Goal: Task Accomplishment & Management: Complete application form

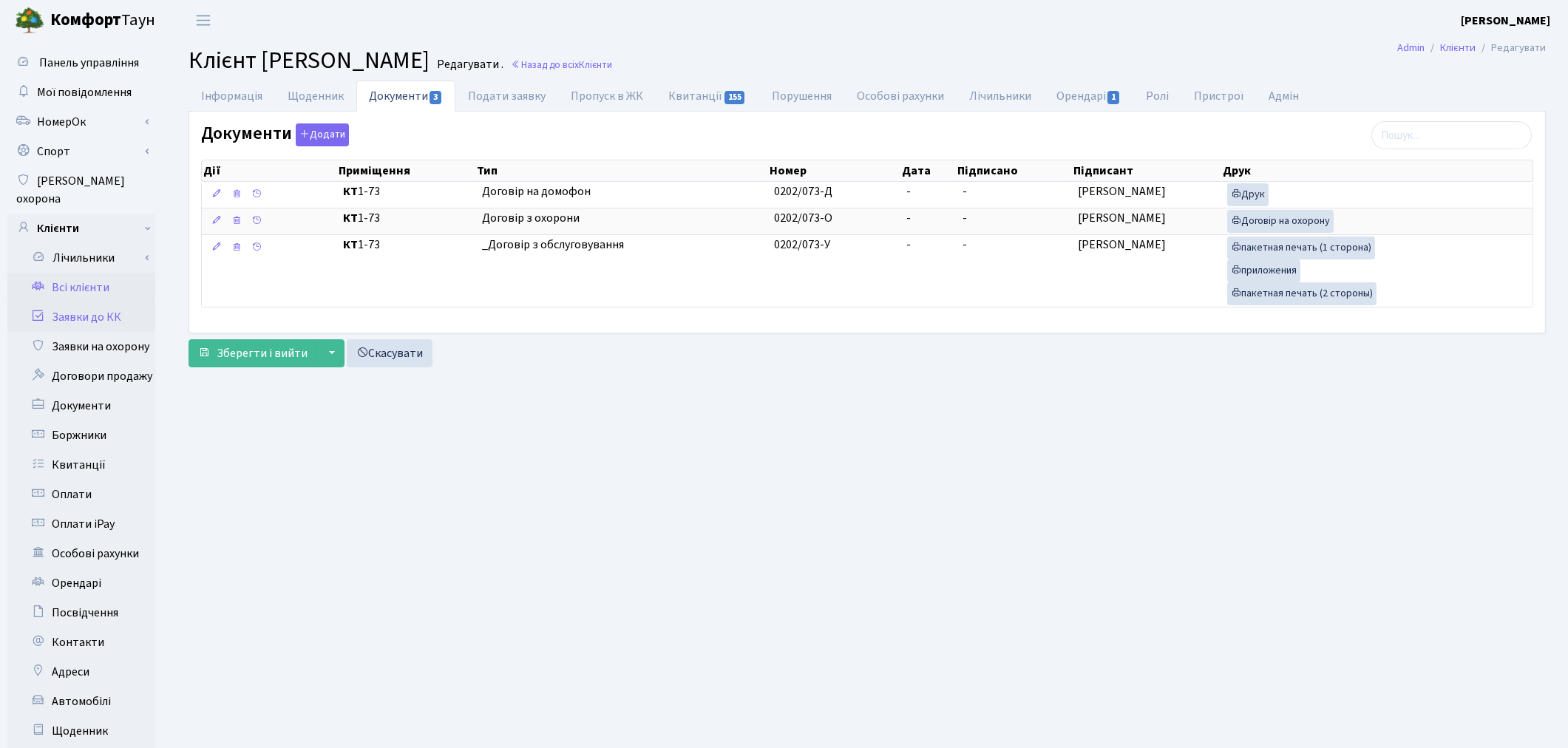
click at [92, 302] on link "Заявки до КК" at bounding box center [81, 317] width 148 height 30
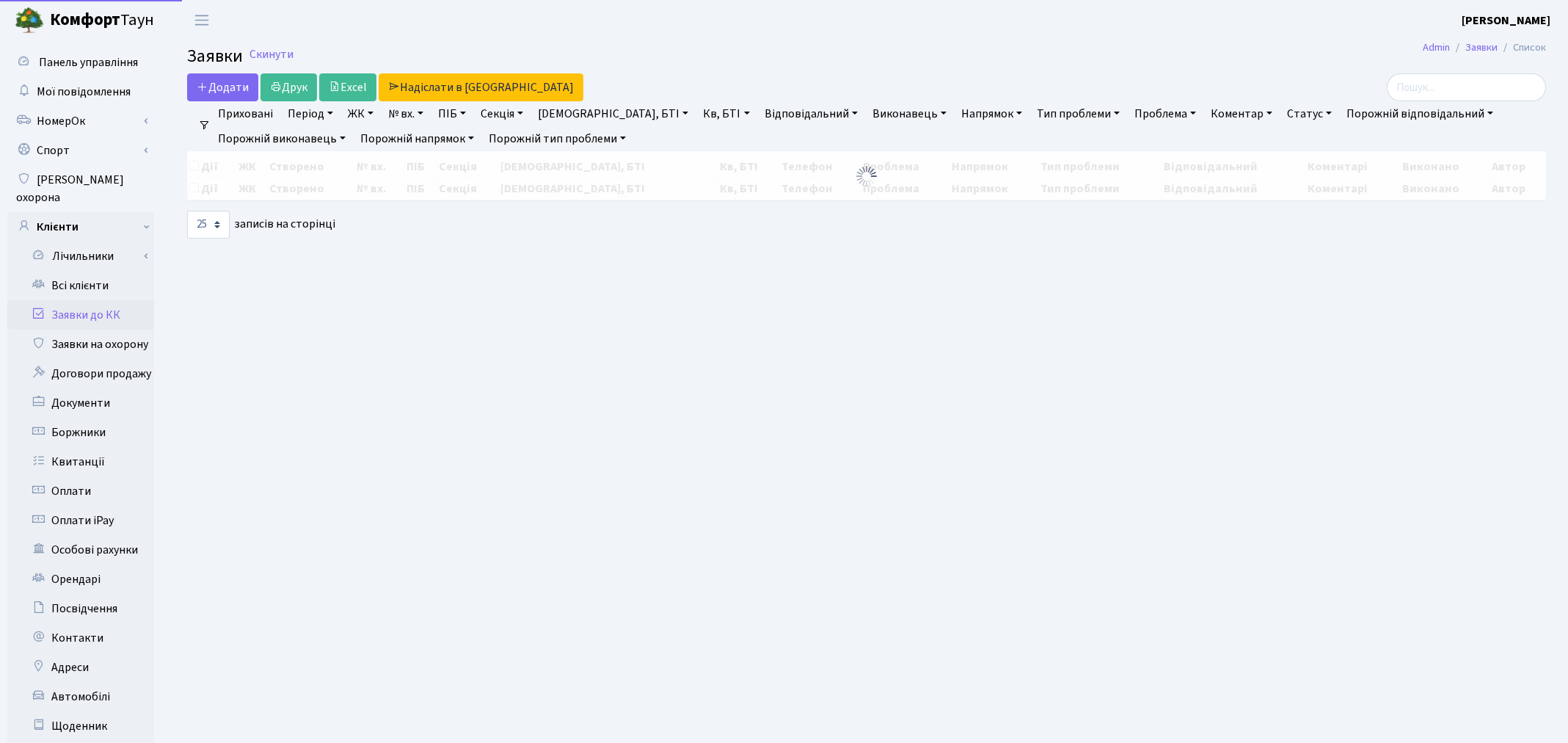
select select "25"
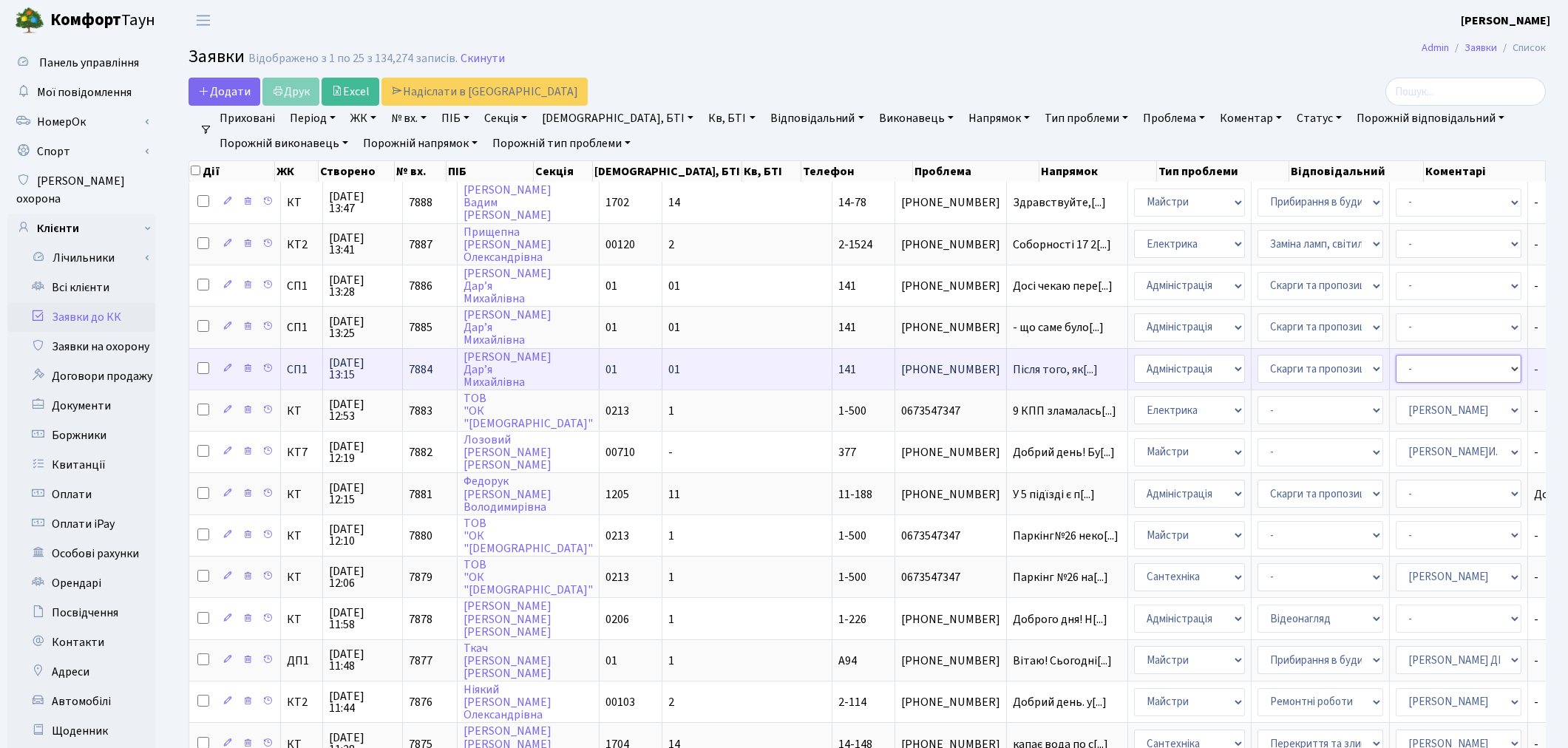
click at [1395, 364] on select "- Адміністратор ЖК КТ Вижул В. В. Гордієнко Н.В. Дядюшкін Д.Ю. Кипчук Т. А. Кла…" at bounding box center [1458, 368] width 126 height 28
select select "85"
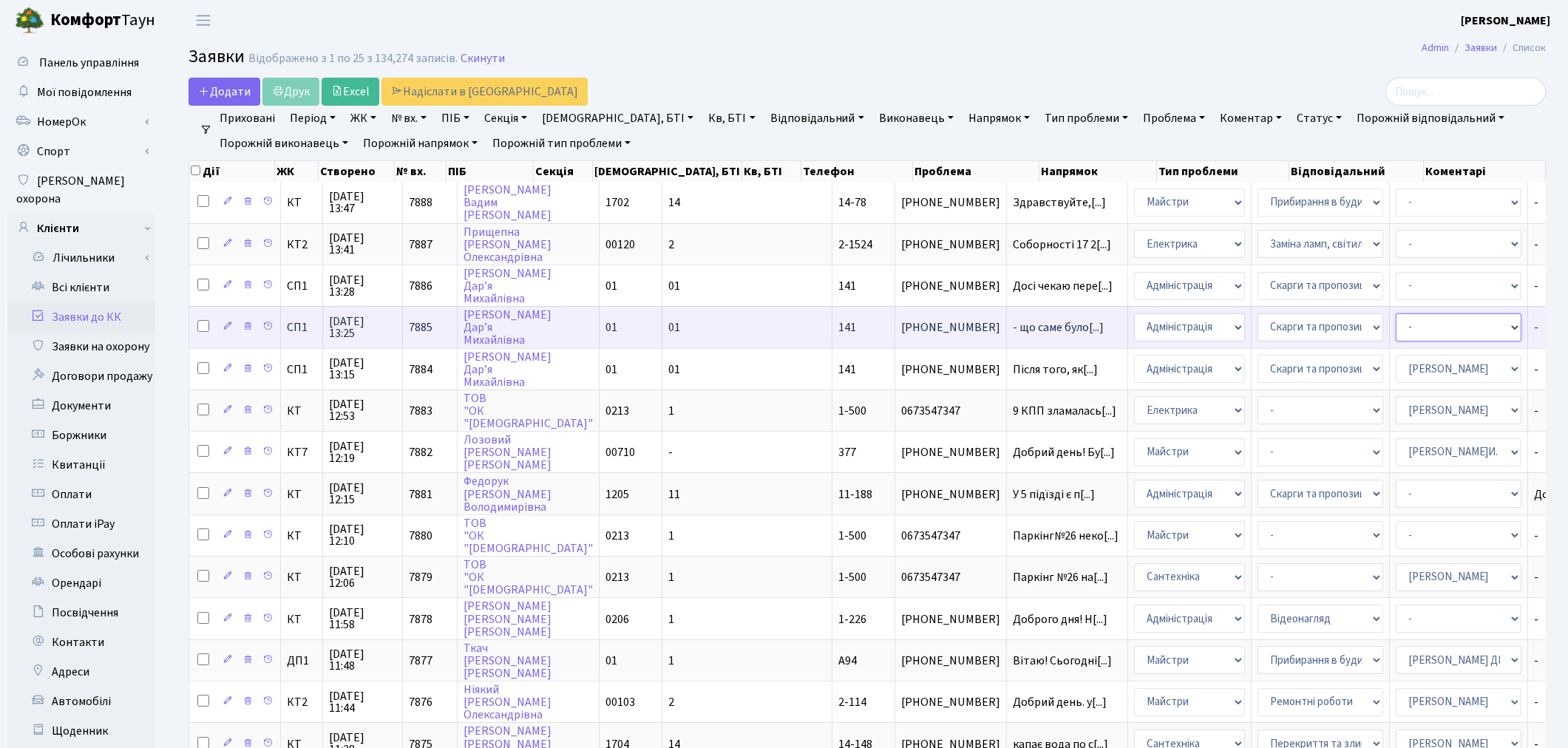
click at [1395, 315] on select "- Адміністратор ЖК КТ Вижул В. В. Гордієнко Н.В. Дядюшкін Д.Ю. Кипчук Т. А. Кла…" at bounding box center [1458, 327] width 126 height 28
select select "85"
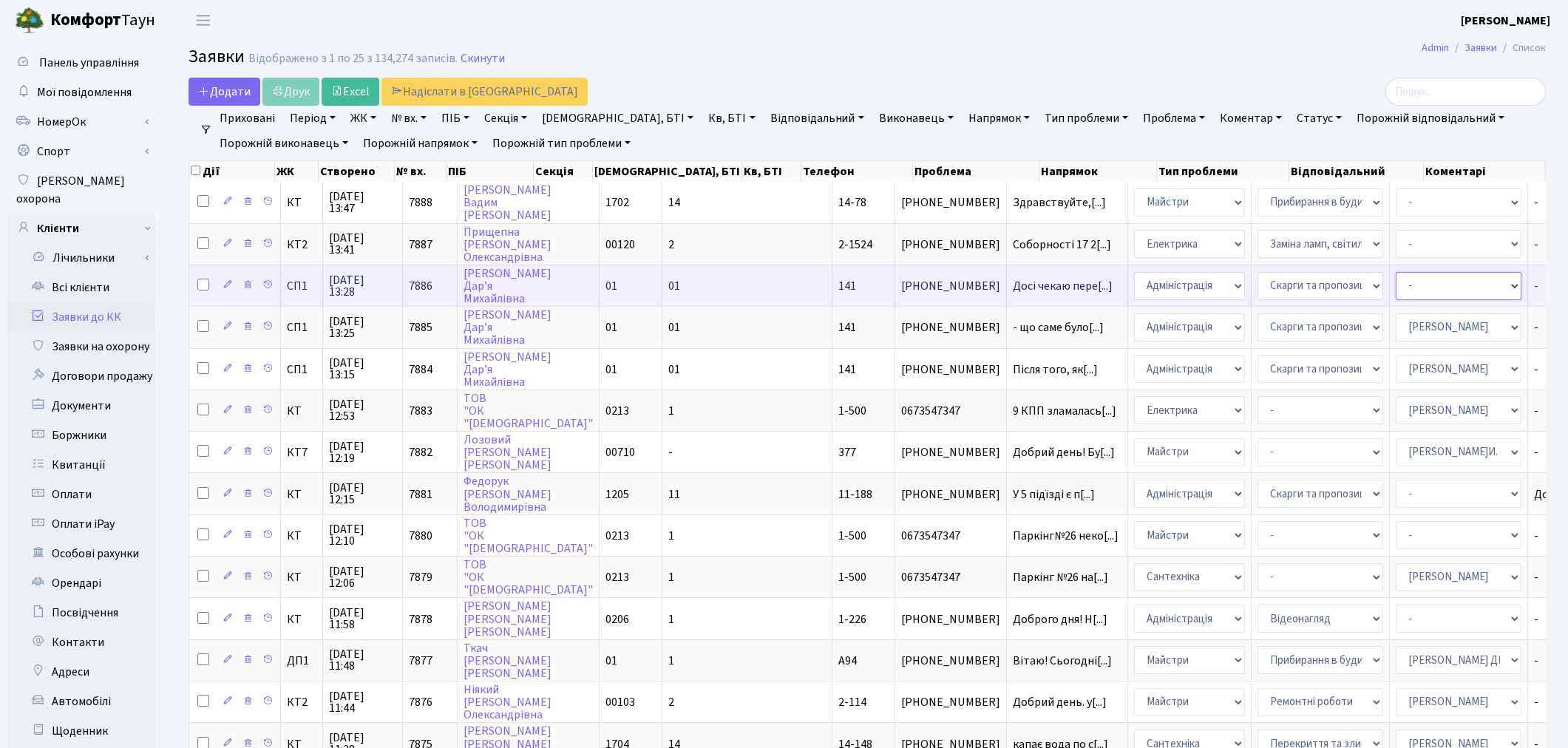
click at [1395, 285] on select "- Адміністратор ЖК КТ Вижул В. В. Гордієнко Н.В. Дядюшкін Д.Ю. Кипчук Т. А. Кла…" at bounding box center [1458, 285] width 126 height 28
select select "97"
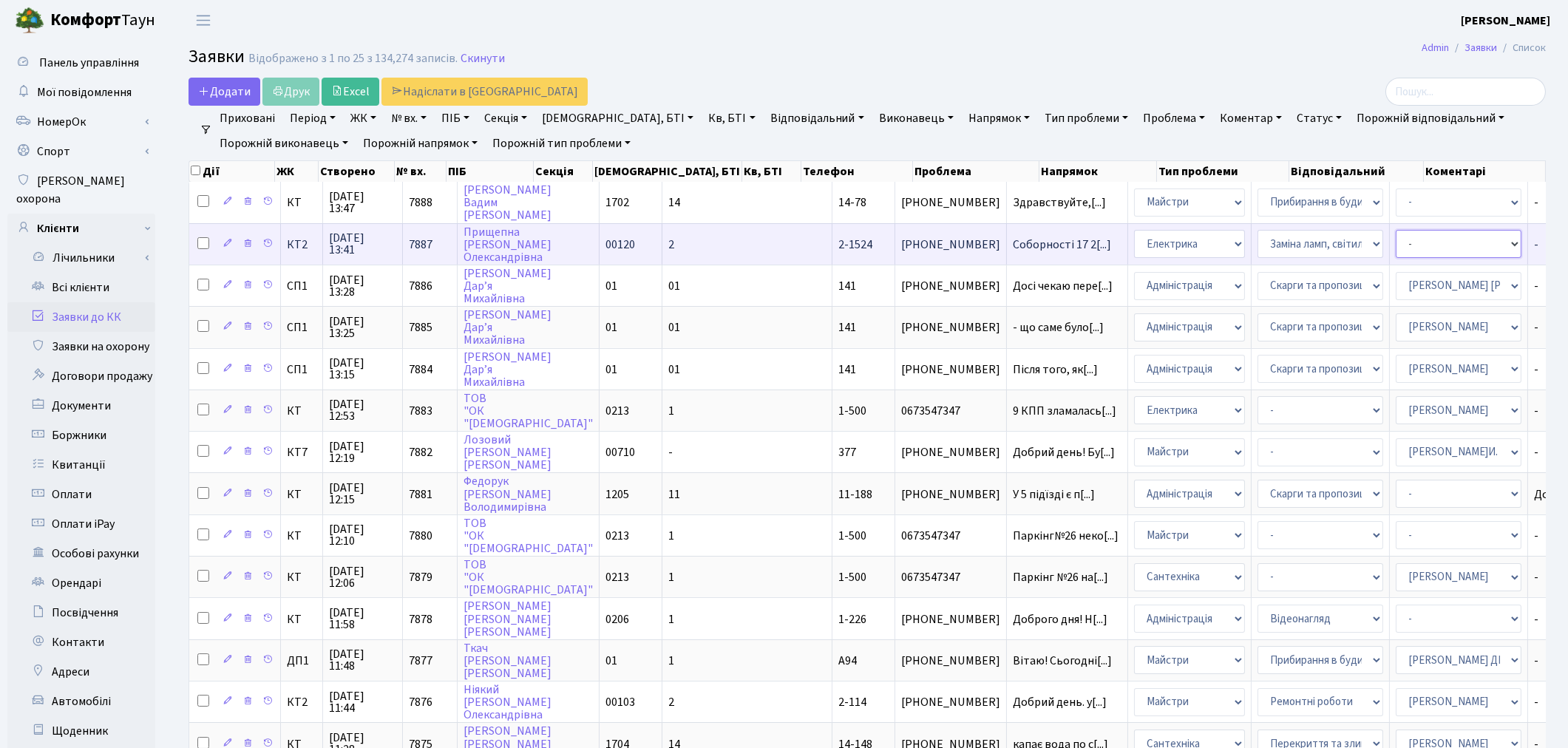
click at [1395, 244] on select "- Адміністратор ЖК КТ Вижул В. В. Гордієнко Н.В. Дядюшкін Д.Ю. Кипчук Т. А. Кла…" at bounding box center [1458, 244] width 126 height 28
select select "22"
click at [1395, 239] on select "- Адміністратор ЖК КТ Вижул В. В. Гордієнко Н.В. Дядюшкін Д.Ю. Кипчук Т. А. Кла…" at bounding box center [1458, 244] width 126 height 28
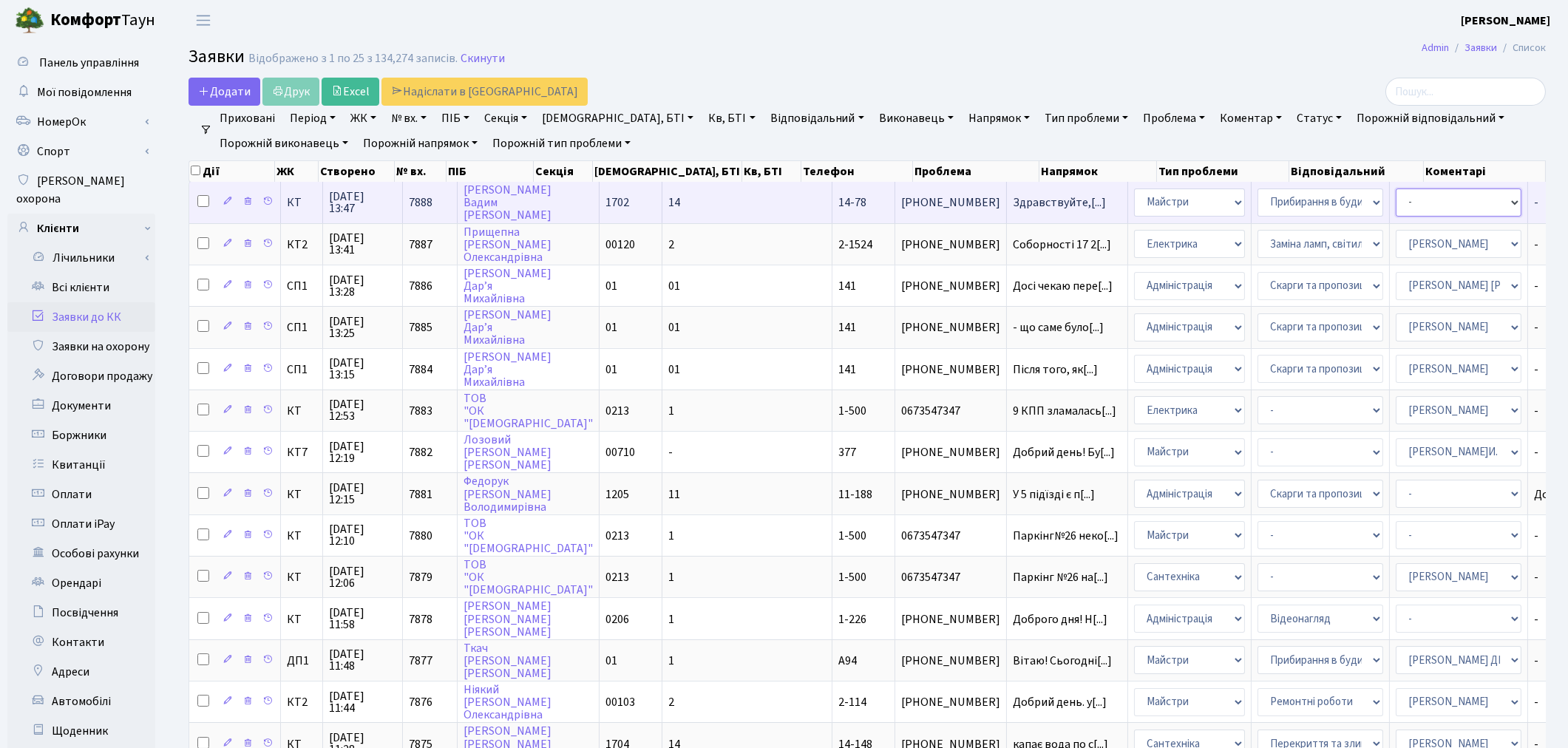
click at [1395, 210] on select "- Адміністратор ЖК КТ Вижул В. В. Гордієнко Н.В. Дядюшкін Д.Ю. Кипчук Т. А. Кла…" at bounding box center [1458, 203] width 126 height 28
select select "18"
click at [1395, 210] on select "- Адміністратор ЖК КТ Вижул В. В. Гордієнко Н.В. Дядюшкін Д.Ю. Кипчук Т. А. Кла…" at bounding box center [1458, 203] width 126 height 28
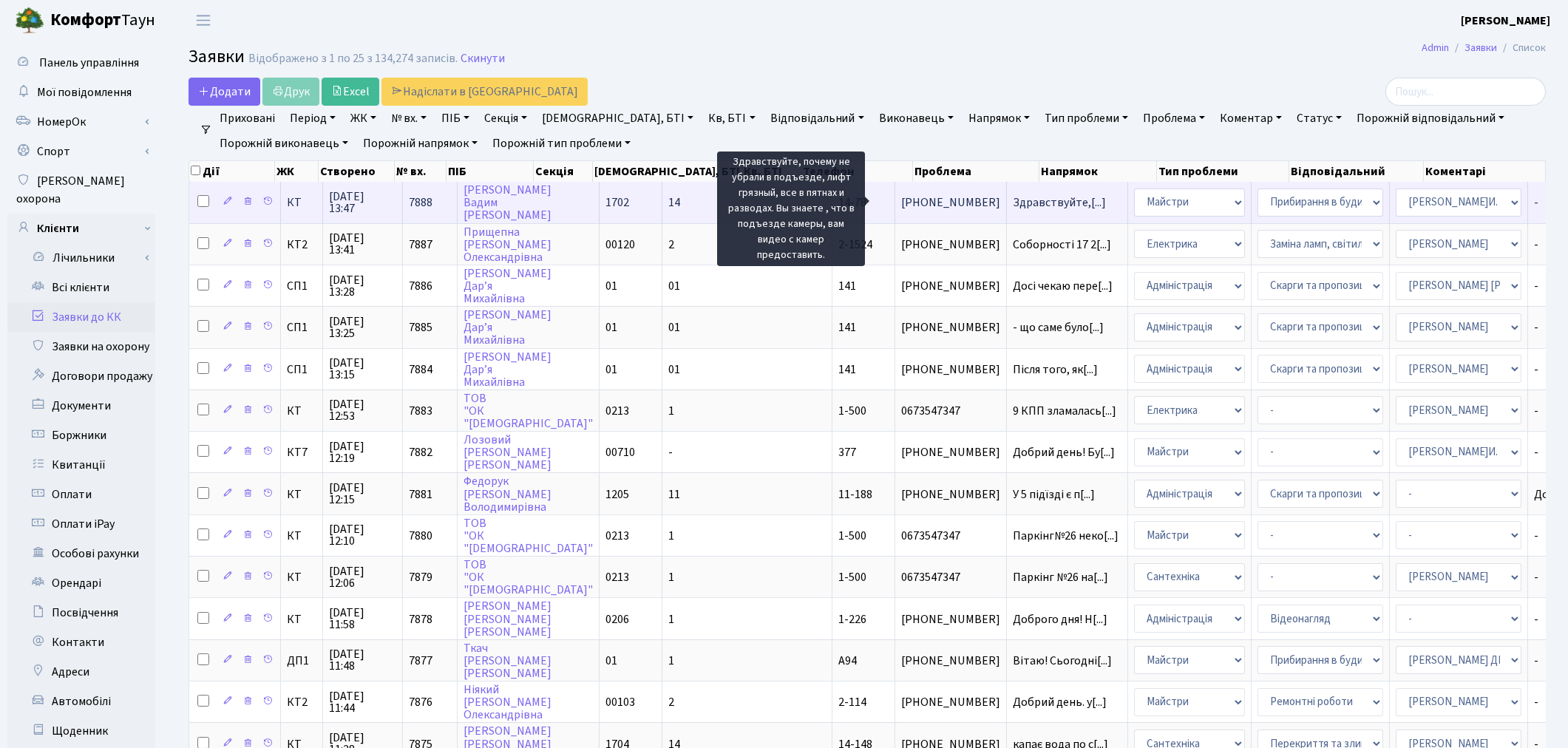
click at [1013, 202] on span "Здравствуйте,[...]" at bounding box center [1059, 202] width 93 height 16
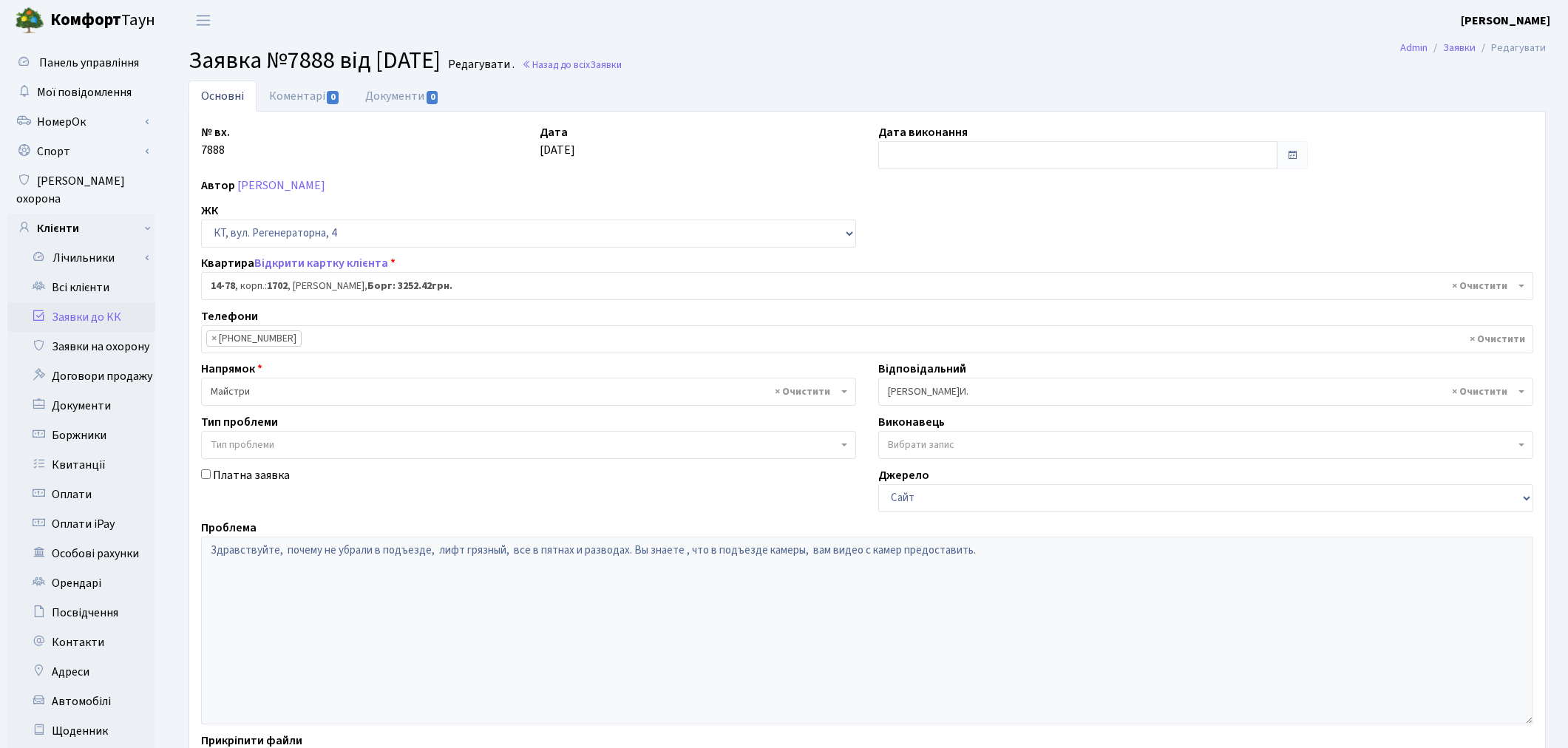
select select "7455"
click at [368, 263] on link "Відкрити картку клієнта" at bounding box center [321, 262] width 134 height 16
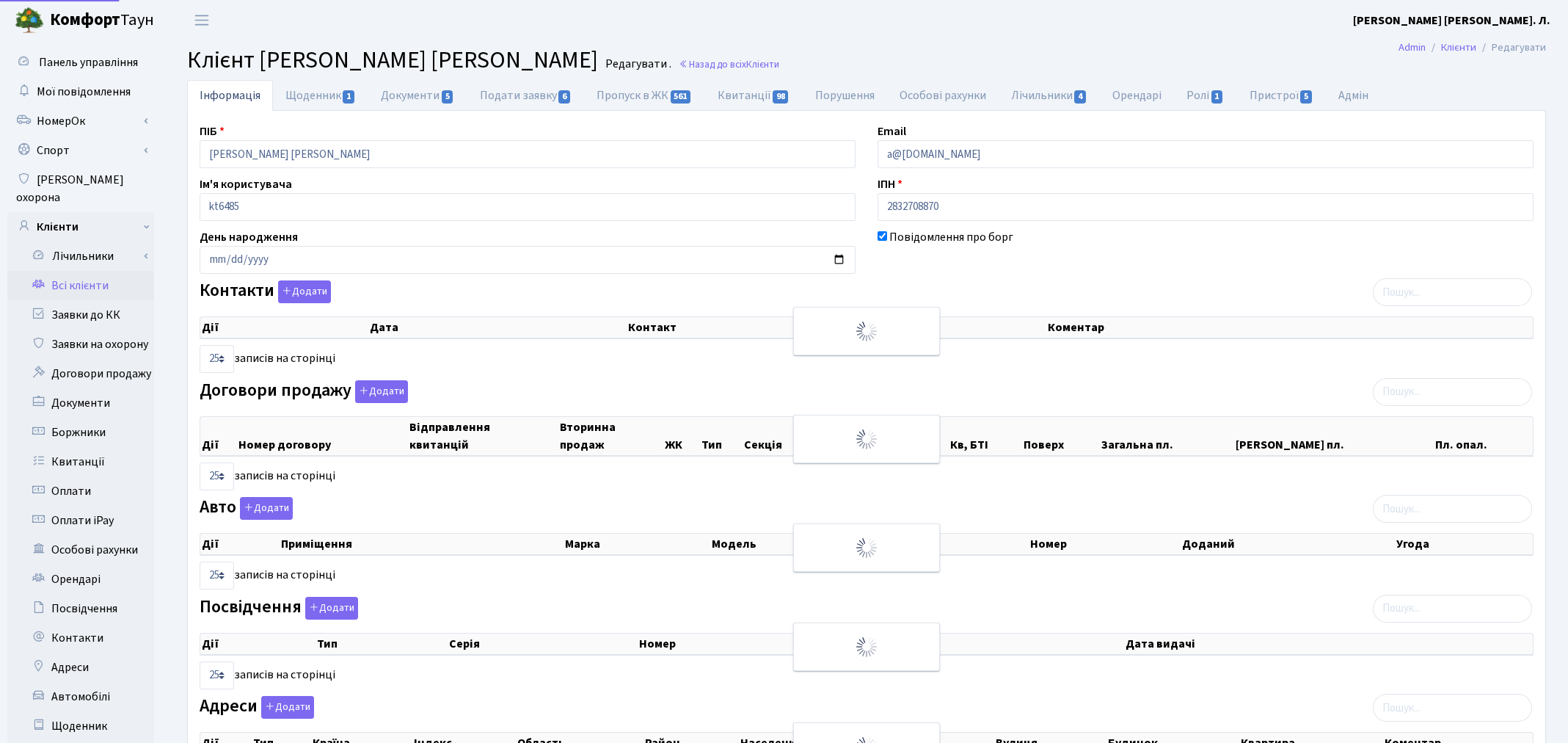
select select "25"
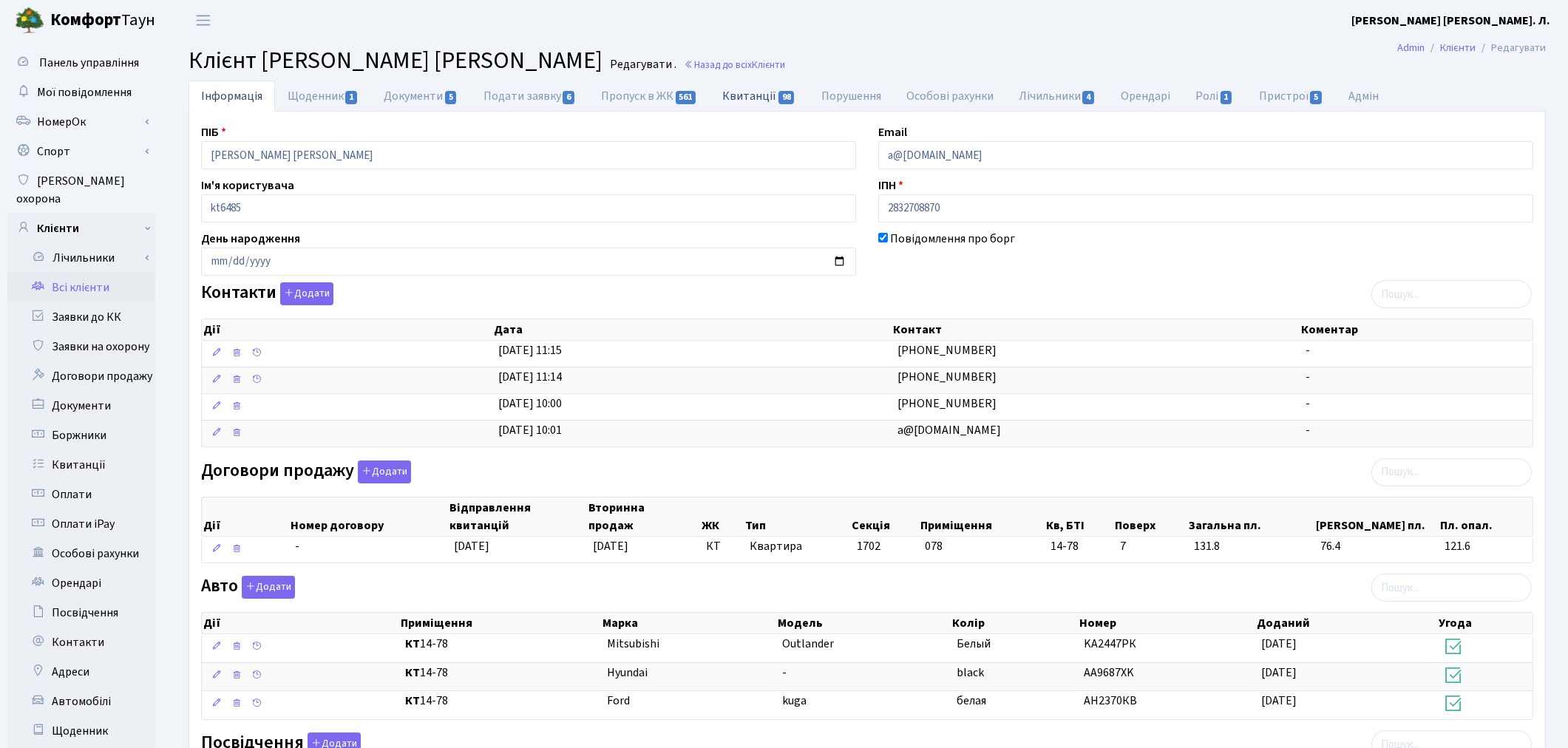
click at [763, 97] on link "Квитанції 98" at bounding box center [760, 95] width 98 height 30
select select "25"
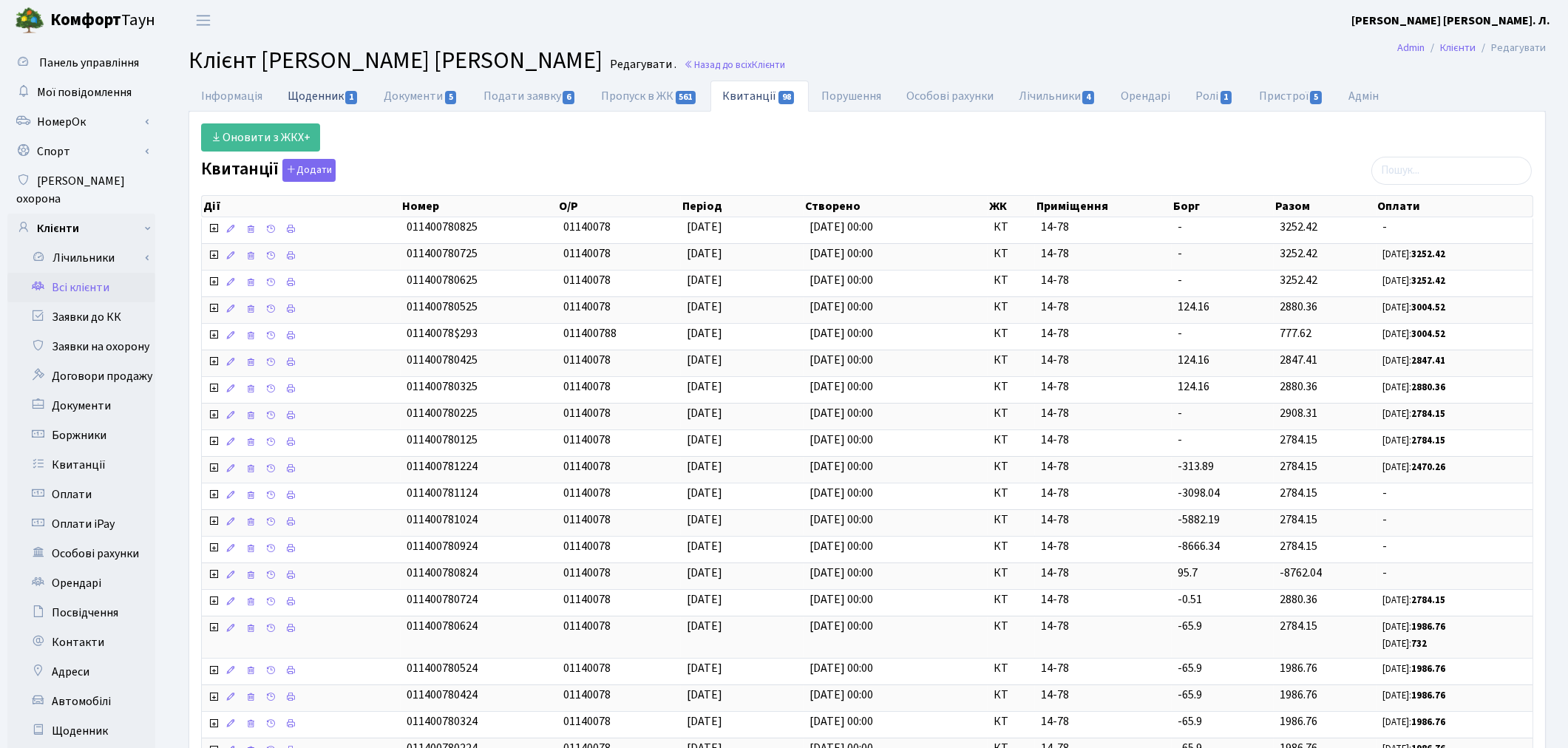
click at [309, 100] on link "Щоденник 1" at bounding box center [322, 95] width 96 height 30
select select "25"
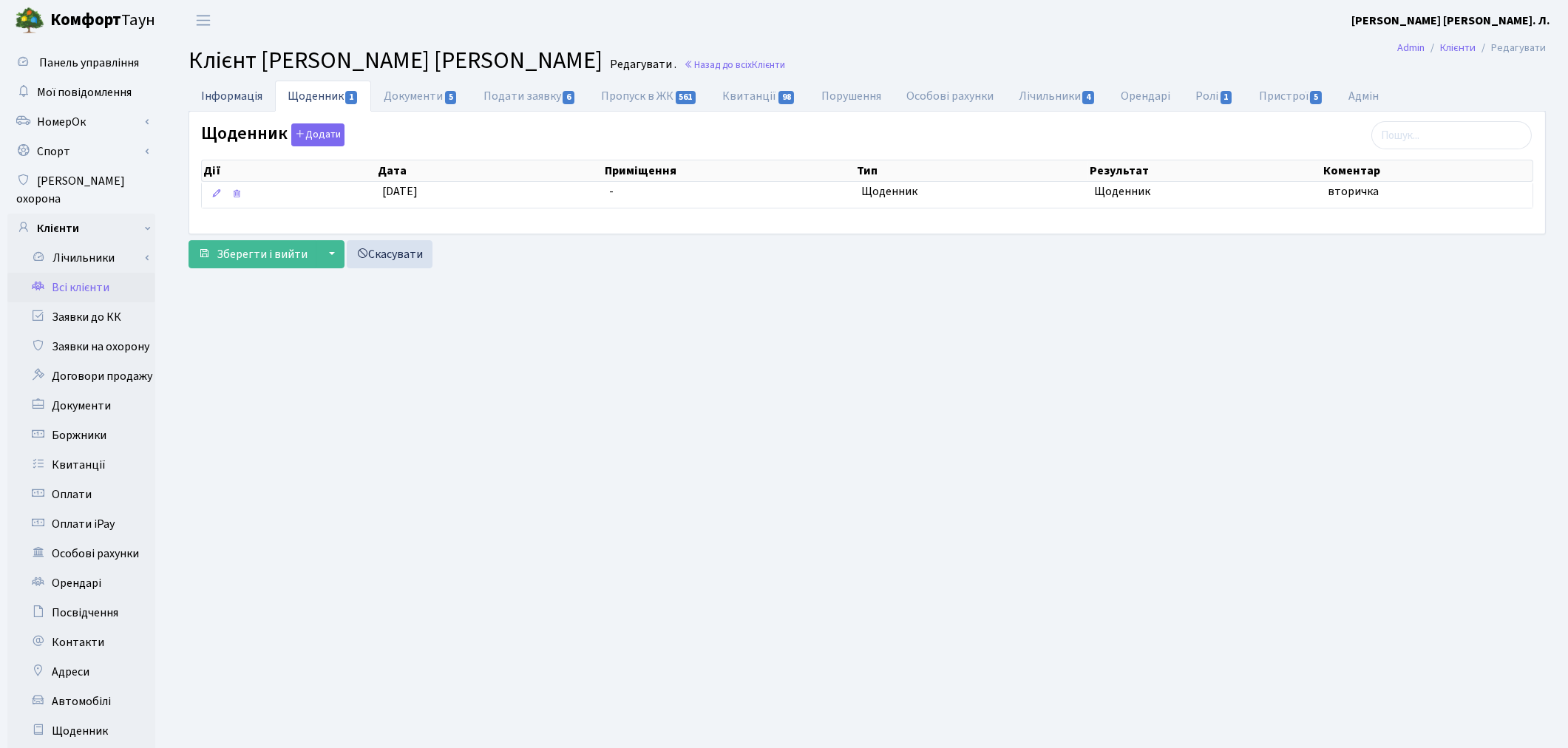
click at [239, 94] on link "Інформація" at bounding box center [232, 95] width 87 height 30
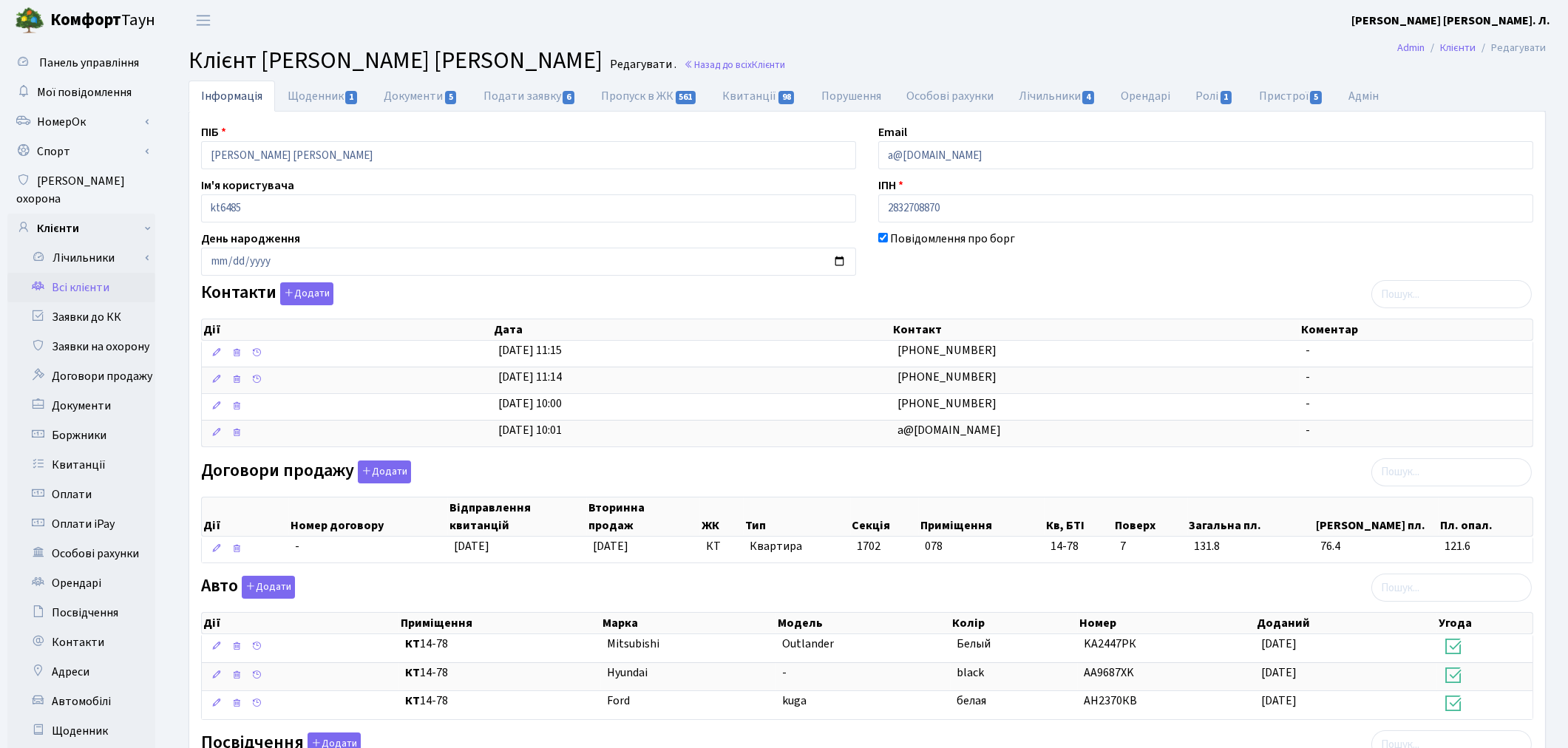
click at [82, 272] on link "Всі клієнти" at bounding box center [81, 287] width 148 height 30
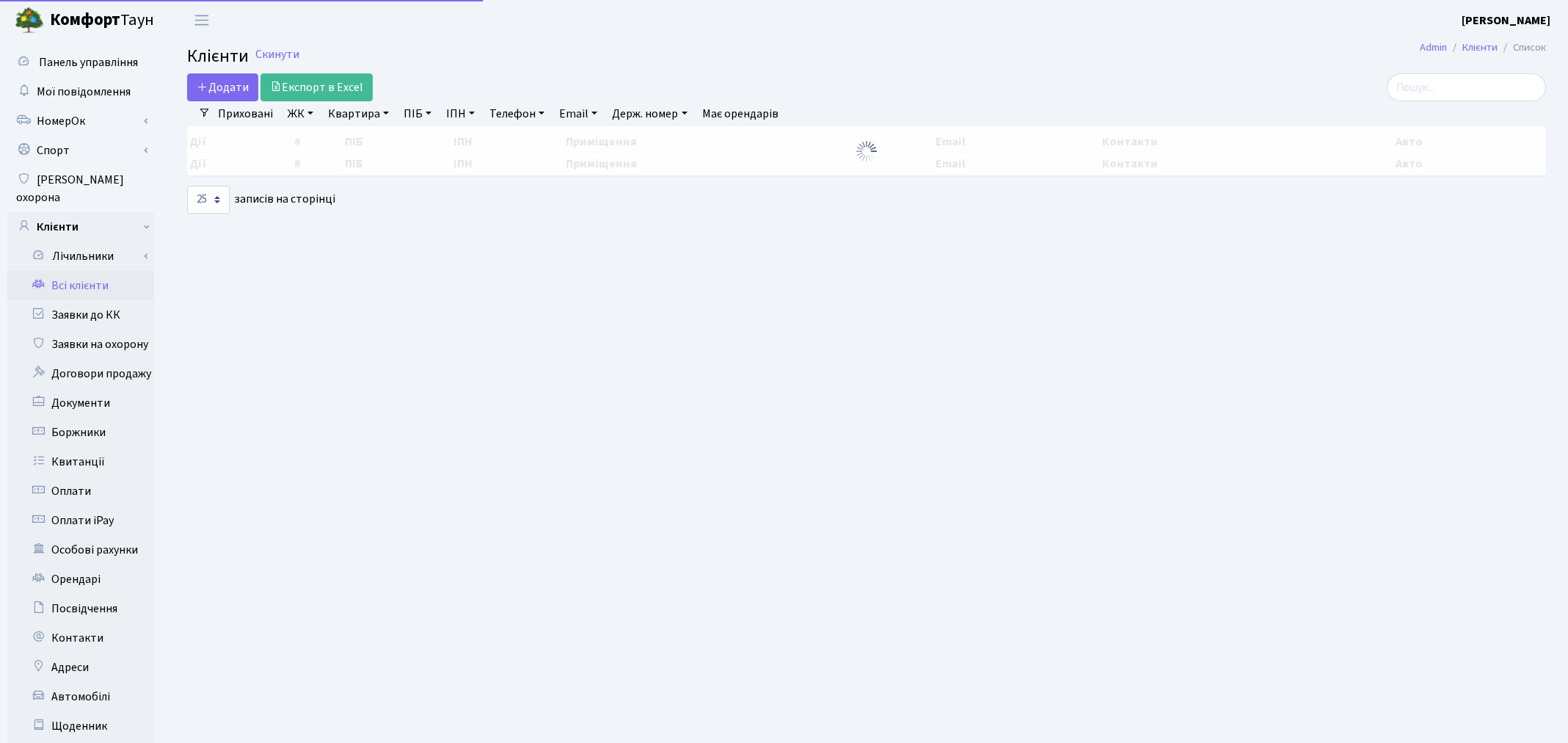
select select "25"
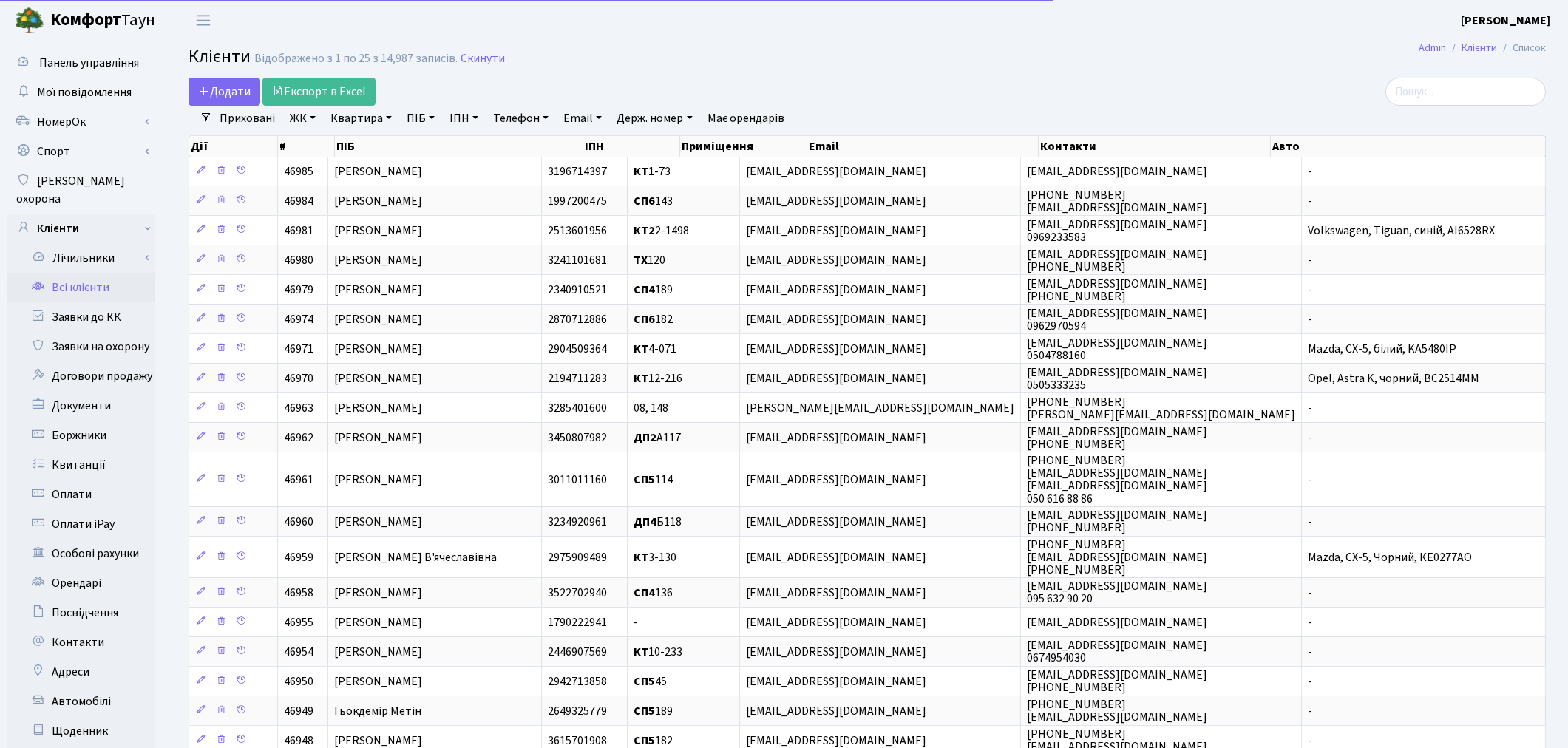
click at [414, 120] on link "ПІБ" at bounding box center [421, 118] width 40 height 25
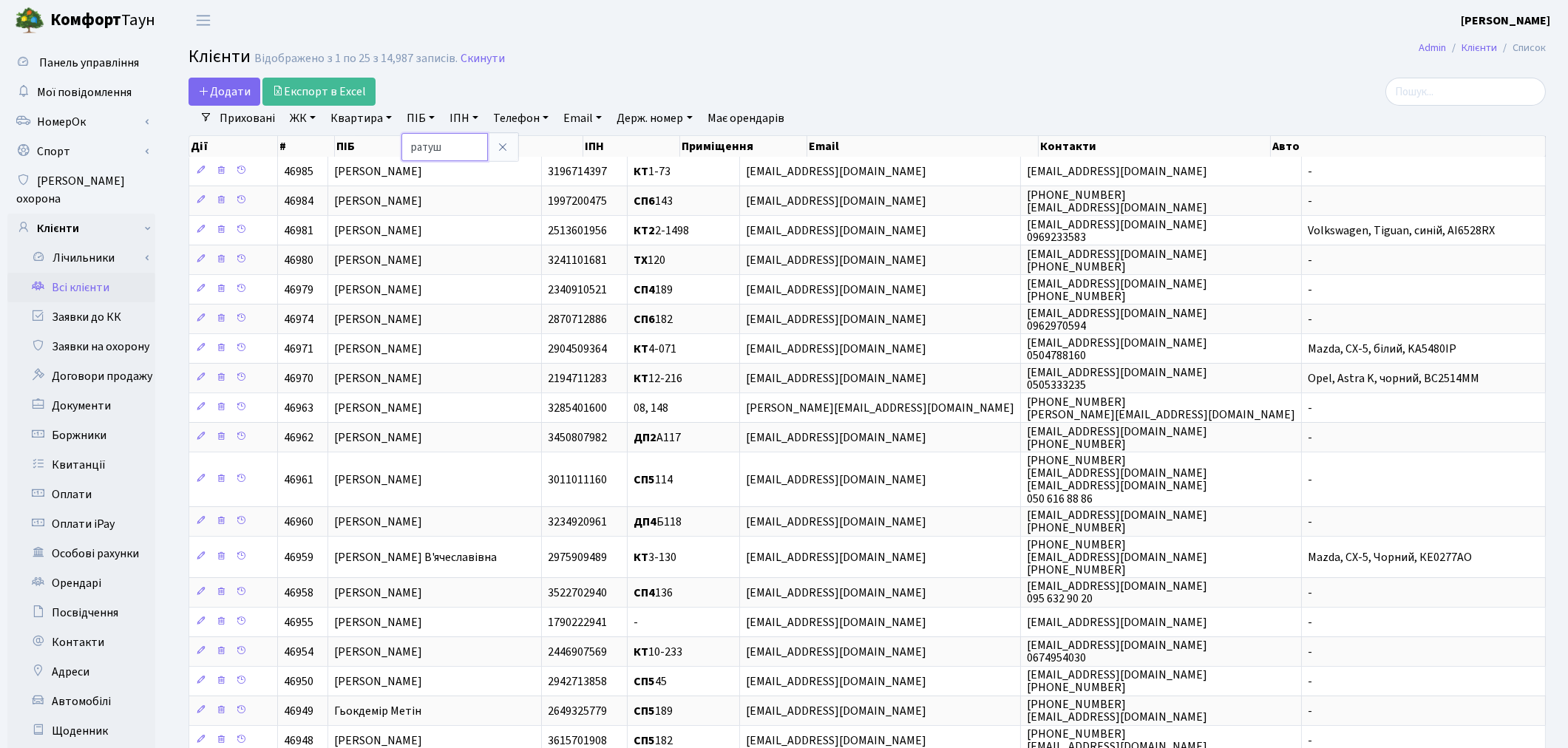
type input "ратуш"
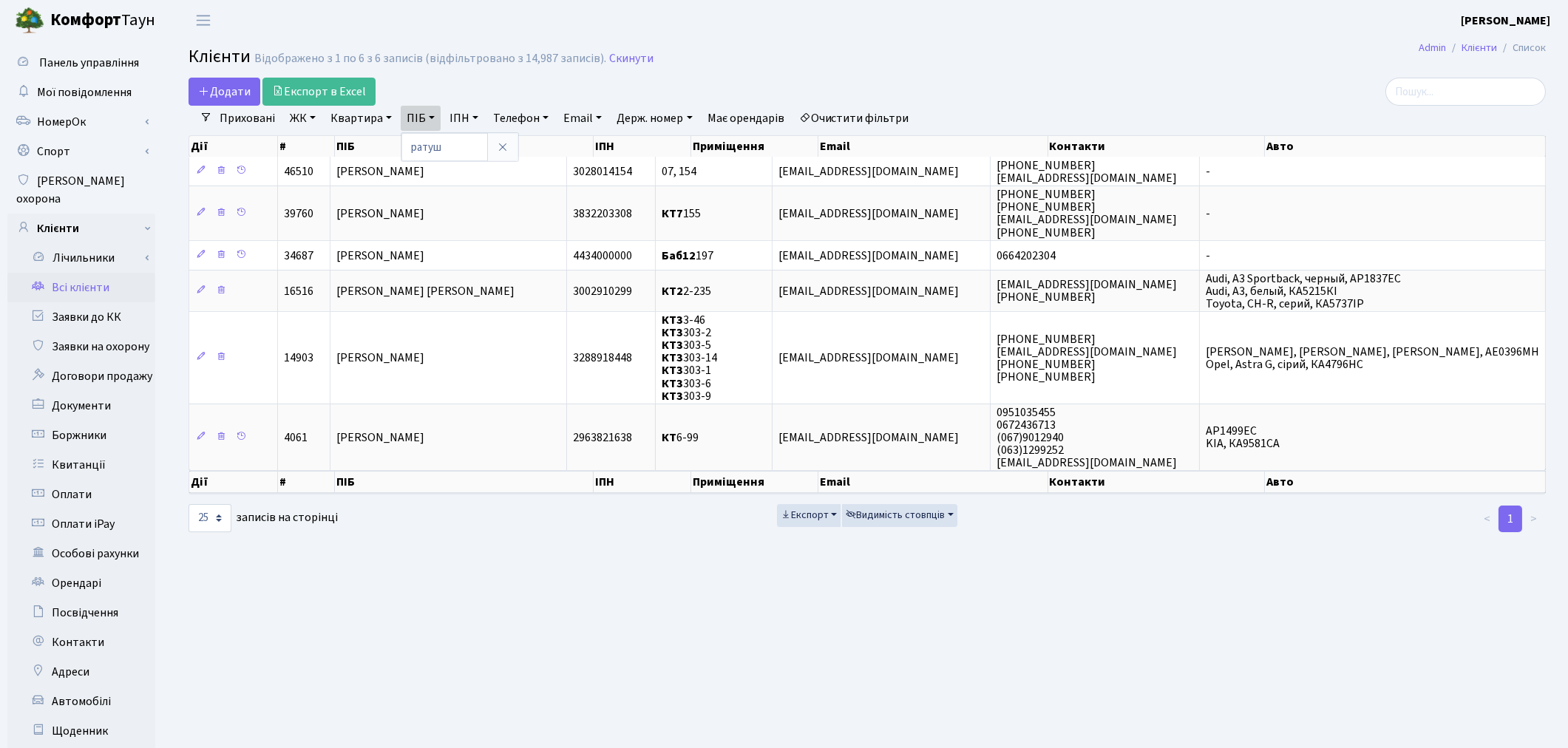
click at [886, 113] on link "Очистити фільтри" at bounding box center [853, 118] width 122 height 25
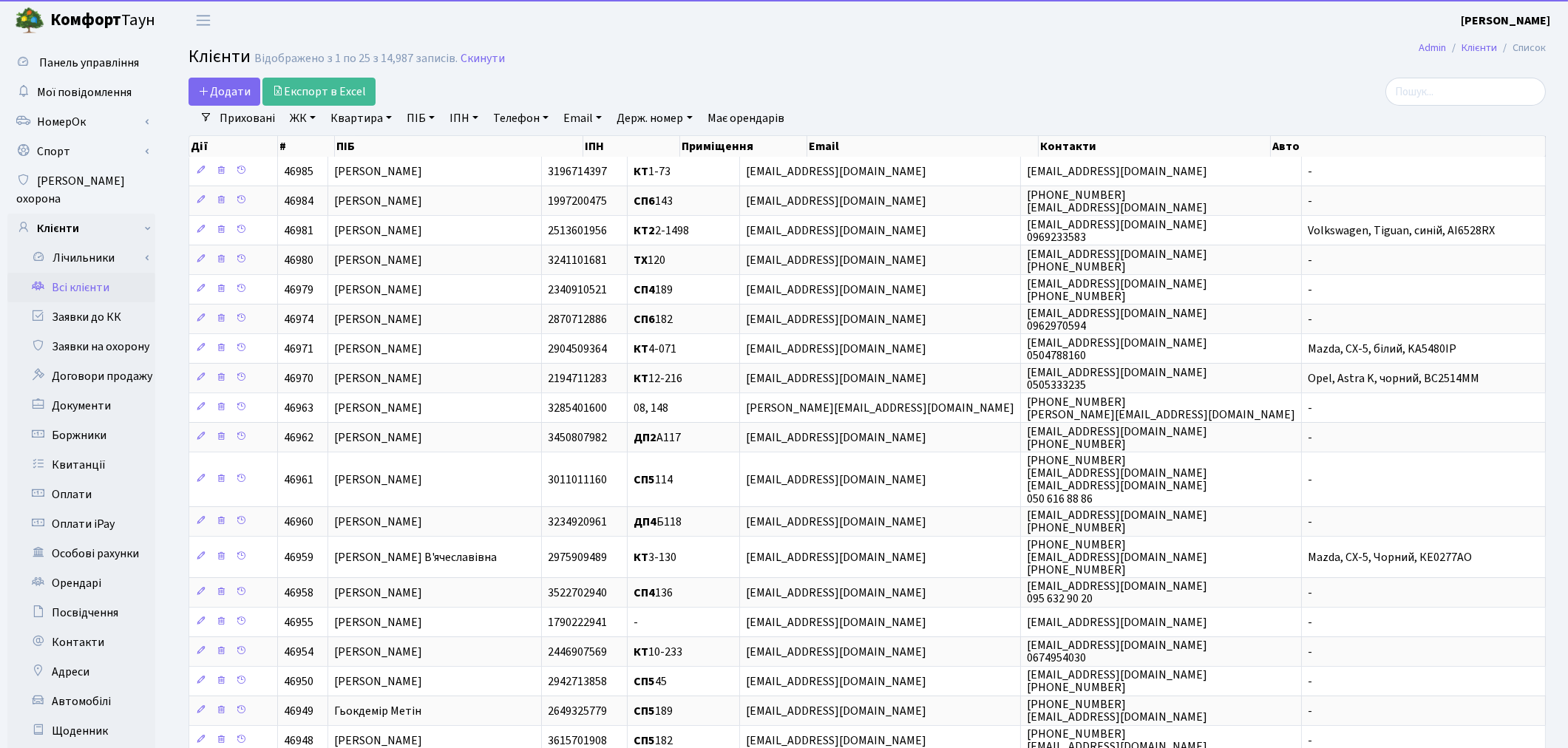
click at [414, 117] on link "ПІБ" at bounding box center [421, 118] width 40 height 25
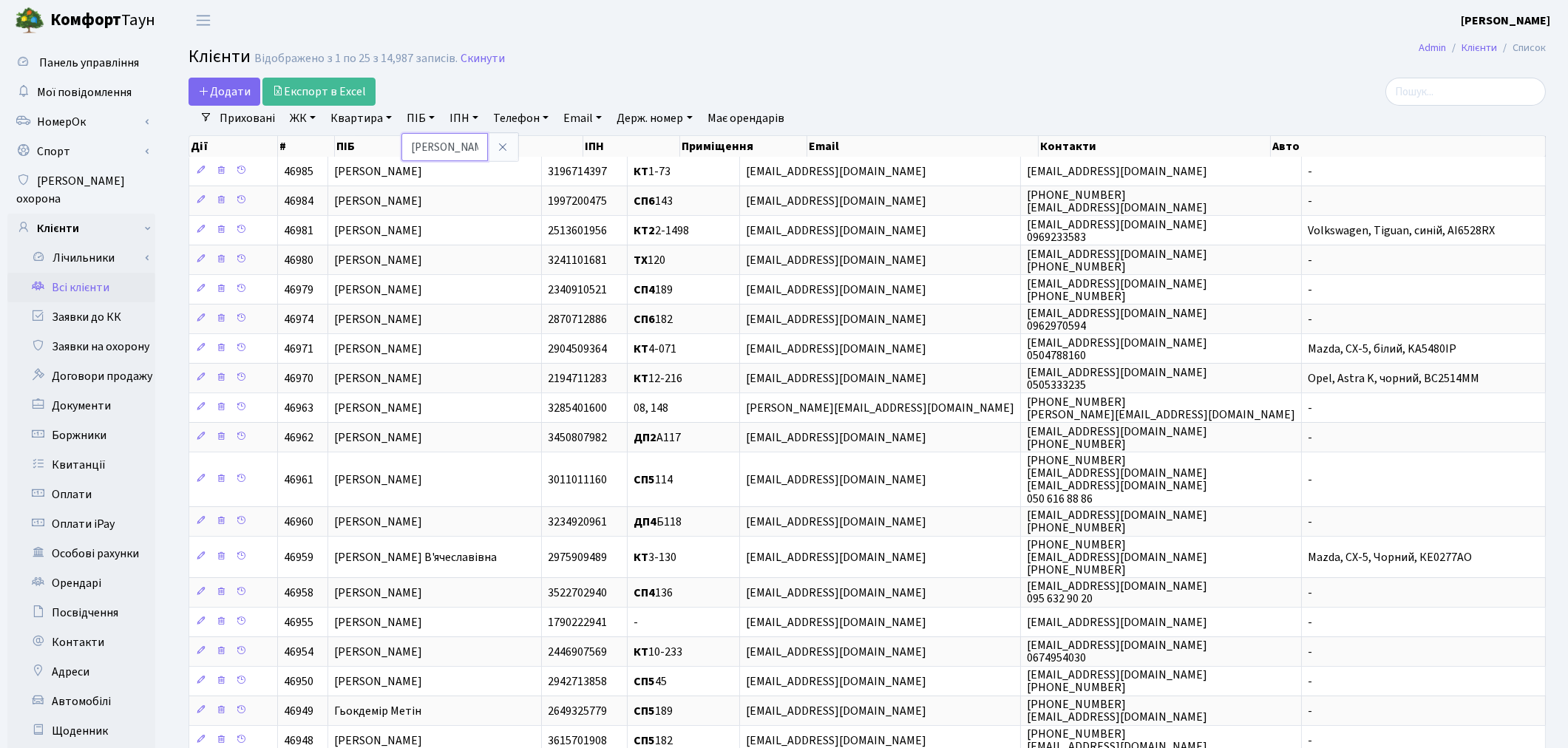
type input "полякова"
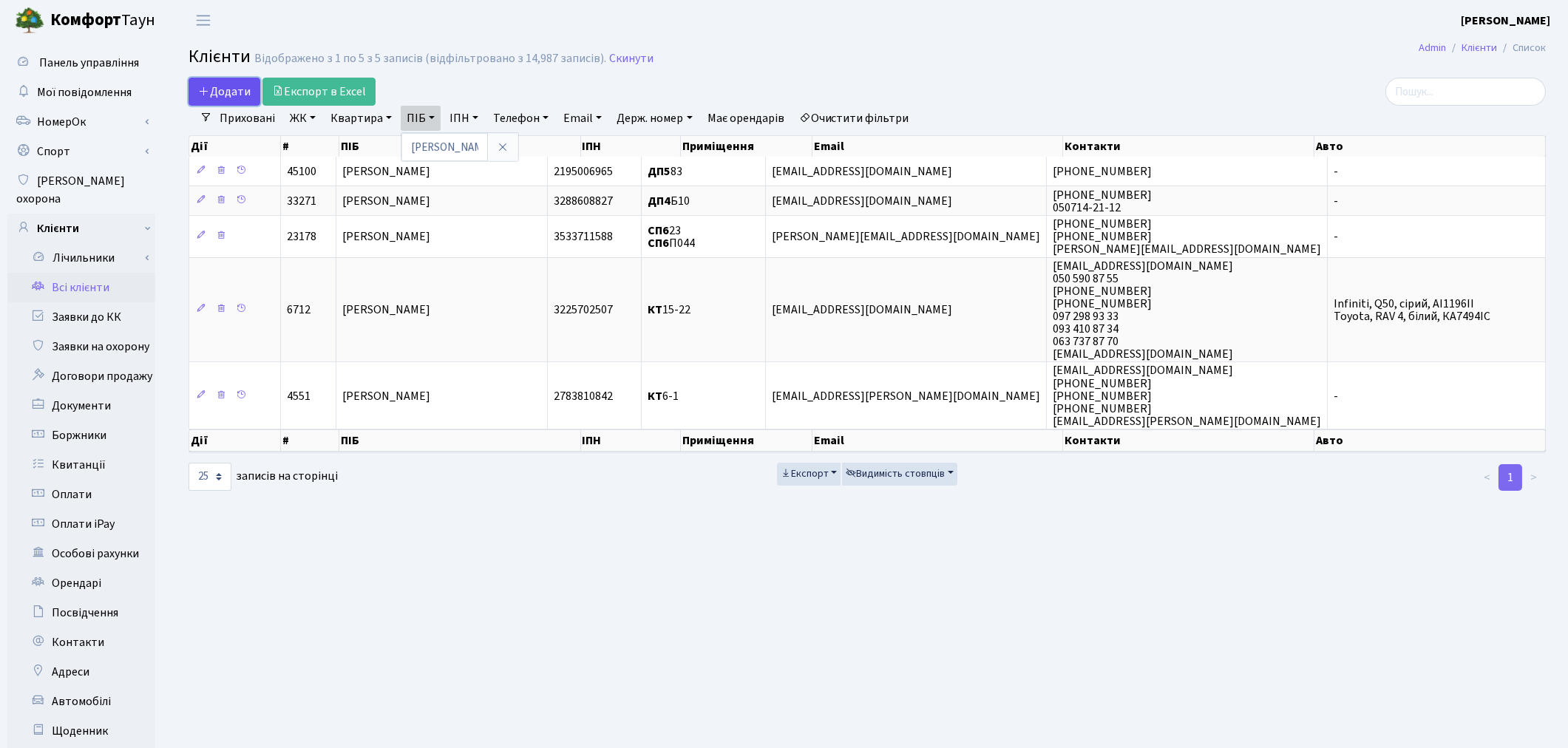
click at [238, 93] on span "Додати" at bounding box center [224, 91] width 52 height 16
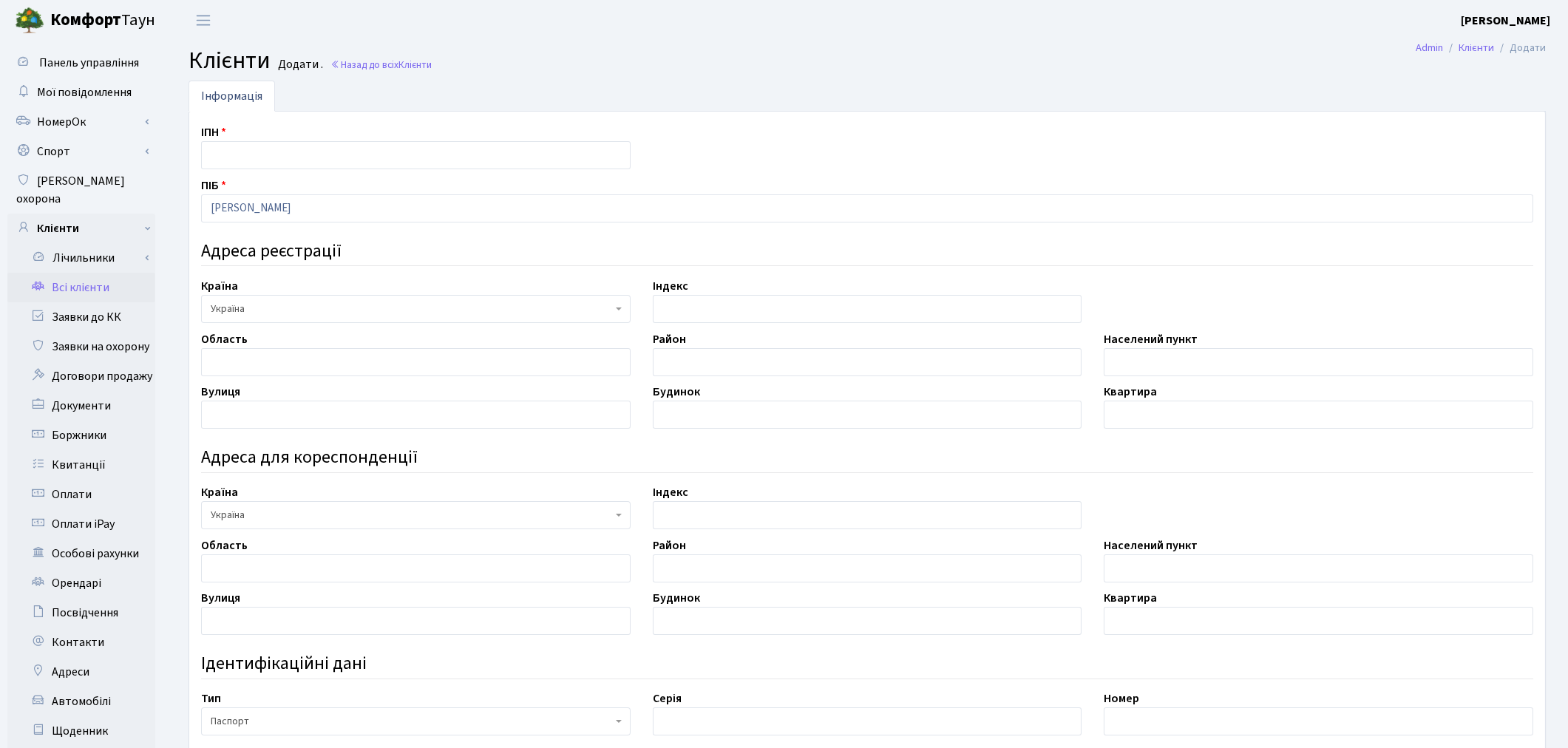
type input "[PERSON_NAME]"
click at [253, 153] on input "text" at bounding box center [416, 155] width 430 height 28
type input "2070014344"
click at [1185, 371] on input "text" at bounding box center [1319, 362] width 430 height 28
type input "м. [GEOGRAPHIC_DATA]"
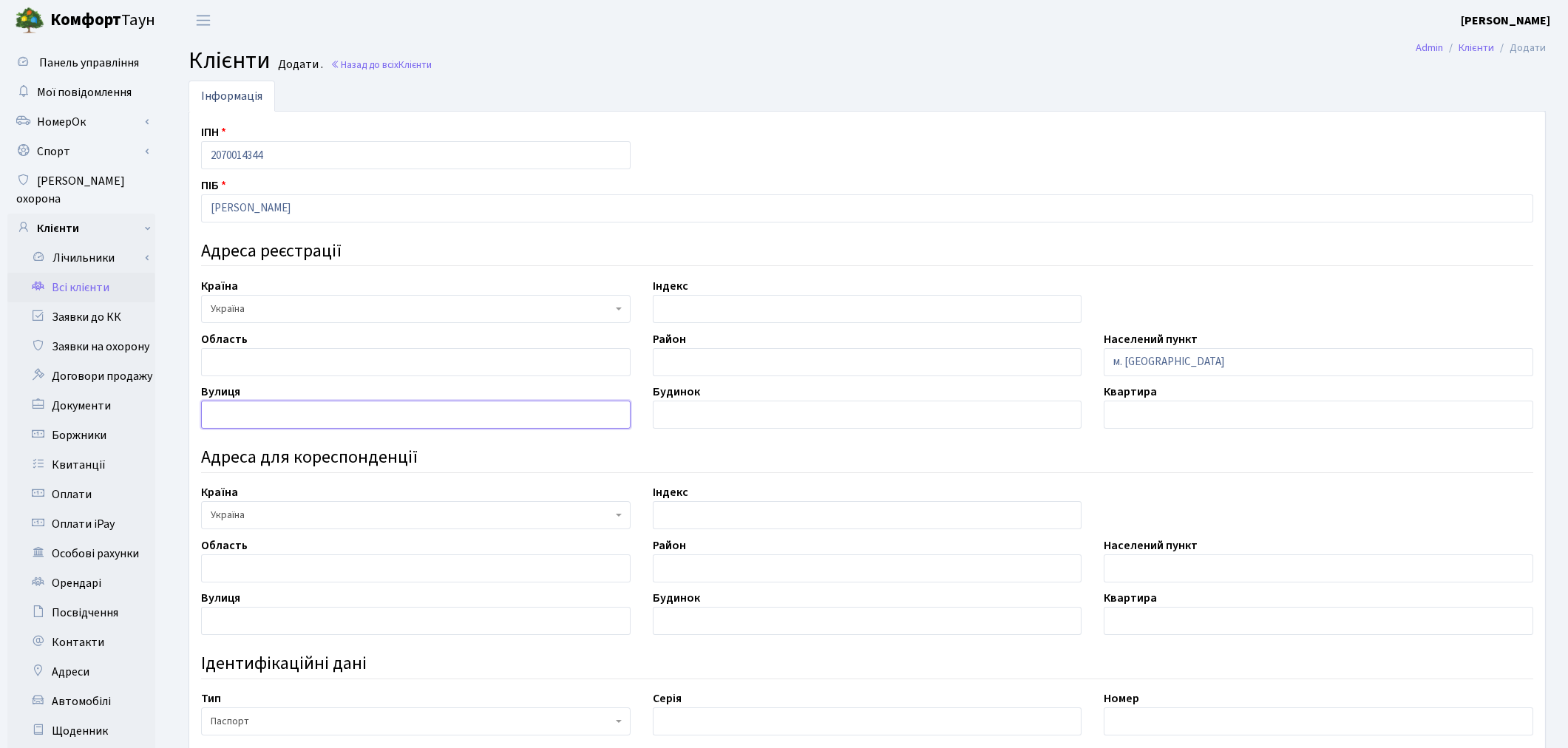
click at [230, 412] on input "text" at bounding box center [416, 414] width 430 height 28
type input "вул. [GEOGRAPHIC_DATA]"
click at [664, 414] on input "text" at bounding box center [867, 414] width 430 height 28
type input "3"
click at [1158, 421] on input "text" at bounding box center [1319, 414] width 430 height 28
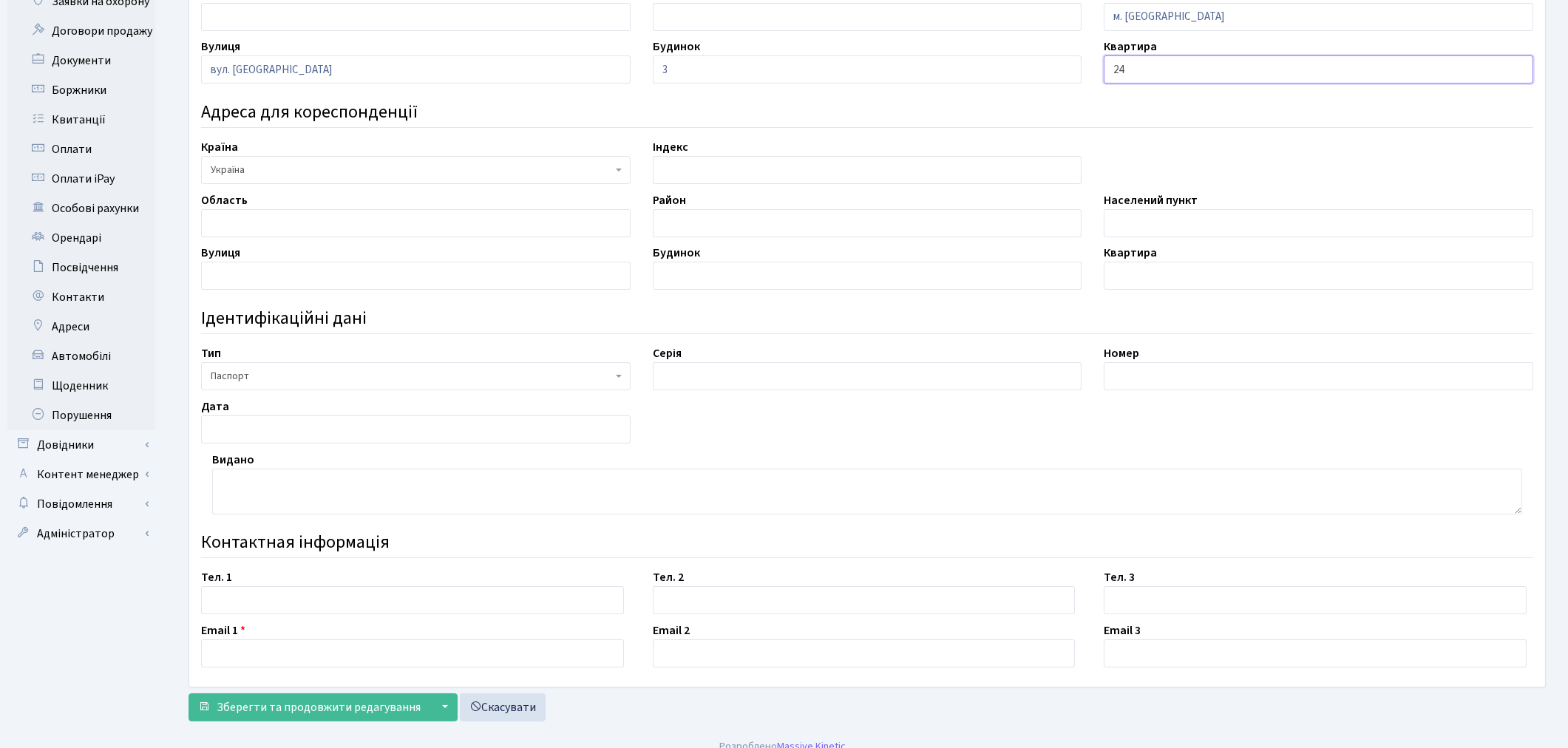
scroll to position [363, 0]
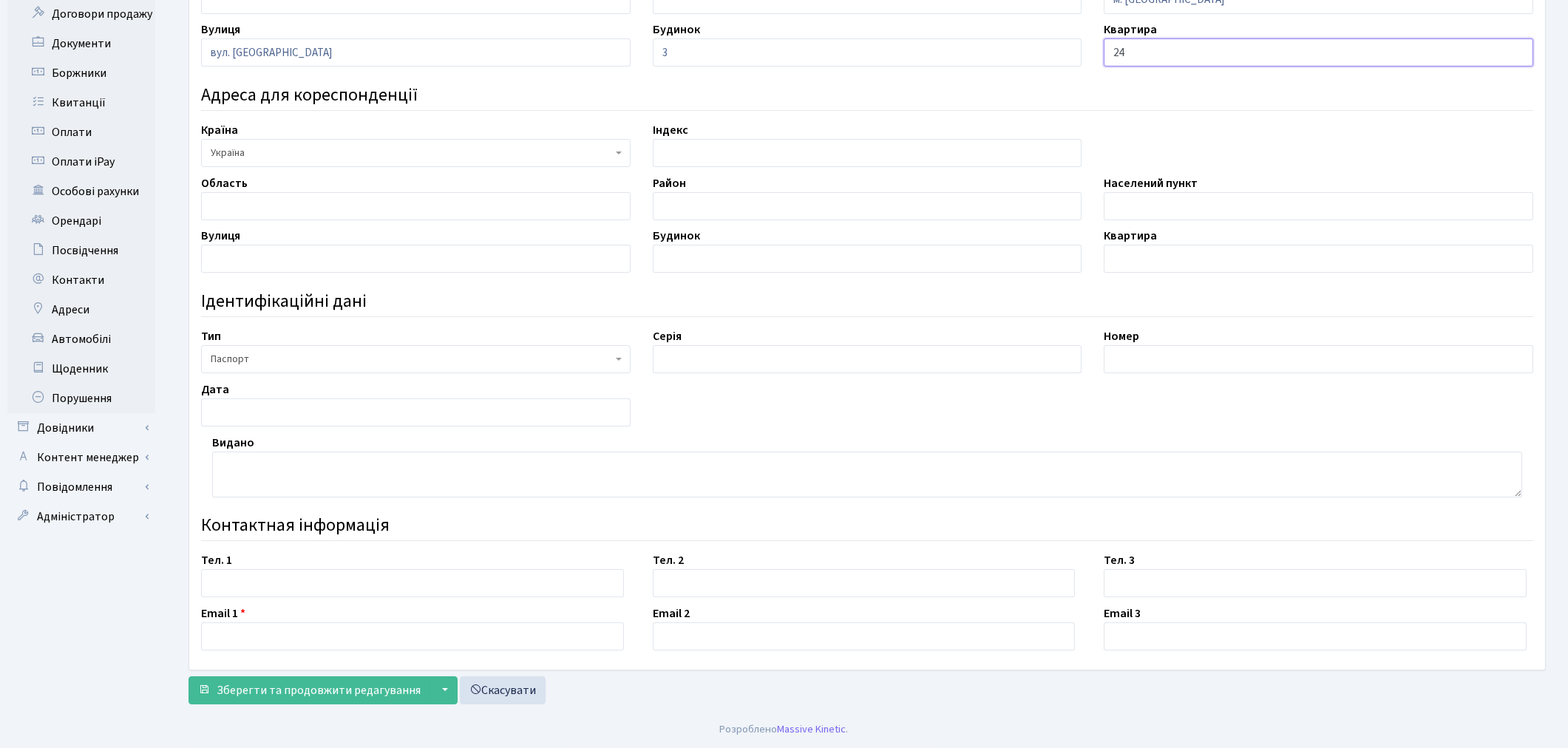
type input "24"
click at [670, 345] on input "text" at bounding box center [867, 359] width 430 height 28
type input "СН"
click at [1127, 367] on input "text" at bounding box center [1319, 359] width 430 height 28
type input "655288"
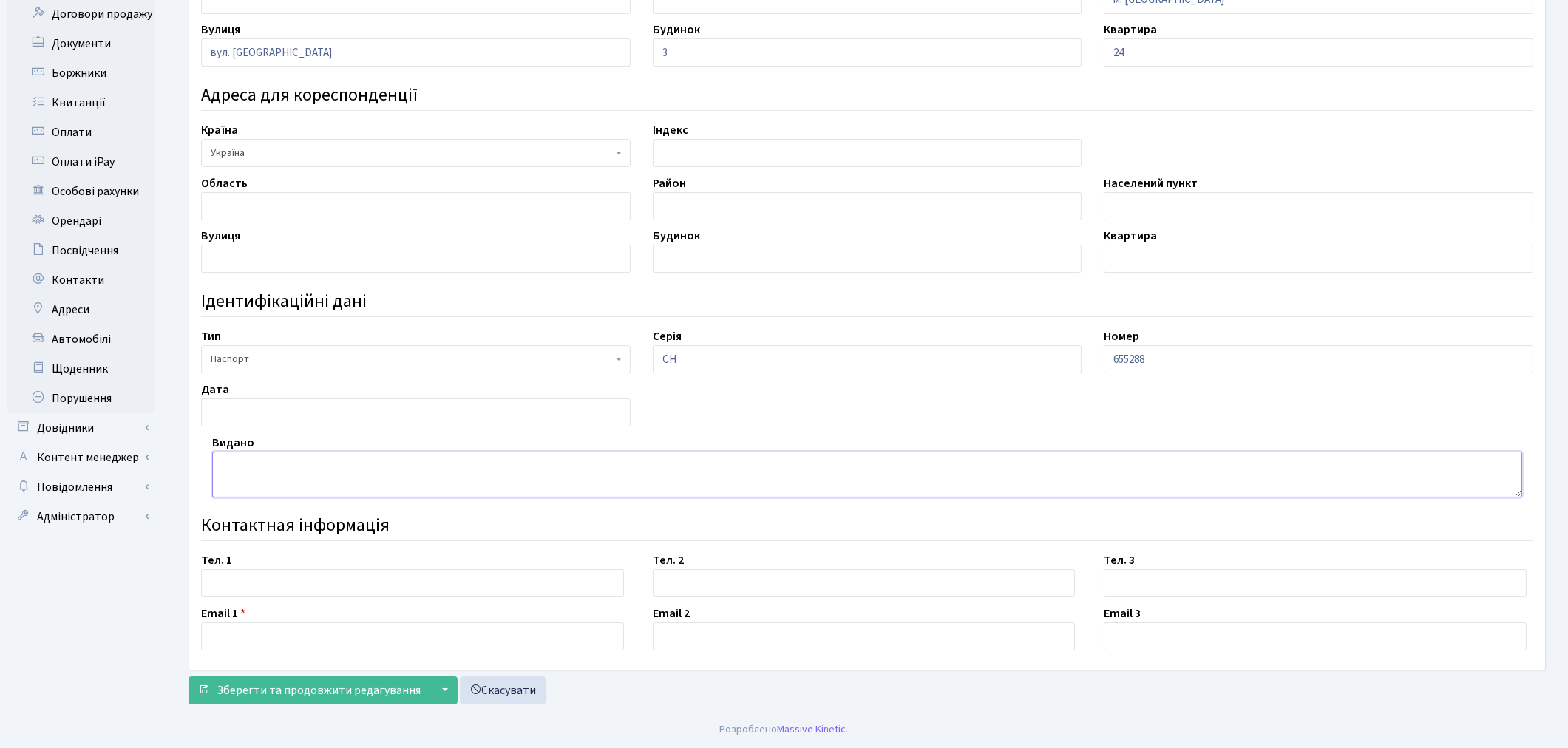
click at [338, 482] on textarea at bounding box center [867, 474] width 1310 height 46
type textarea "Дарницьким РУ ГУ УМВС України в м. Києві"
click at [292, 420] on input "text" at bounding box center [416, 412] width 430 height 28
type input "[DATE]"
click at [293, 582] on input "text" at bounding box center [412, 583] width 423 height 28
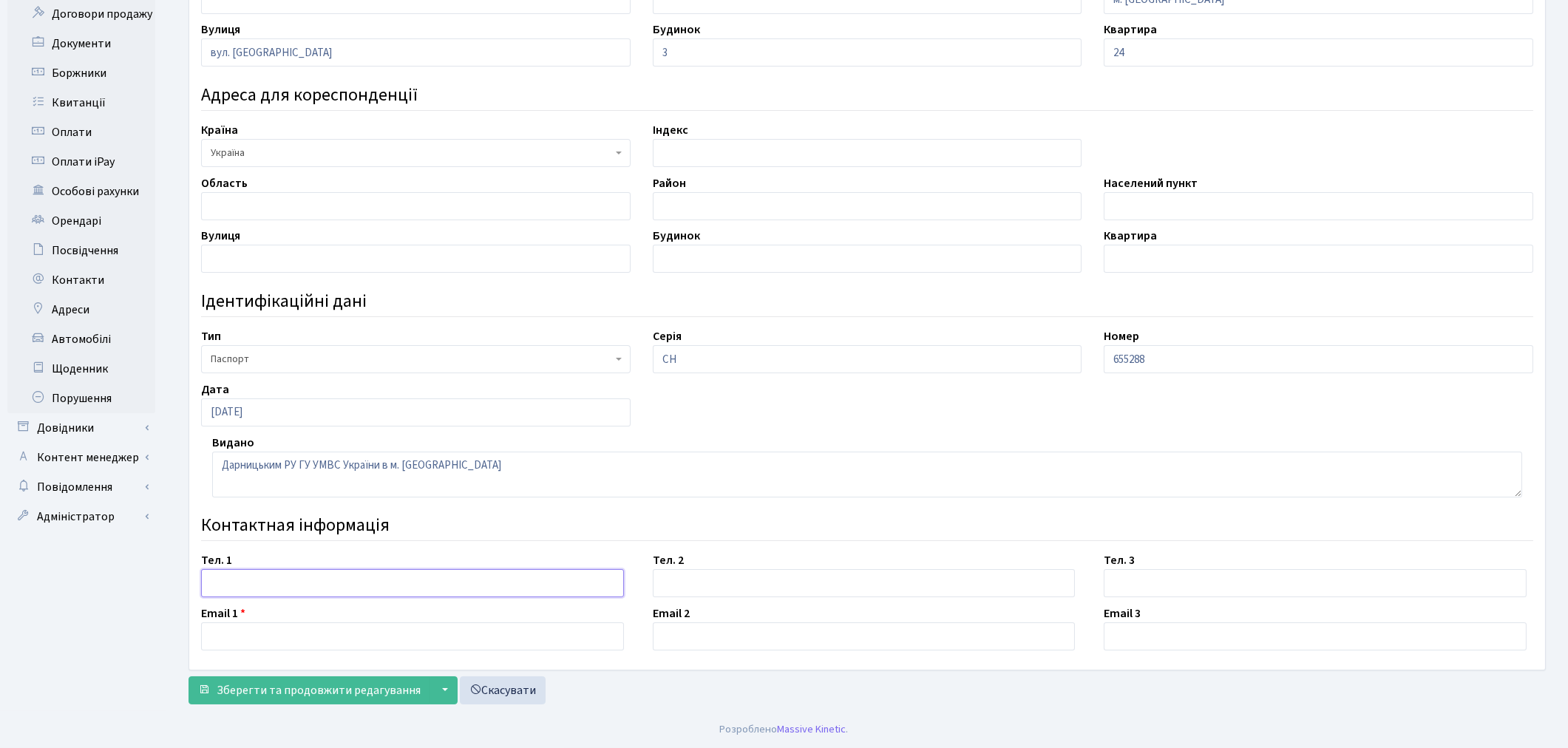
click at [215, 584] on input "text" at bounding box center [412, 583] width 423 height 28
paste input "0665280269"
type input "0665280269"
click at [247, 631] on input "text" at bounding box center [412, 636] width 423 height 28
paste input "[EMAIL_ADDRESS][DOMAIN_NAME]"
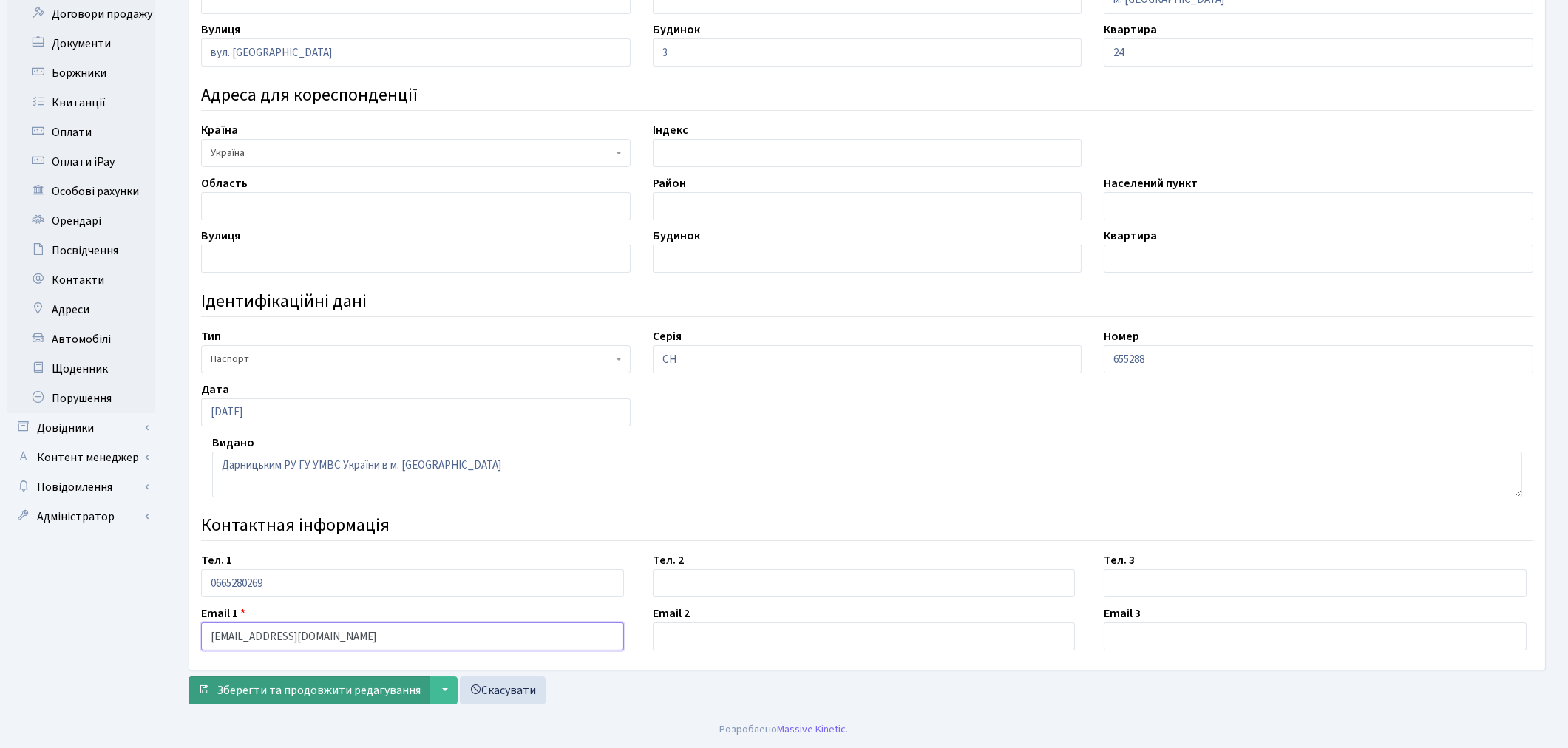
type input "[EMAIL_ADDRESS][DOMAIN_NAME]"
click at [279, 697] on span "Зберегти та продовжити редагування" at bounding box center [319, 690] width 204 height 16
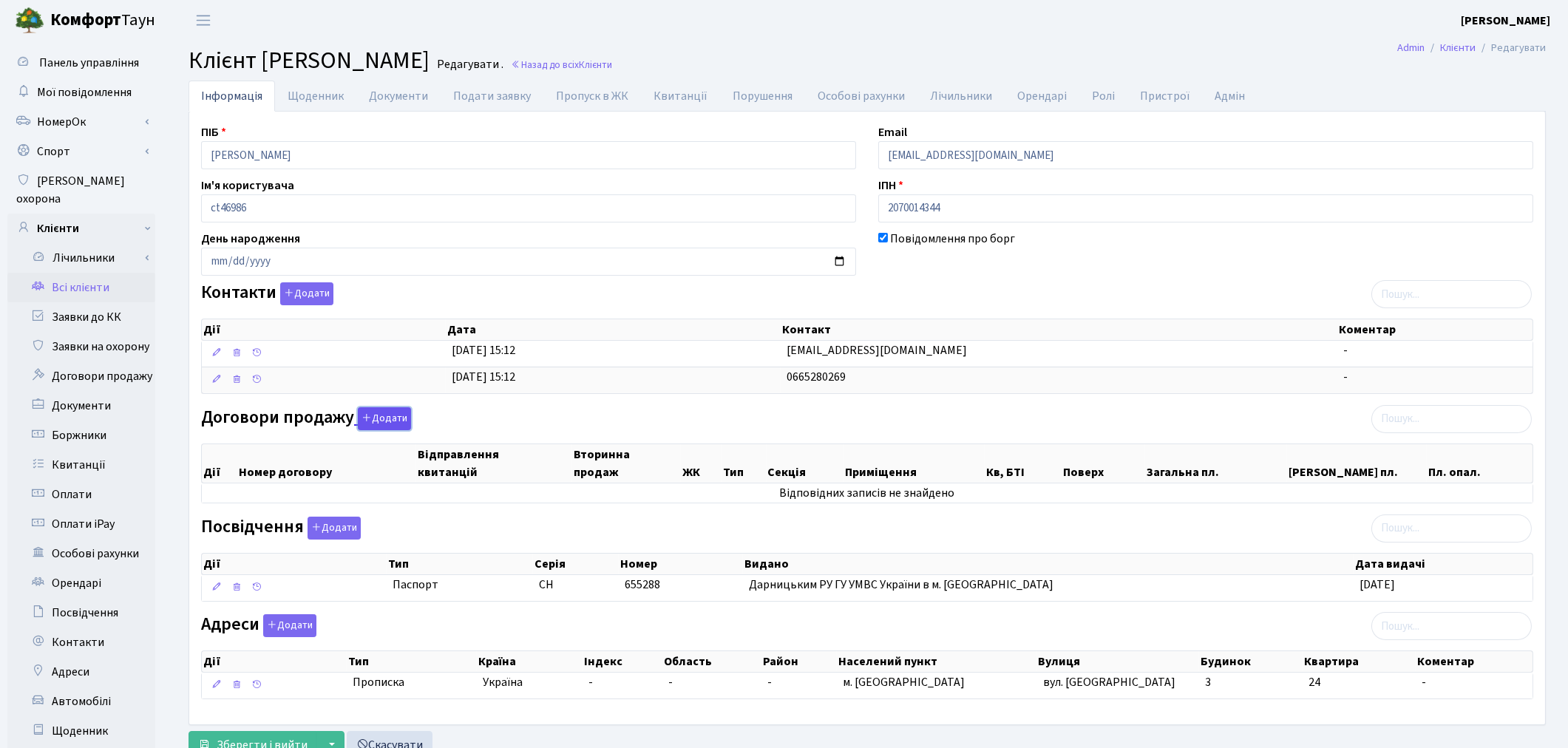
click at [378, 422] on button "Додати" at bounding box center [384, 419] width 53 height 23
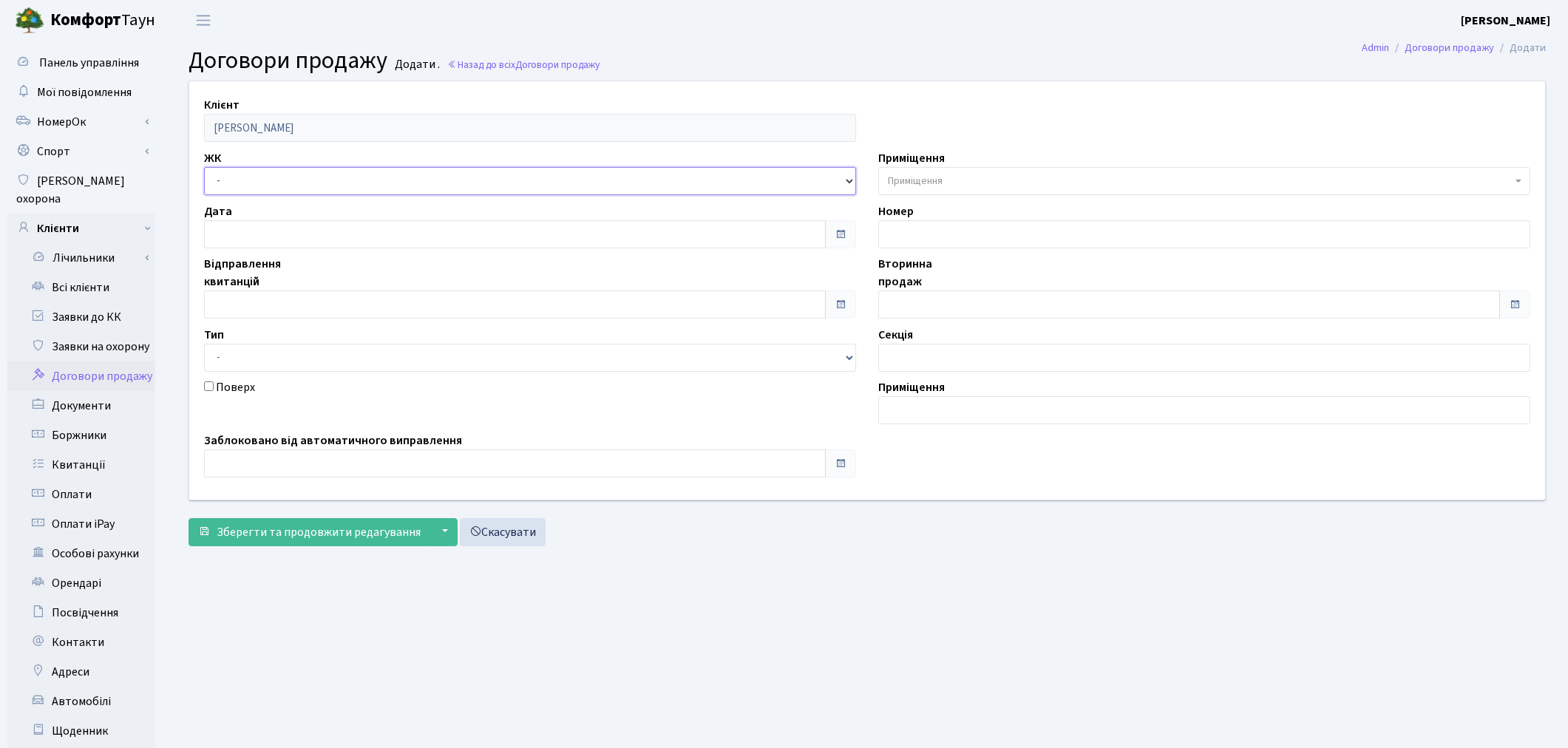
click at [248, 183] on select "- ТХ, вул. [STREET_ADDRESS] Регенераторна, 4 КТ2, просп. [STREET_ADDRESS] [STRE…" at bounding box center [530, 181] width 652 height 28
select select "296"
click at [204, 167] on select "- ТХ, вул. [STREET_ADDRESS] Регенераторна, 4 КТ2, просп. [STREET_ADDRESS] [STRE…" at bounding box center [530, 181] width 652 height 28
select select
click at [885, 183] on span "Приміщення" at bounding box center [1204, 181] width 652 height 28
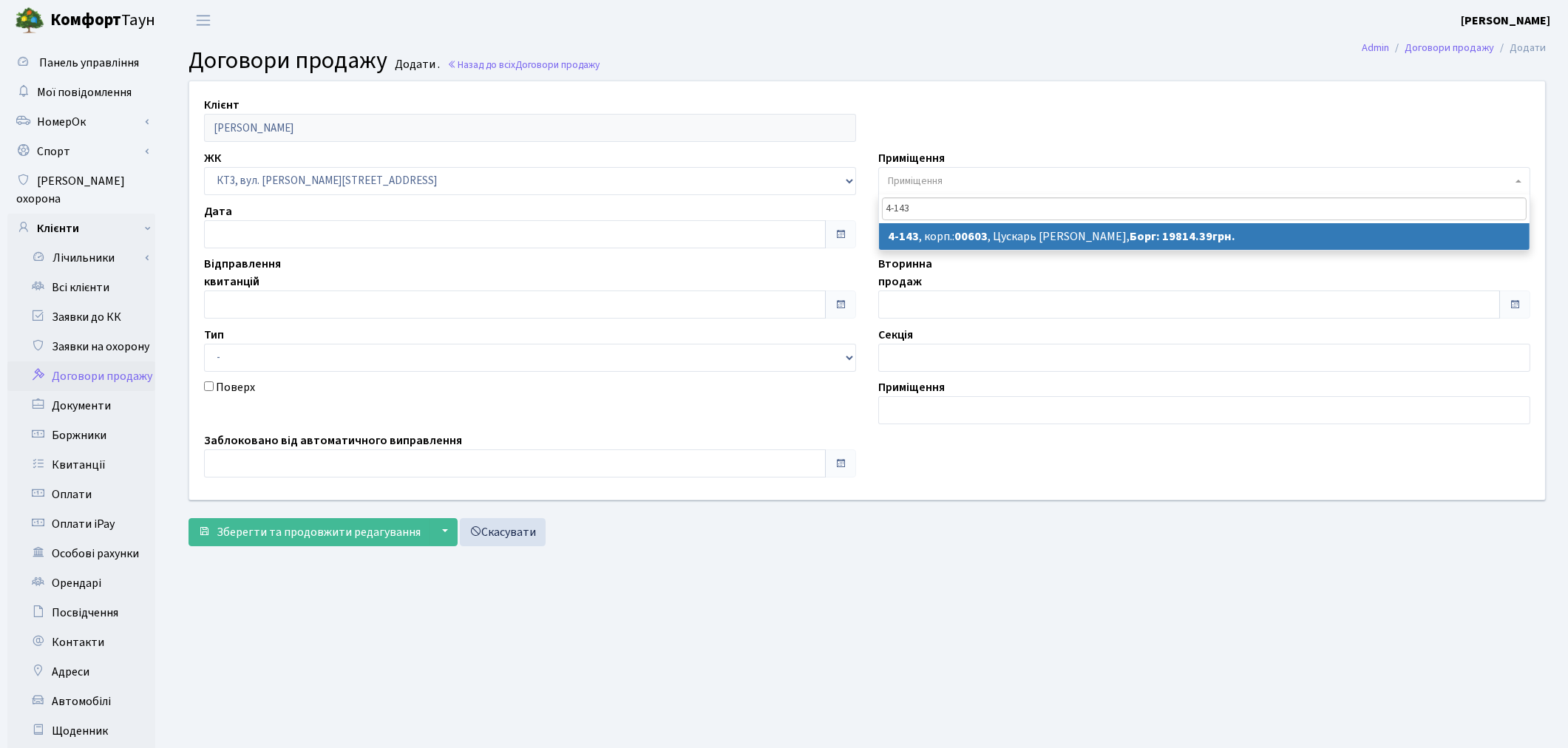
type input "4-143"
select select "16602"
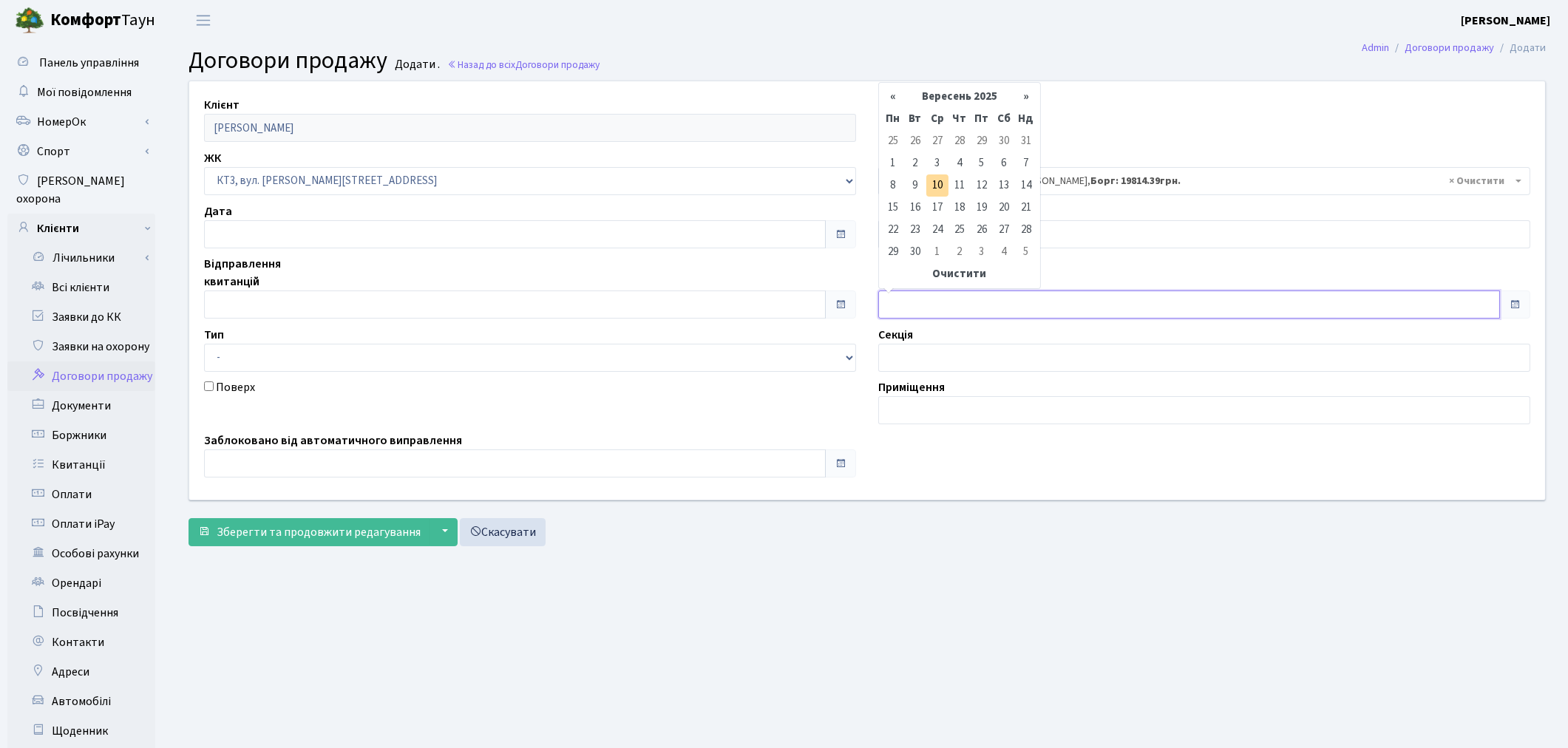
click at [929, 305] on input "text" at bounding box center [1189, 305] width 622 height 28
click at [897, 160] on td "1" at bounding box center [893, 163] width 22 height 22
type input "[DATE]"
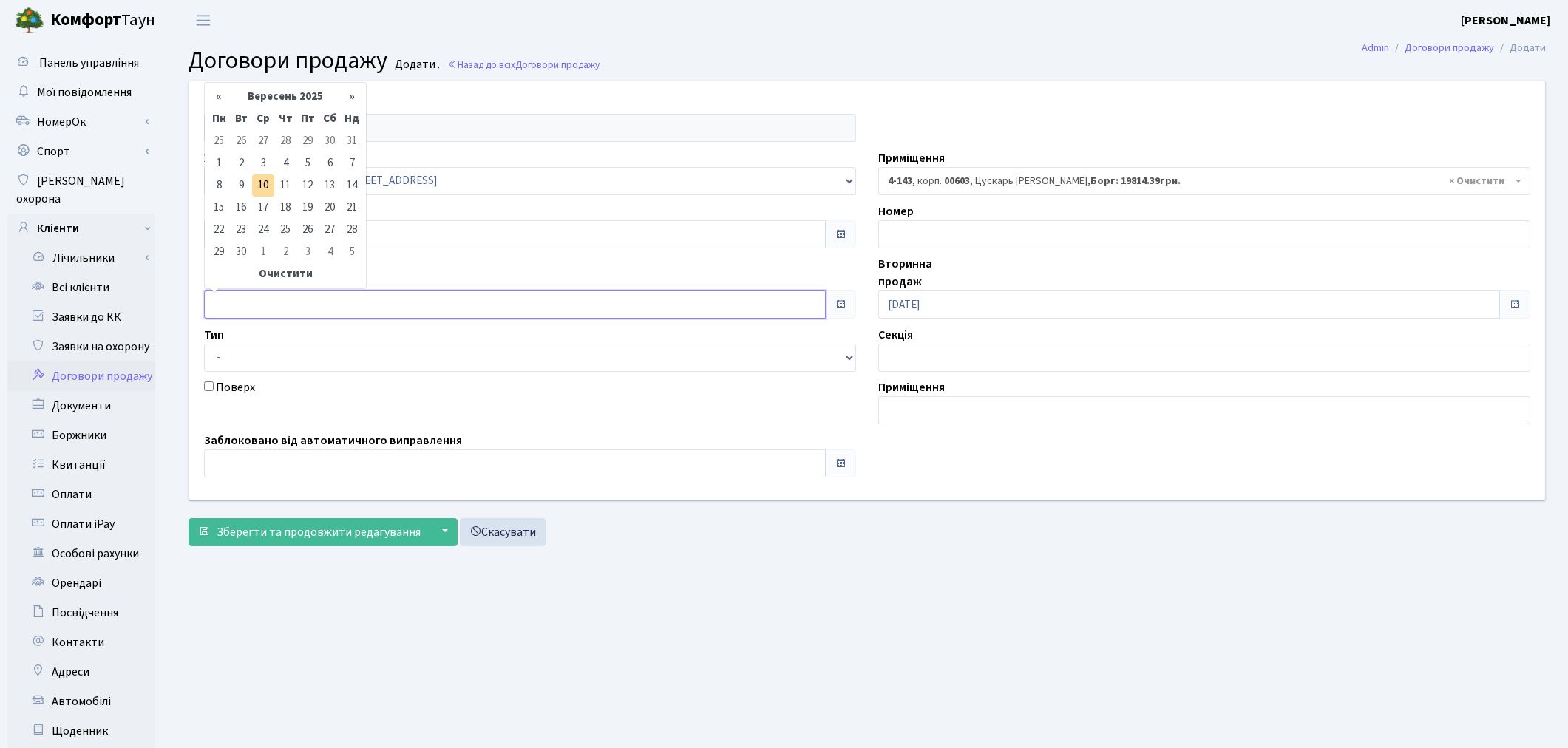
click at [243, 306] on input "text" at bounding box center [515, 305] width 622 height 28
click at [217, 160] on td "1" at bounding box center [219, 163] width 22 height 22
type input "01.09.2025"
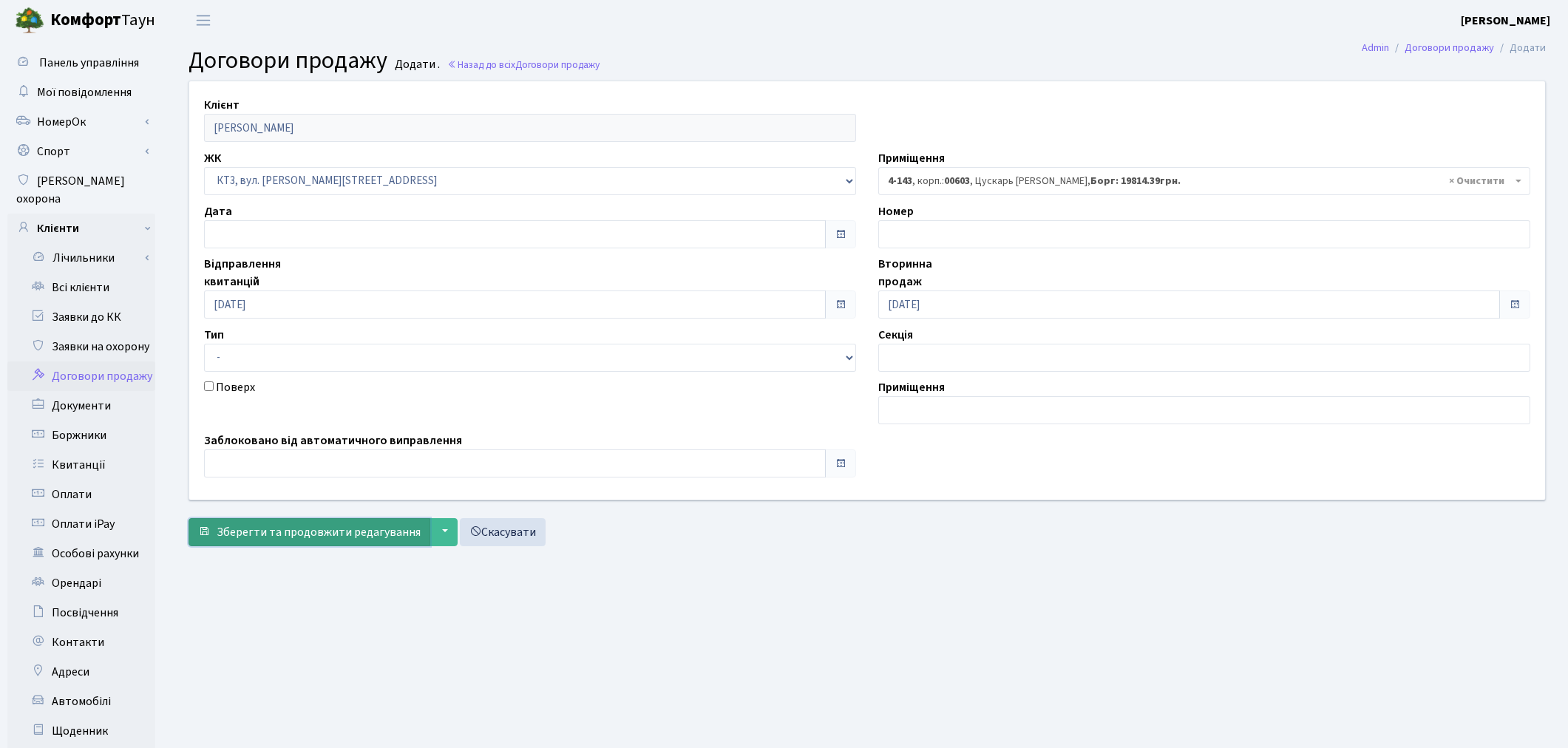
click at [256, 535] on span "Зберегти та продовжити редагування" at bounding box center [319, 532] width 204 height 16
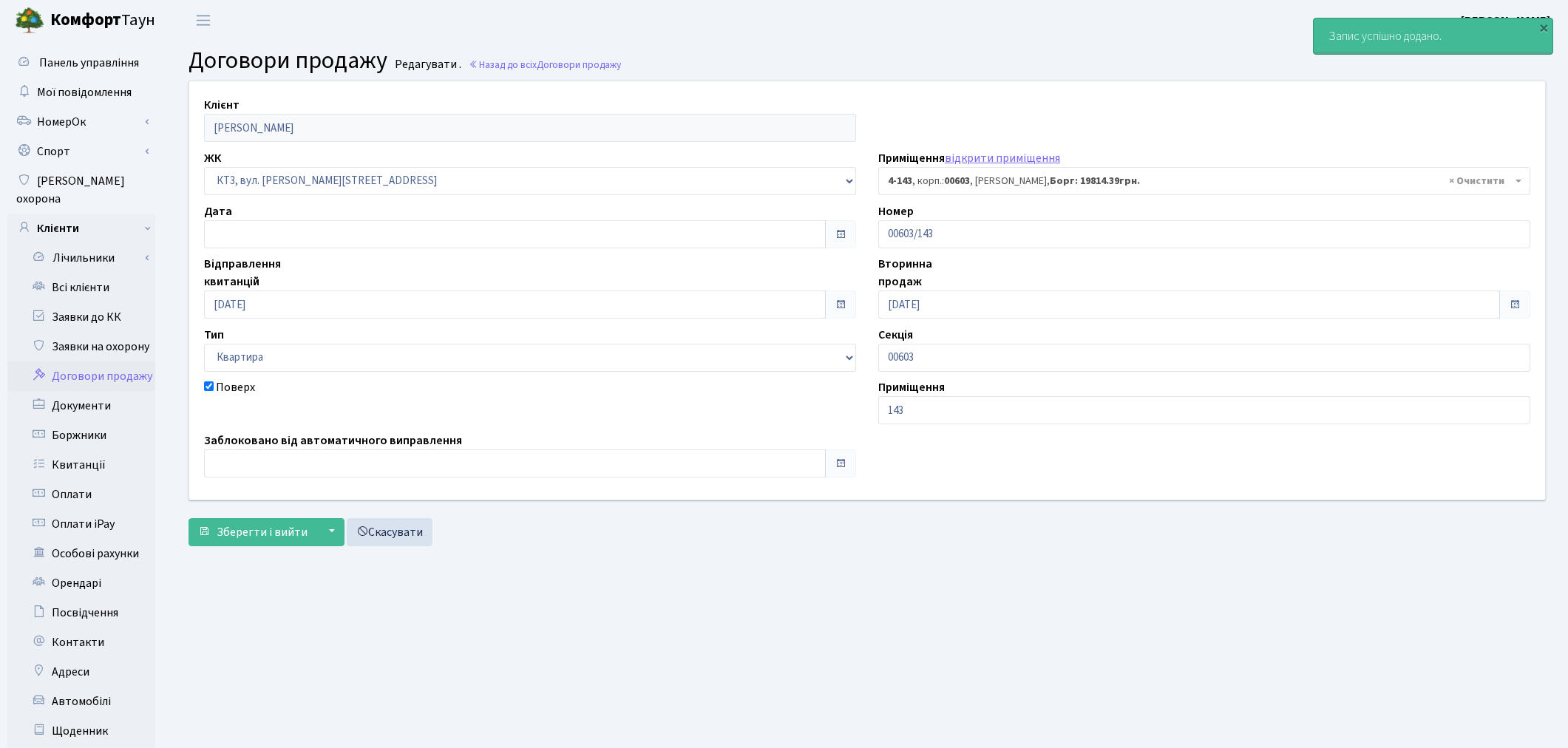
select select "16602"
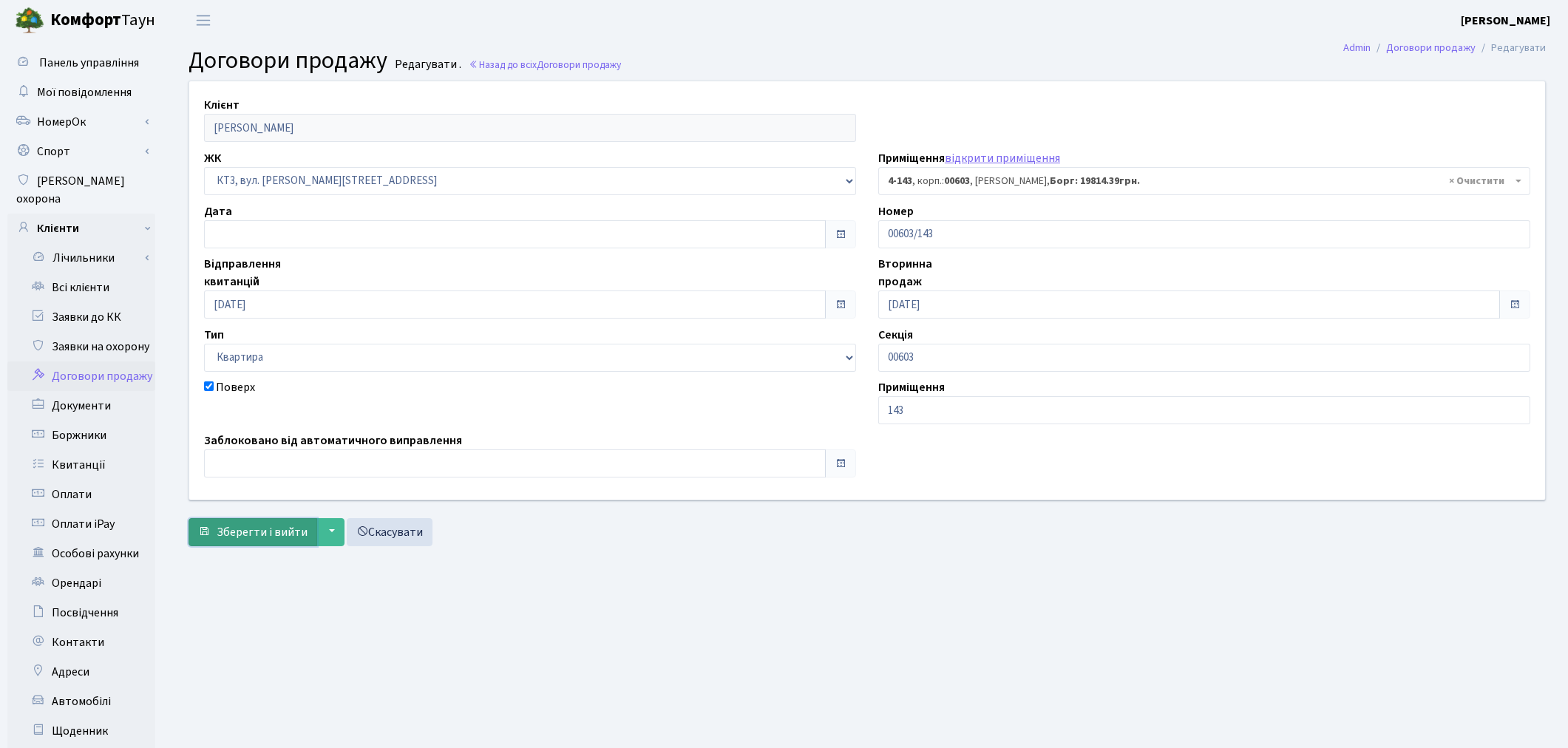
click at [256, 533] on span "Зберегти і вийти" at bounding box center [262, 532] width 91 height 16
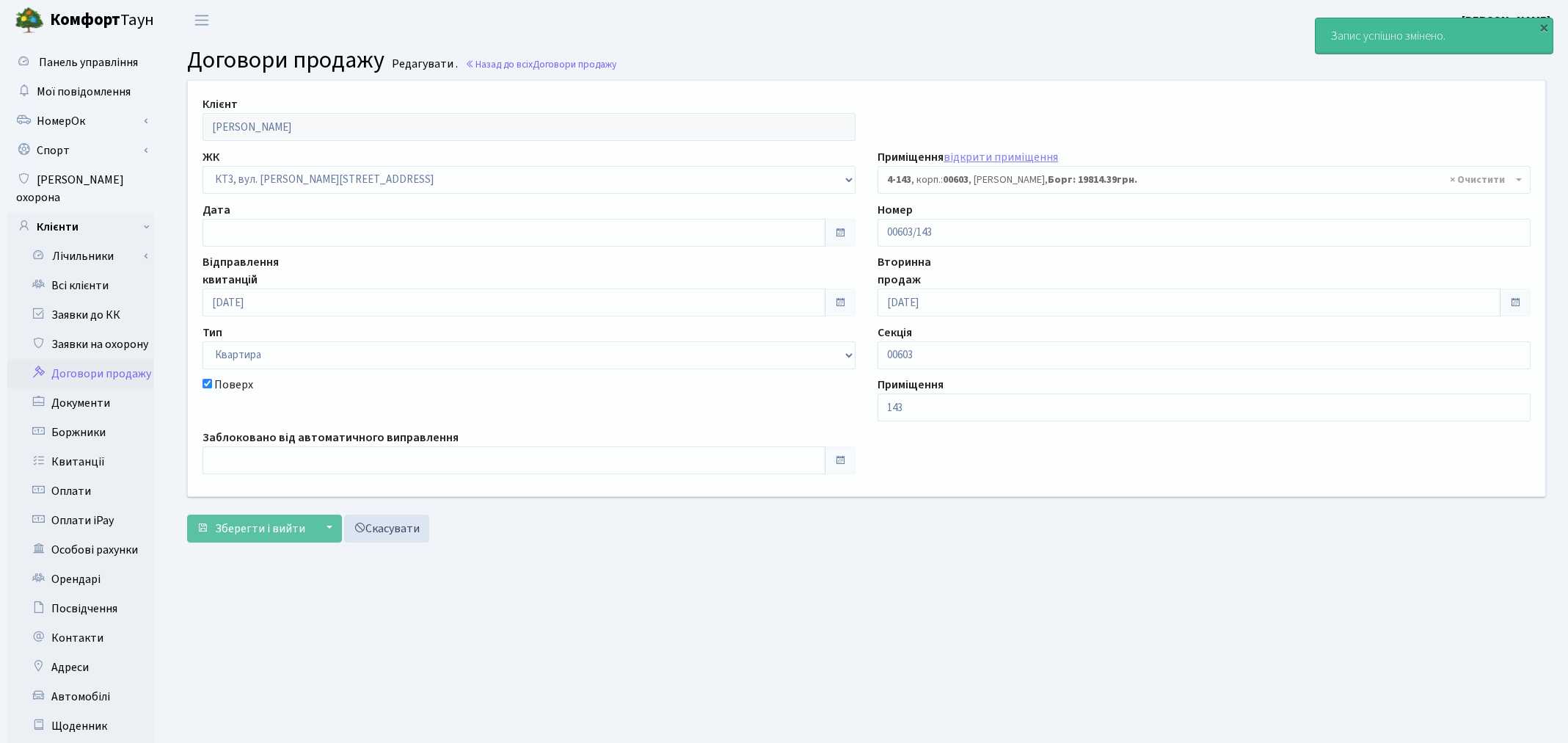
select select "16602"
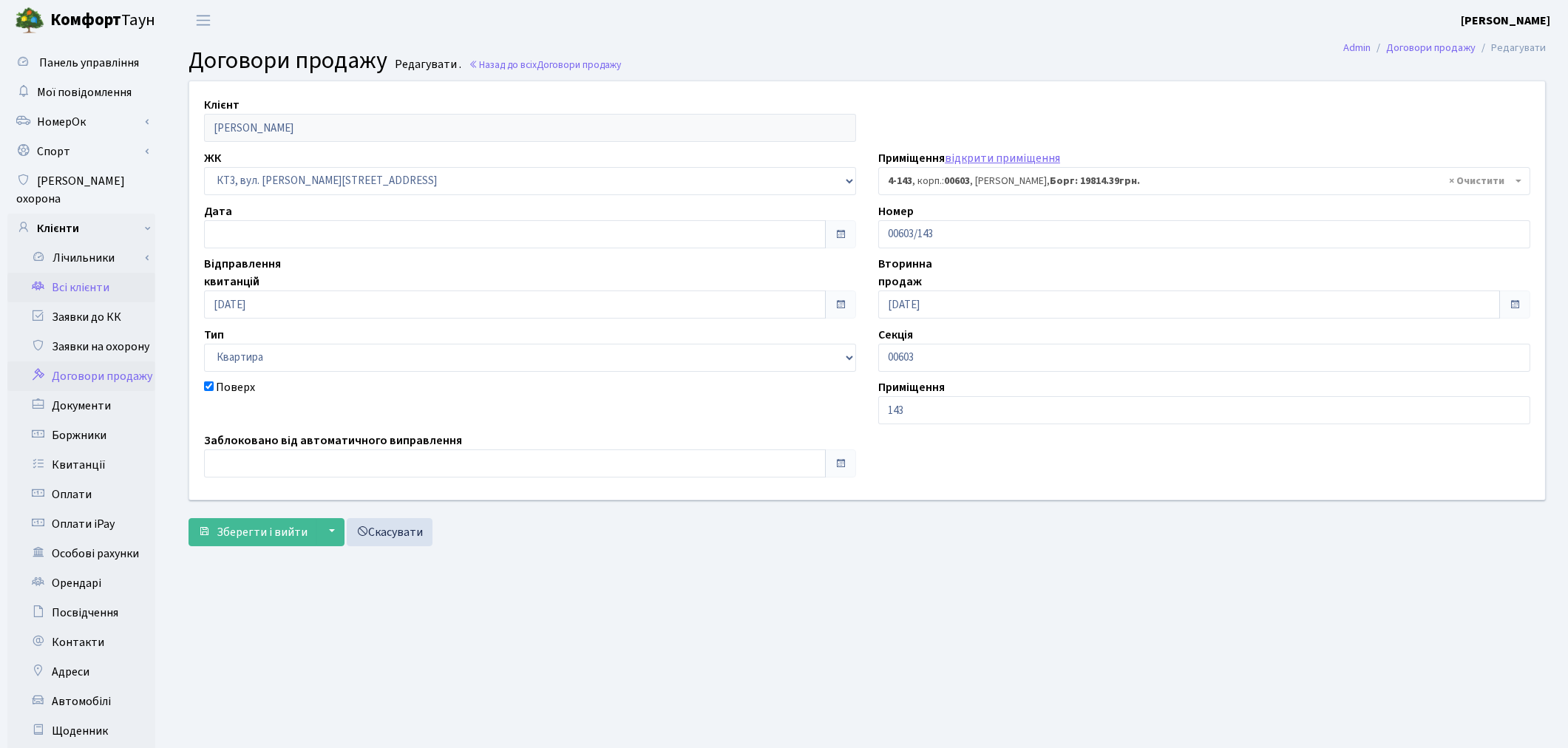
click at [86, 272] on link "Всі клієнти" at bounding box center [81, 287] width 148 height 30
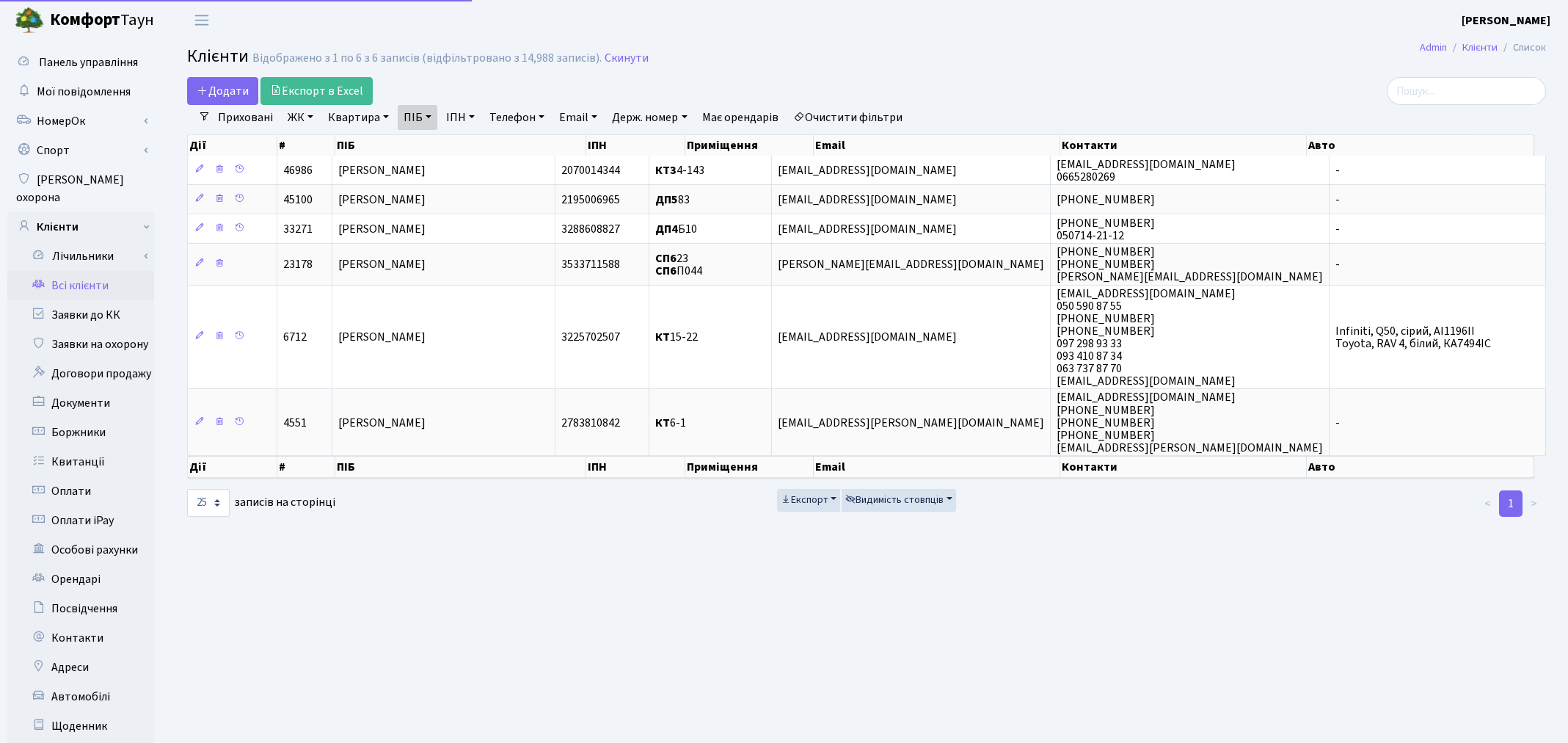
select select "25"
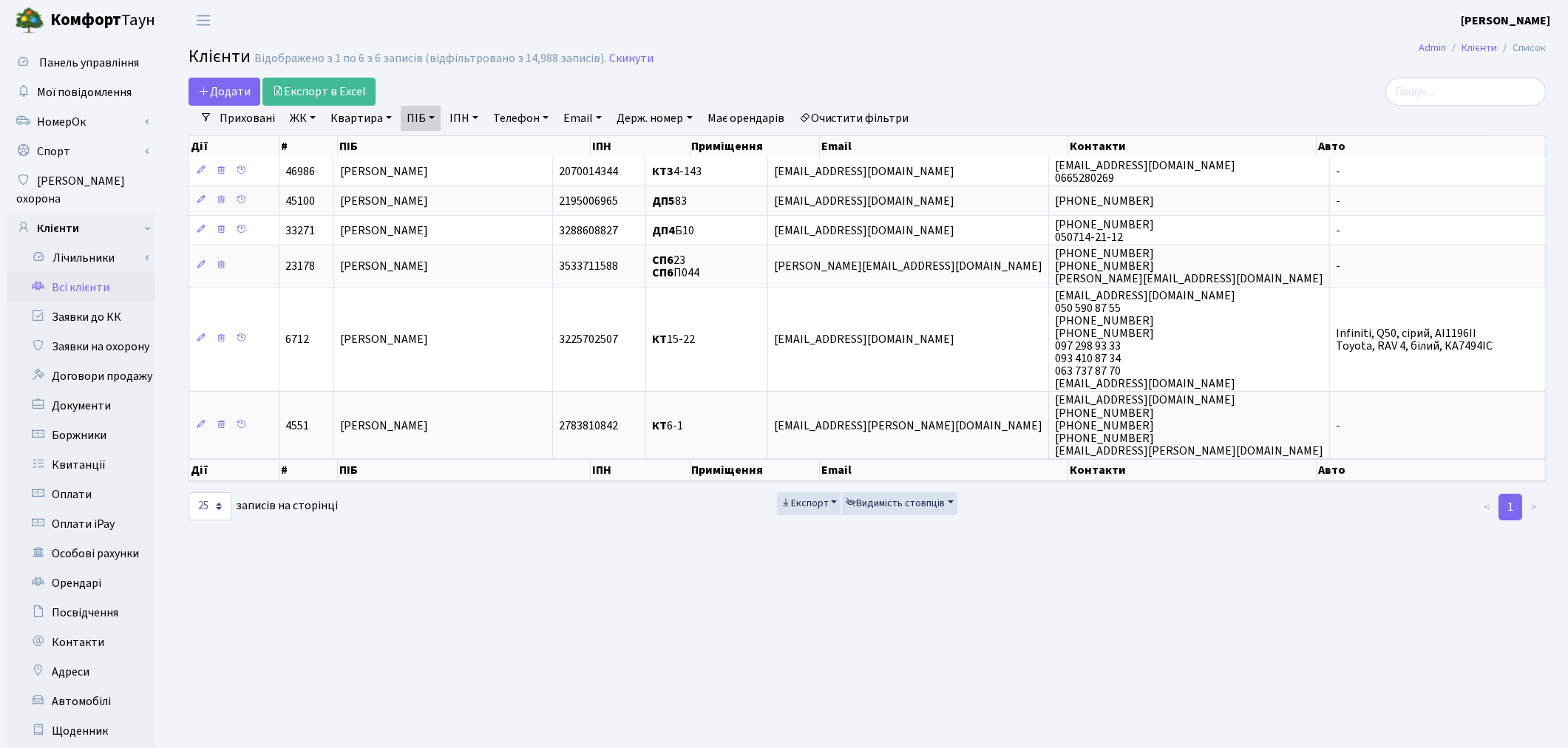
click at [68, 25] on b "Комфорт" at bounding box center [85, 20] width 71 height 24
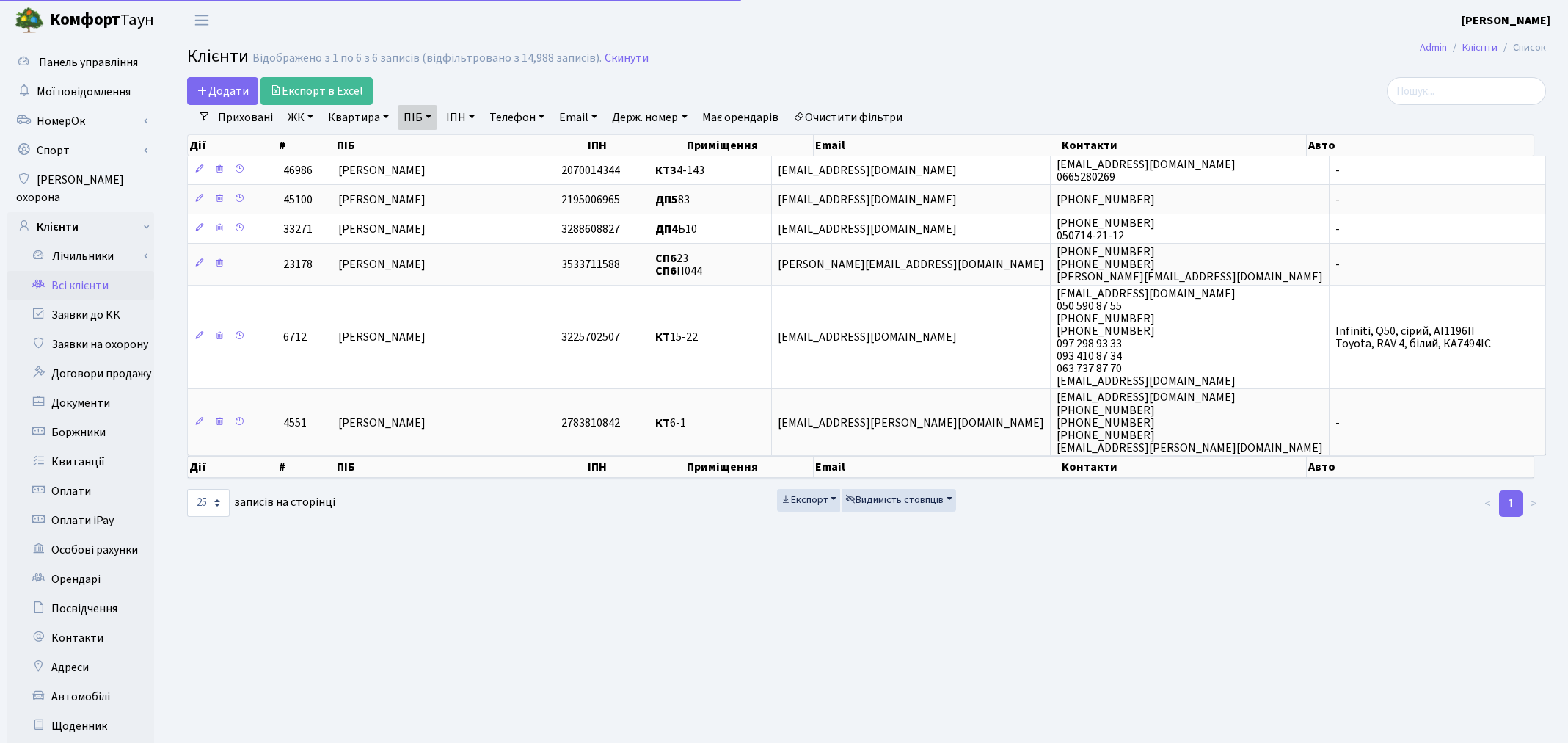
select select "25"
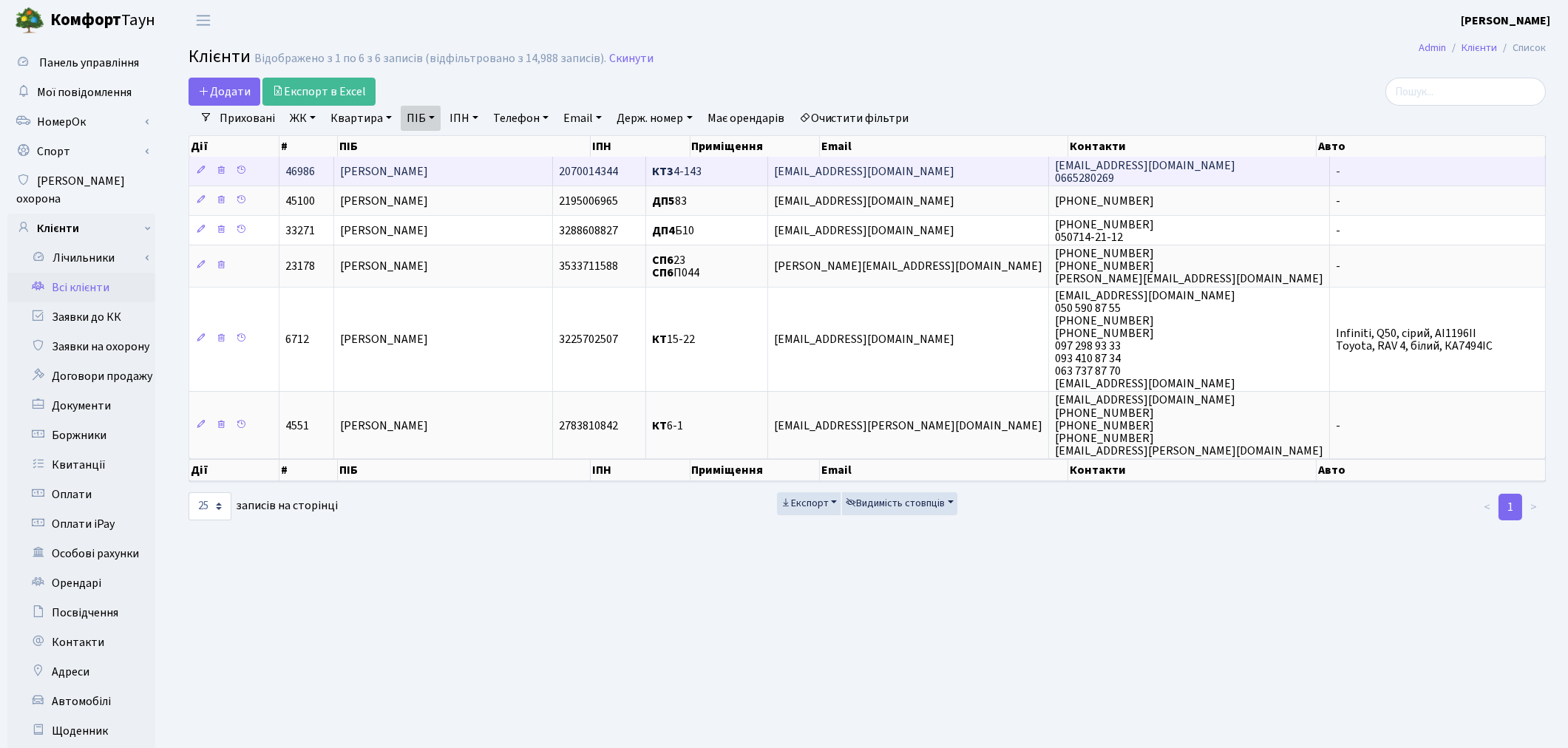
click at [467, 160] on td "[PERSON_NAME]" at bounding box center [443, 171] width 219 height 29
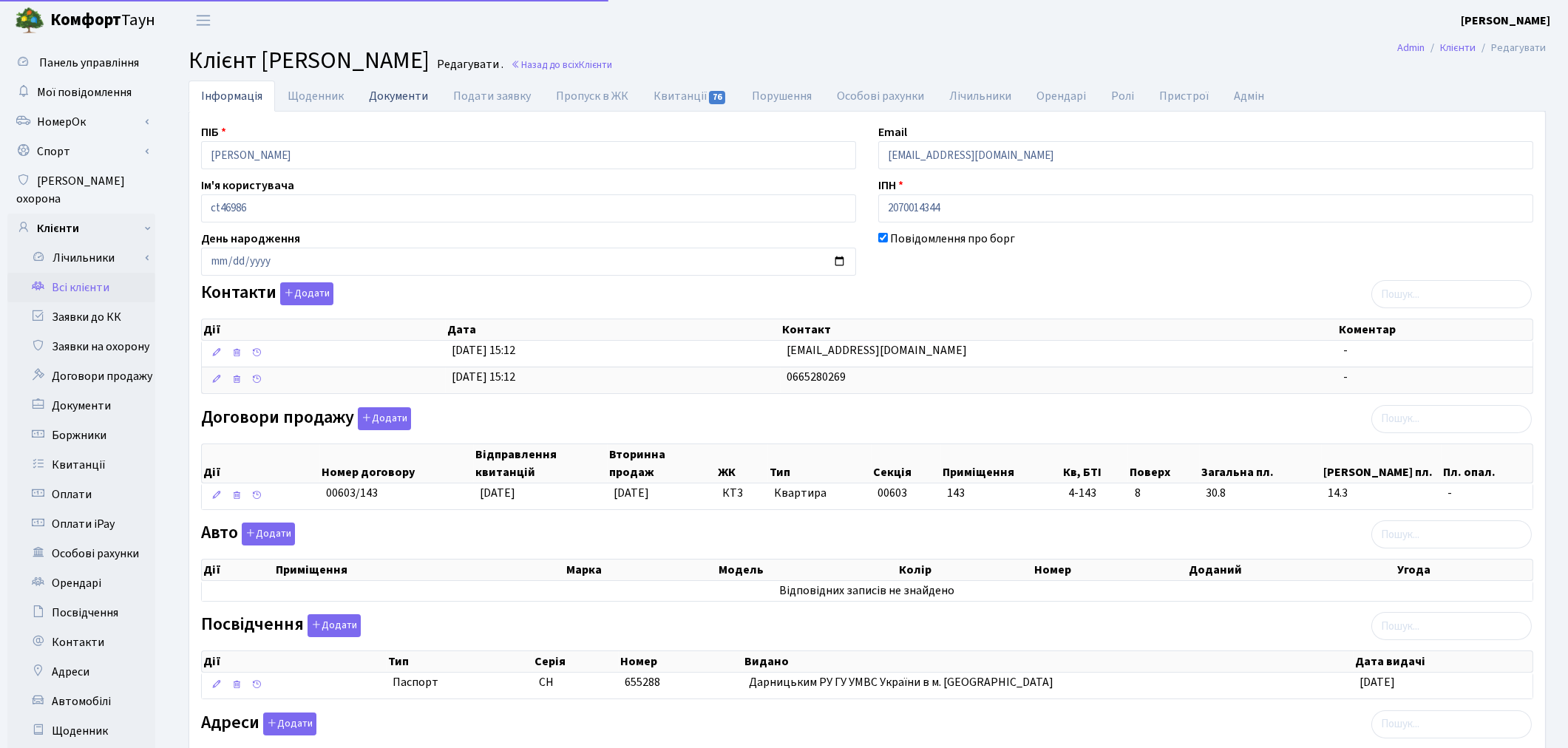
click at [375, 97] on link "Документи" at bounding box center [398, 95] width 84 height 30
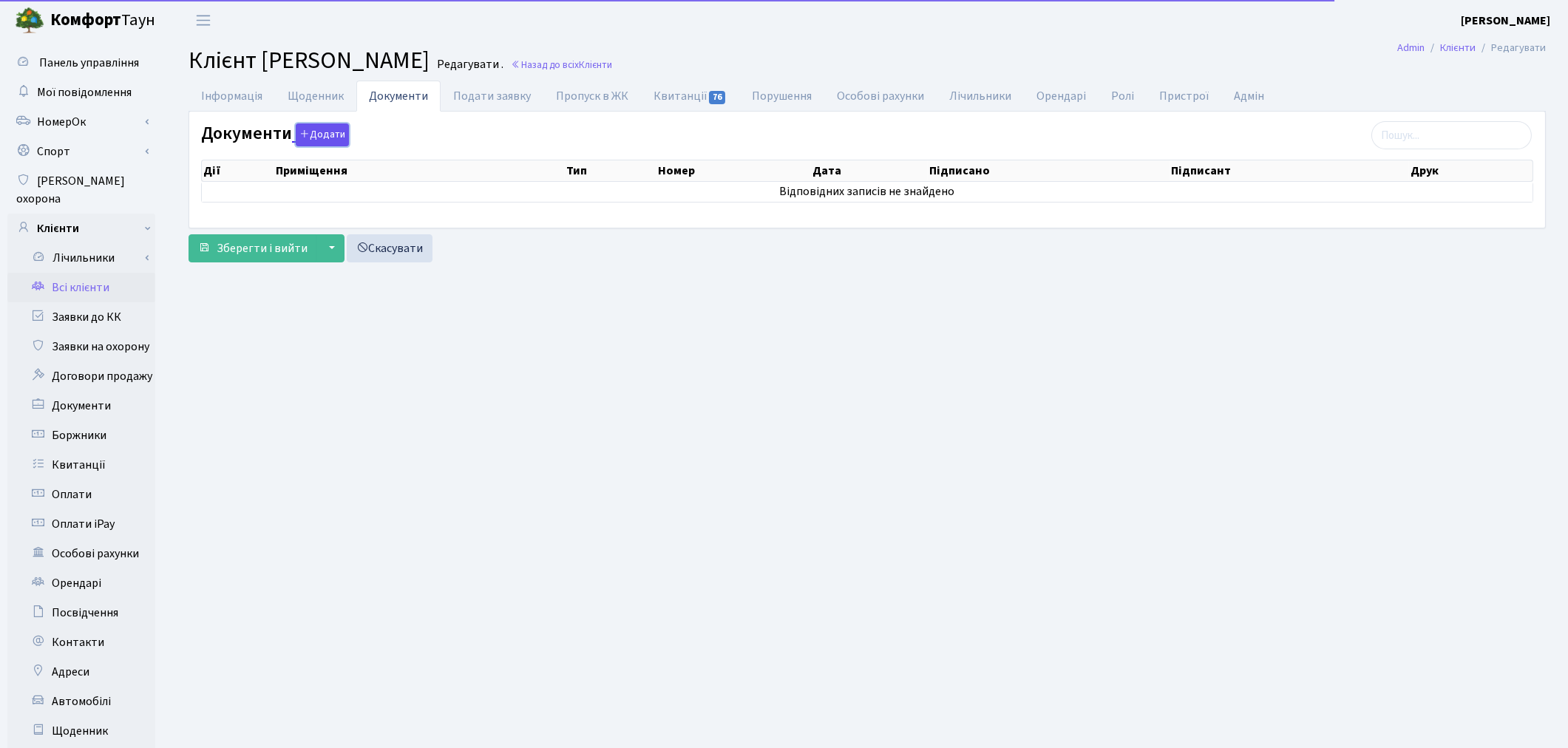
click at [313, 136] on button "Додати" at bounding box center [322, 135] width 53 height 23
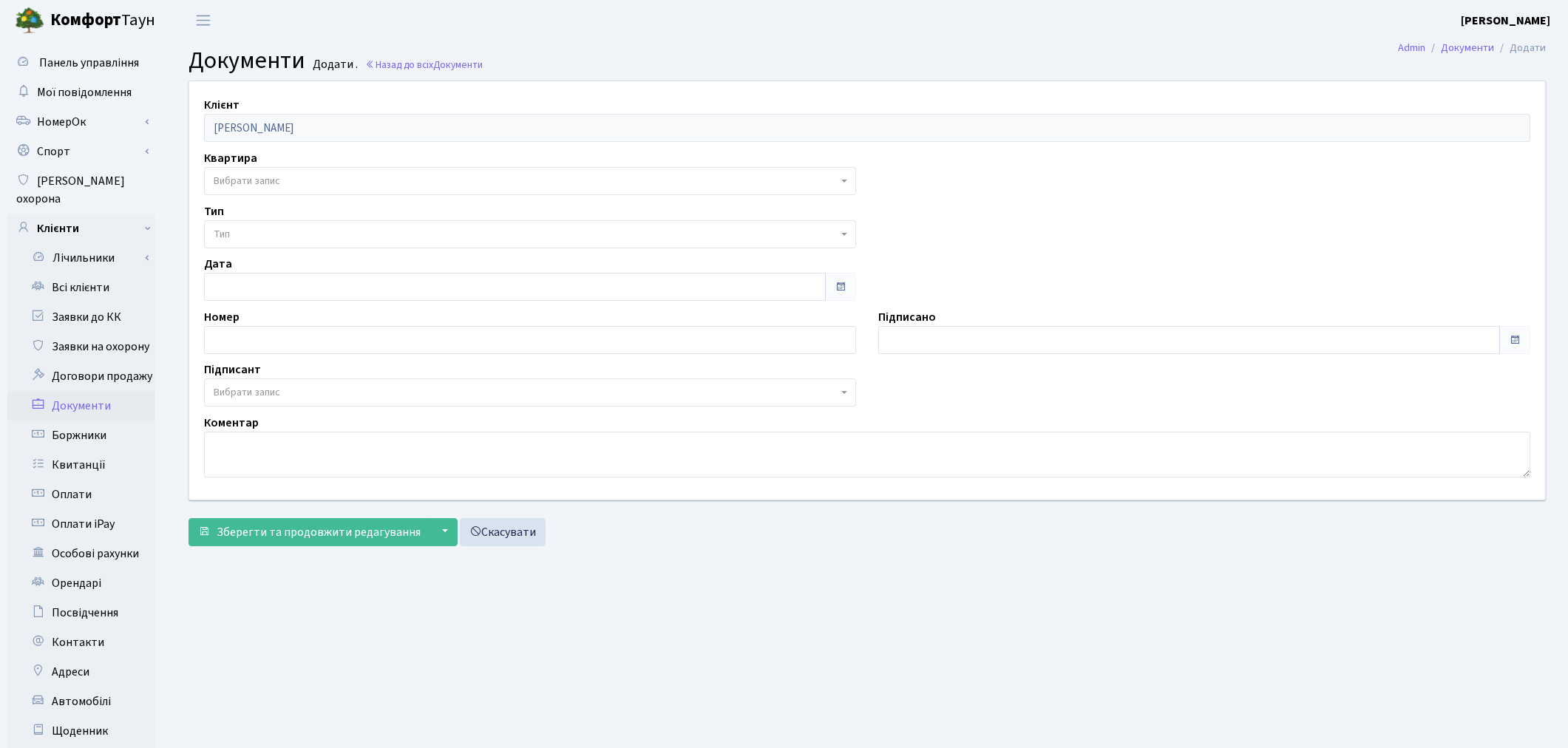
click at [286, 180] on span "Вибрати запис" at bounding box center [525, 180] width 624 height 15
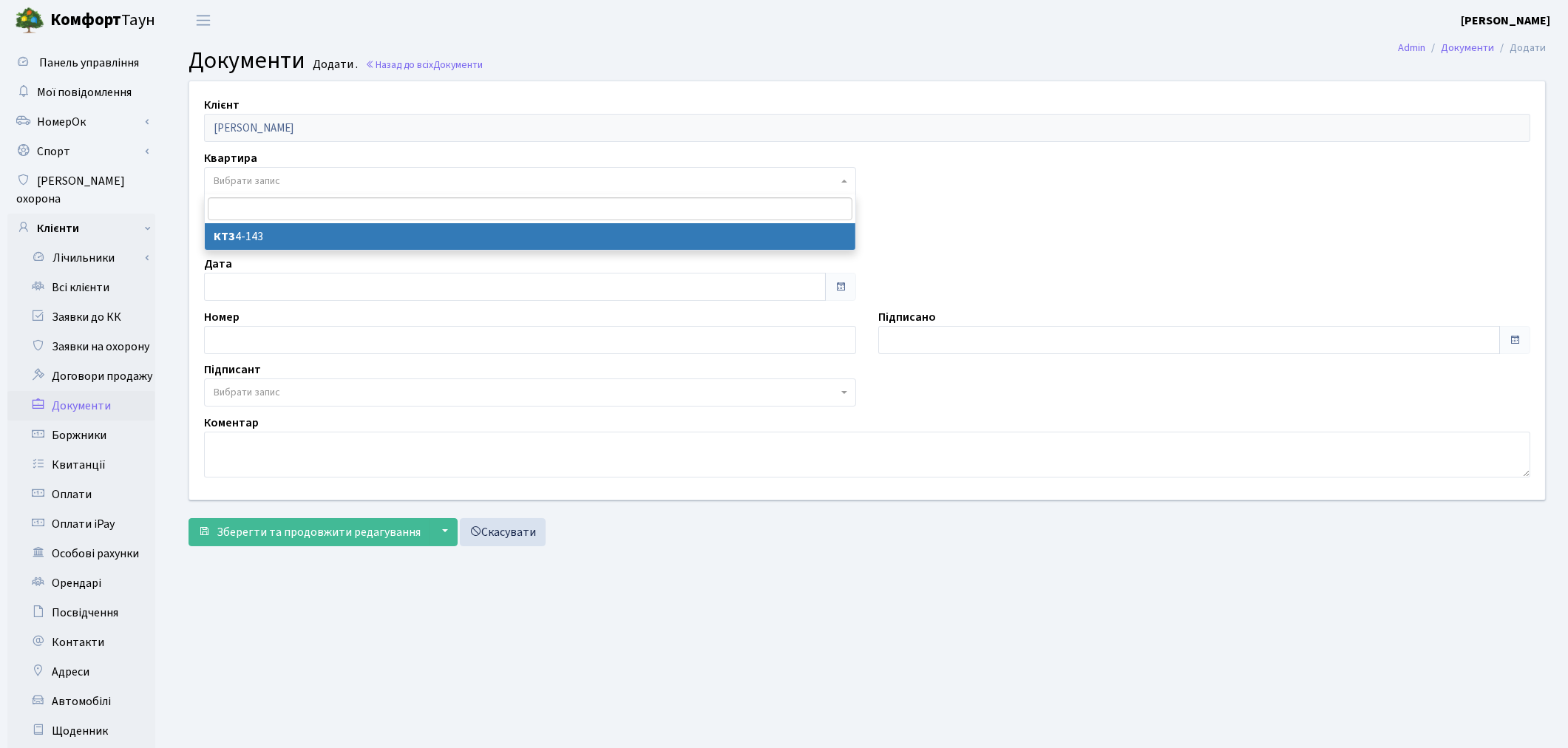
select select "178662"
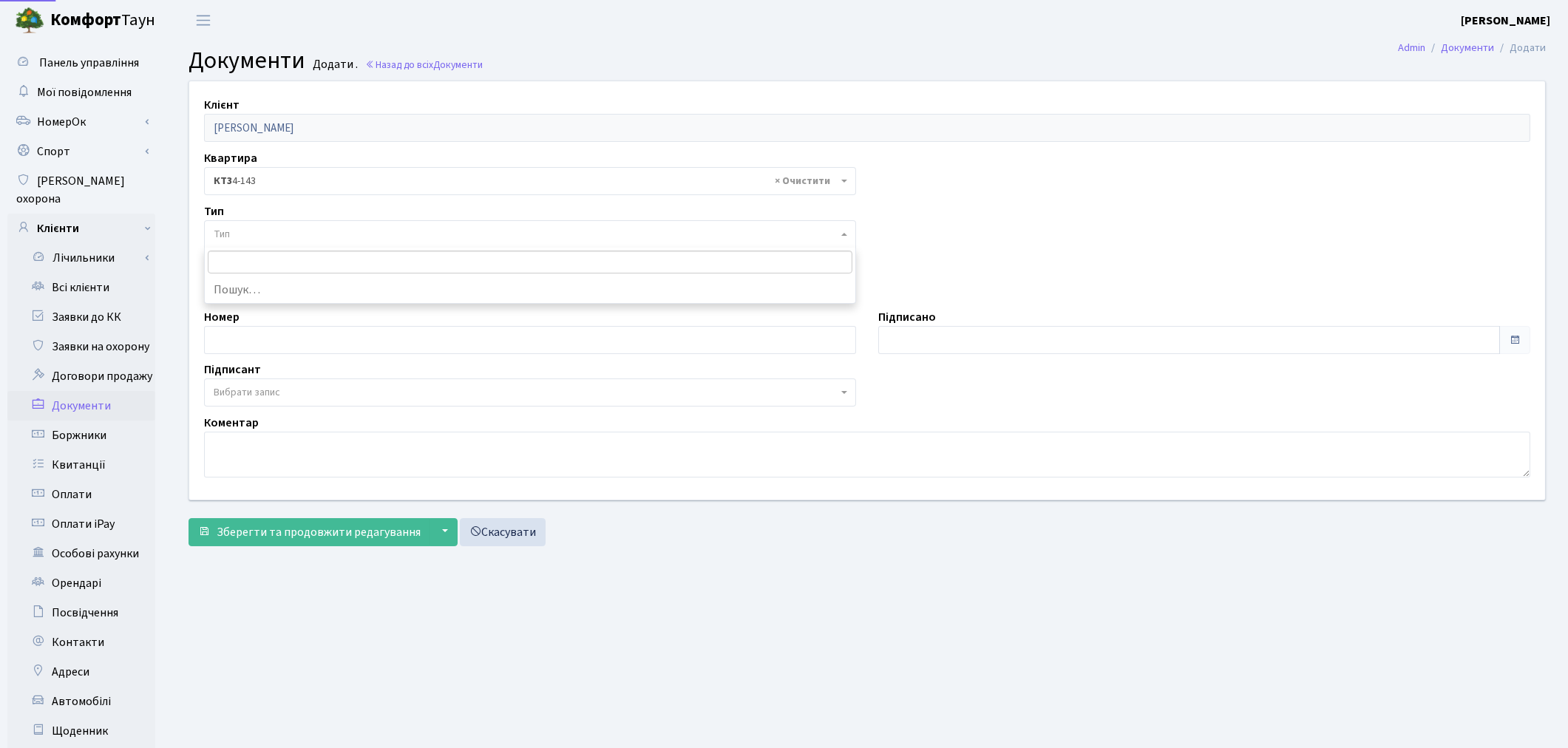
click at [279, 232] on span "Тип" at bounding box center [525, 234] width 624 height 15
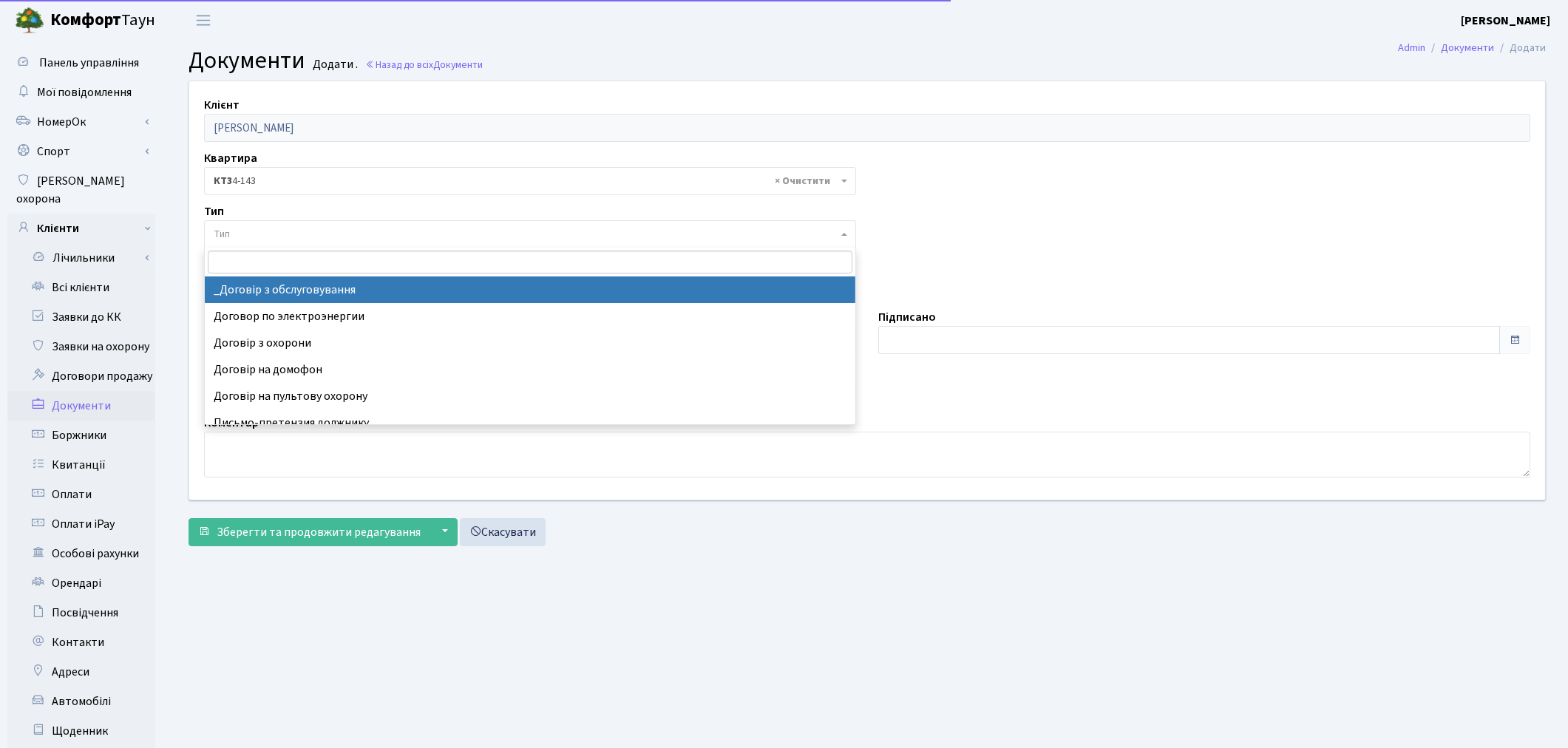
select select "289"
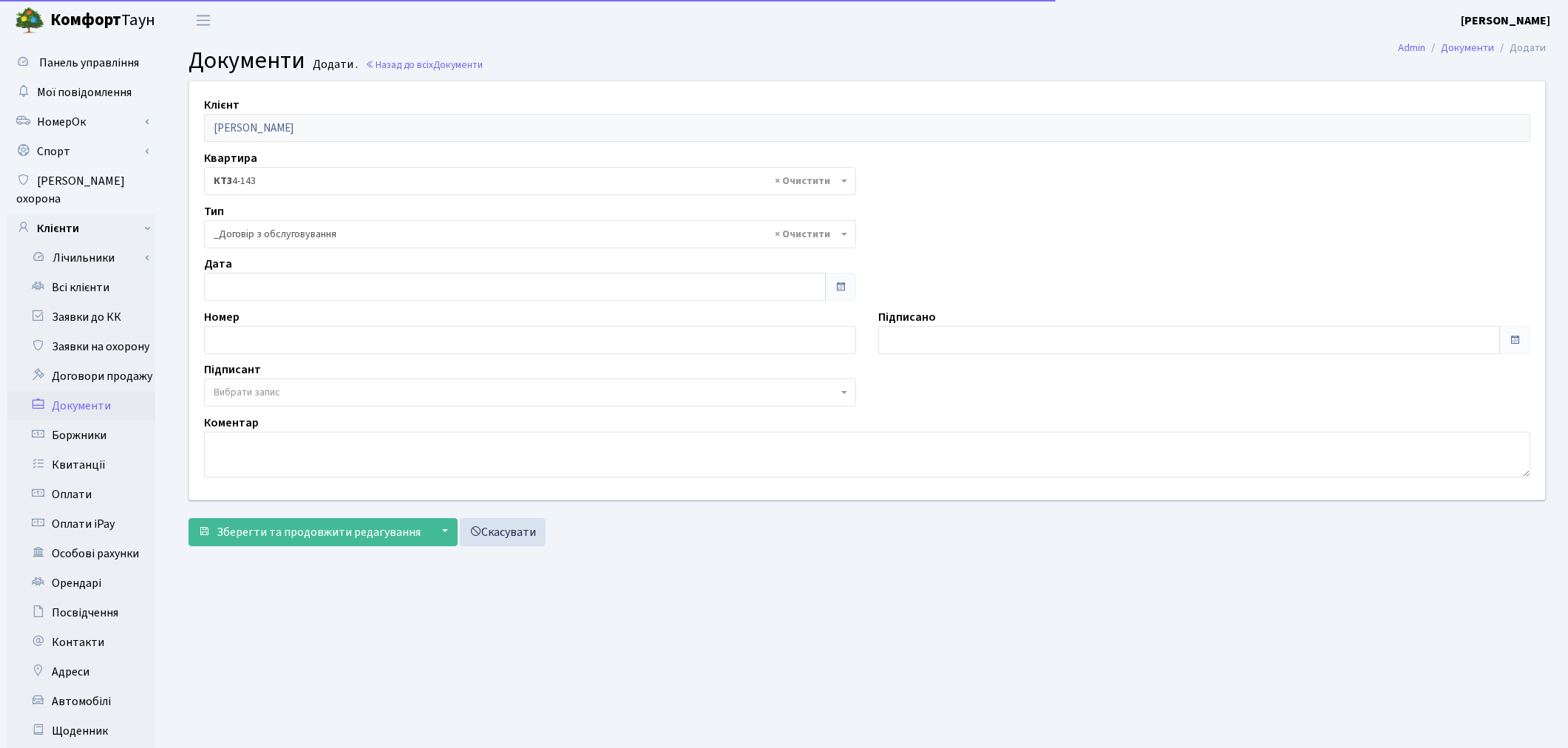
click at [283, 387] on span "Вибрати запис" at bounding box center [525, 392] width 624 height 15
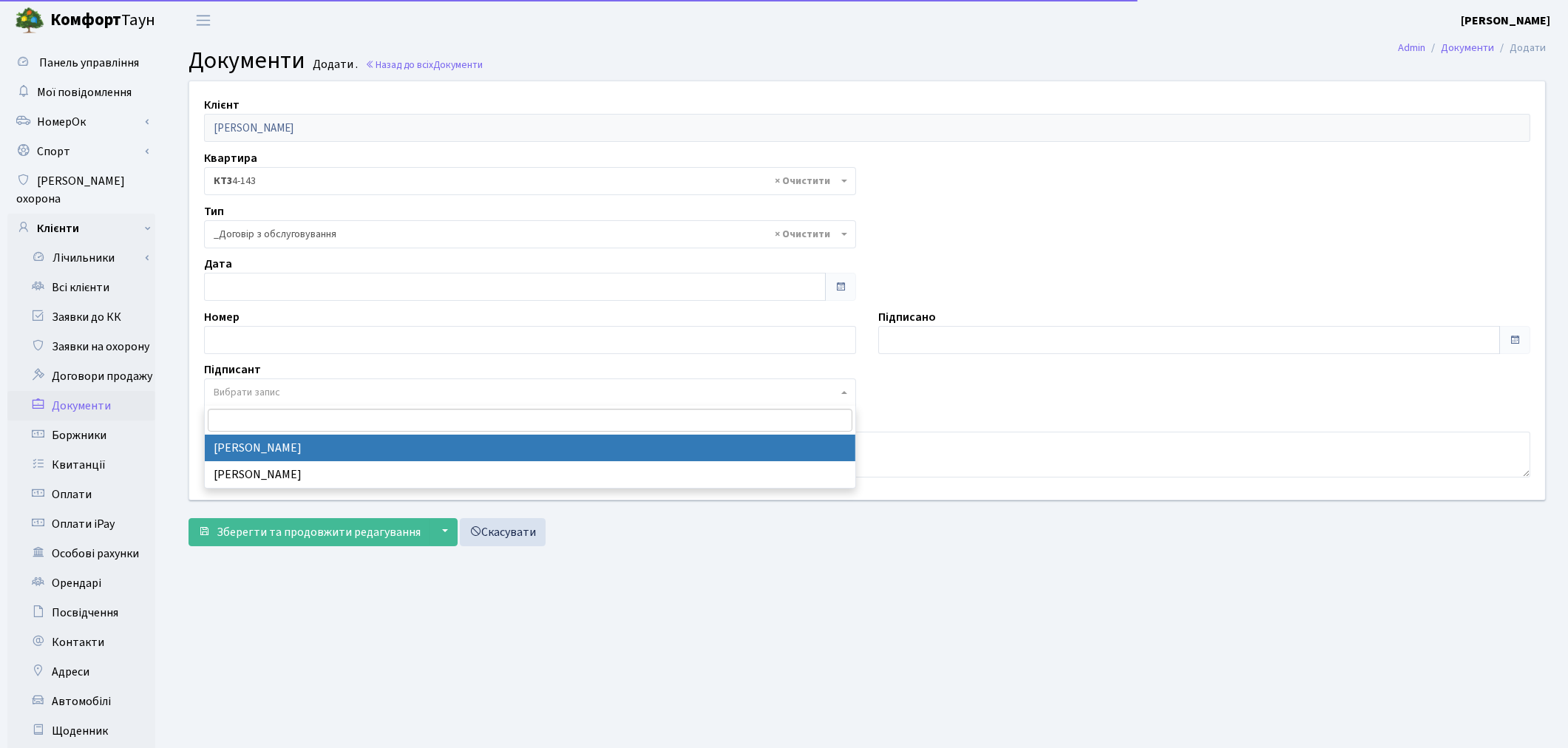
select select "74"
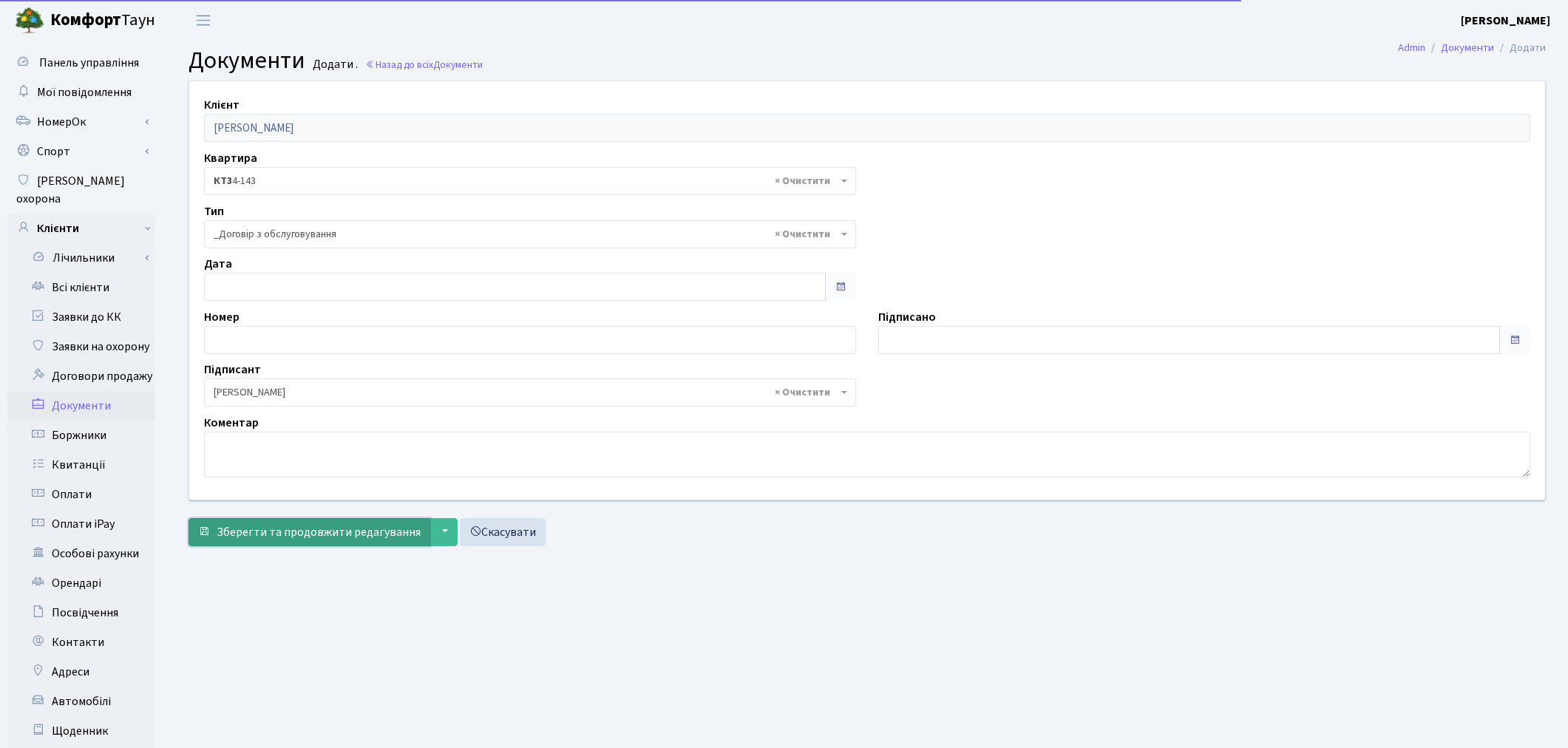
click at [256, 535] on span "Зберегти та продовжити редагування" at bounding box center [319, 532] width 204 height 16
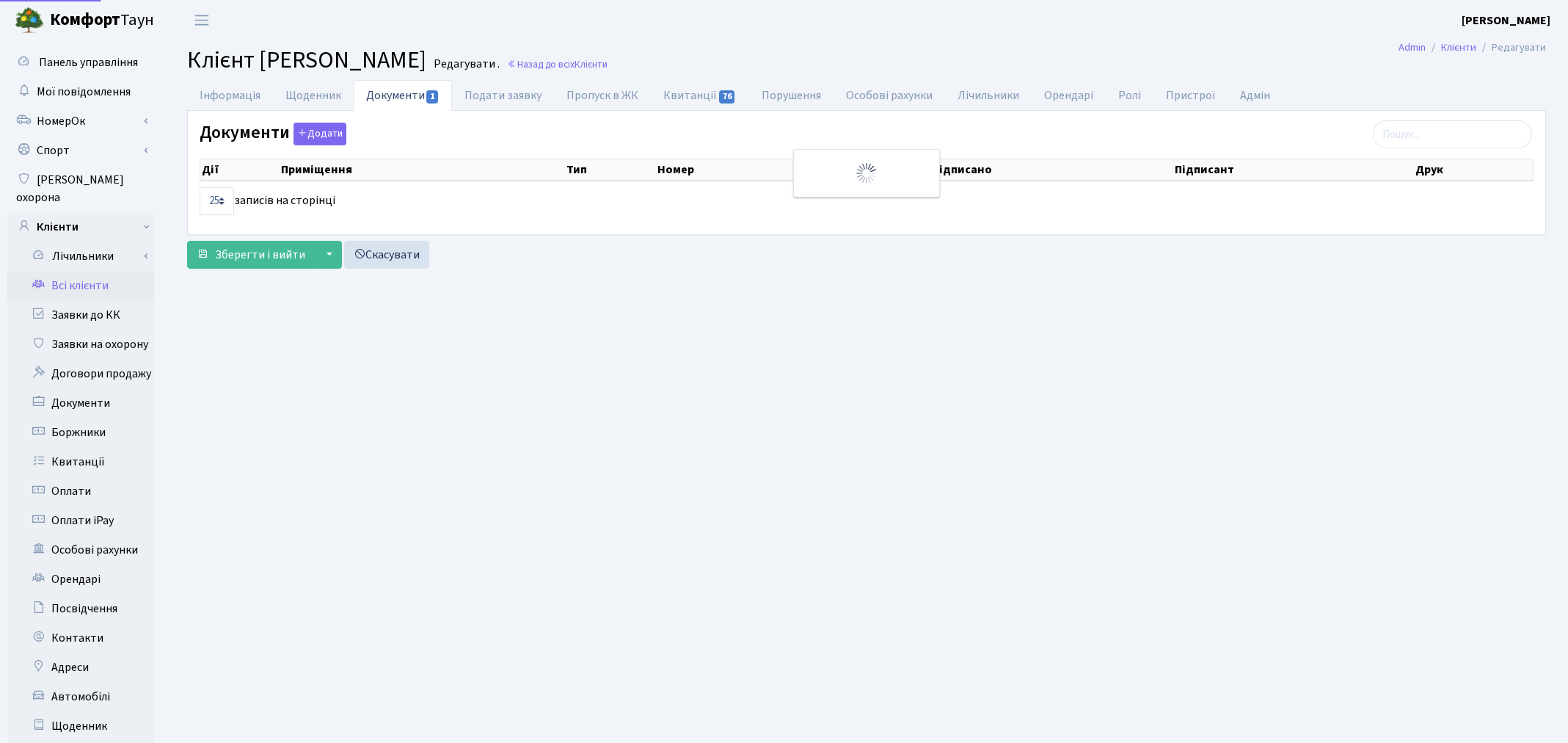
select select "25"
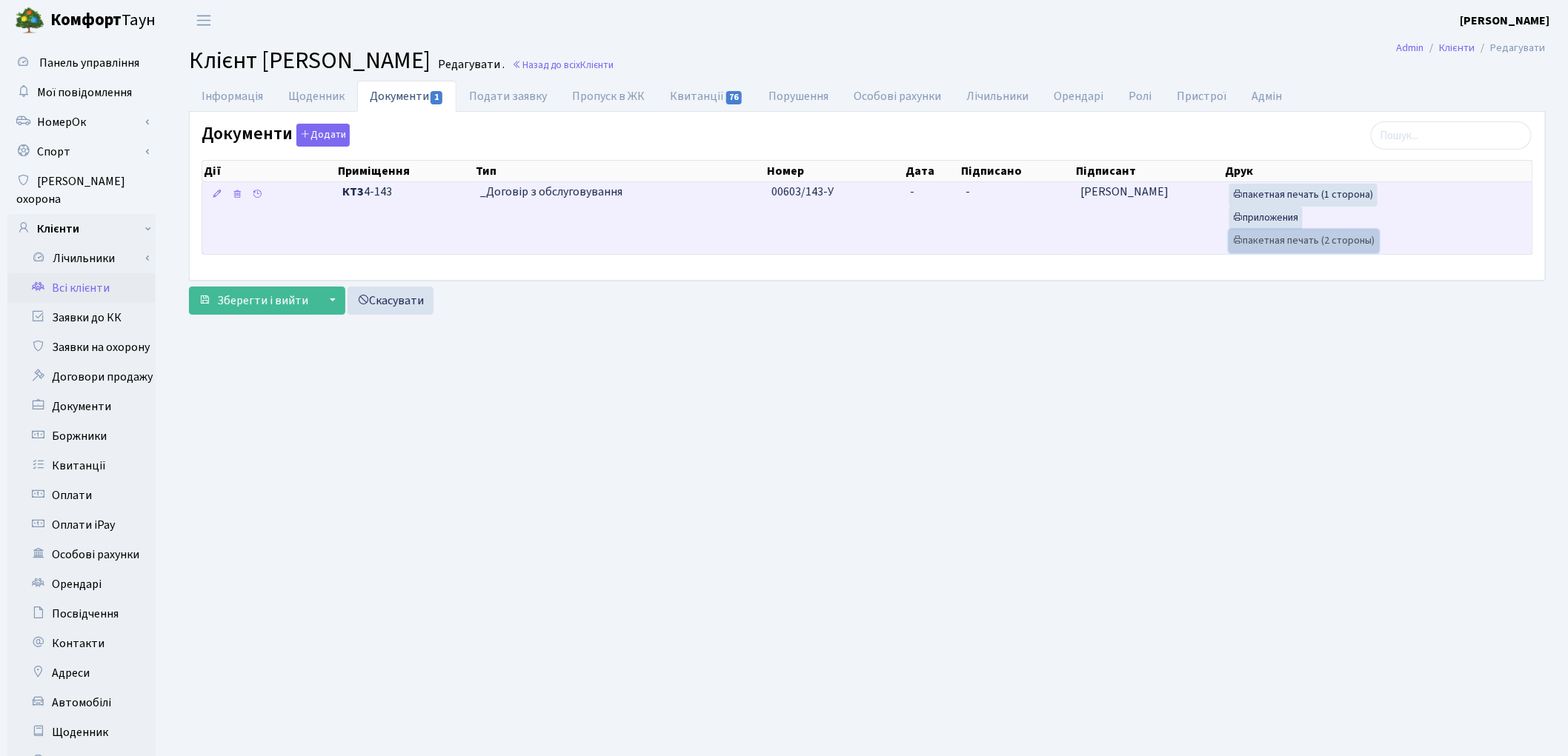
click at [1323, 248] on link "пакетная печать (2 стороны)" at bounding box center [1304, 241] width 150 height 23
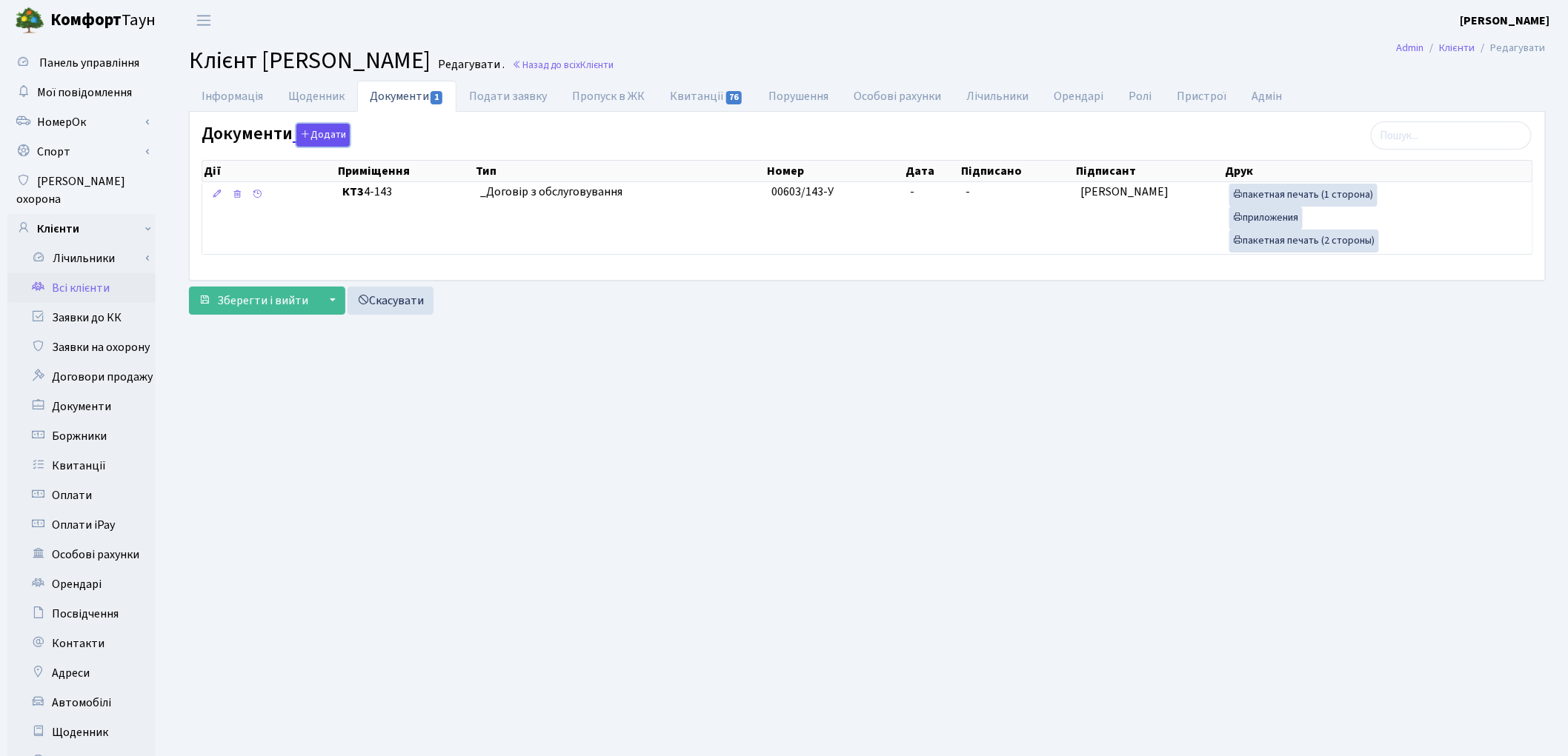
click at [329, 128] on button "Додати" at bounding box center [322, 135] width 53 height 23
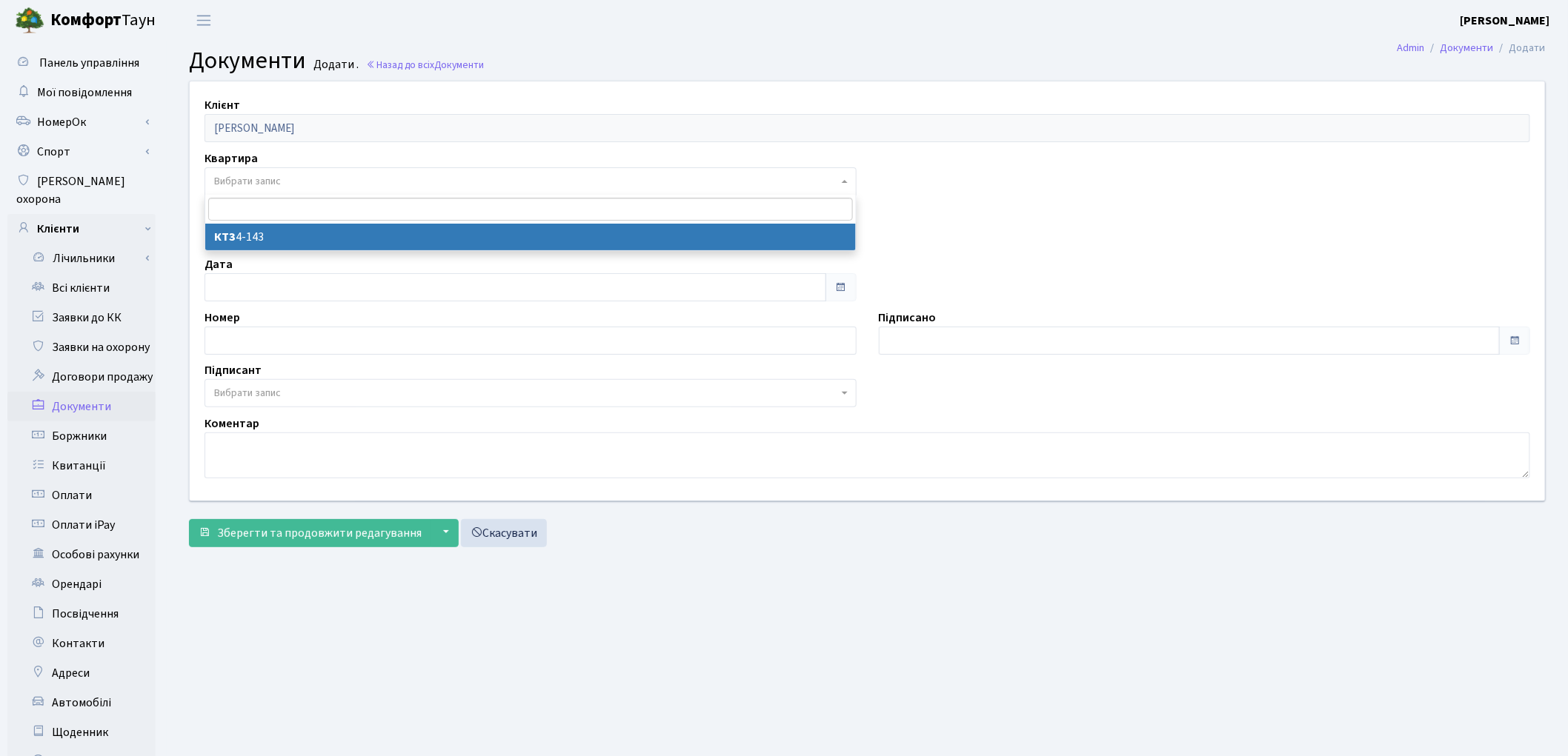
click at [296, 183] on span "Вибрати запис" at bounding box center [525, 181] width 624 height 15
select select "178662"
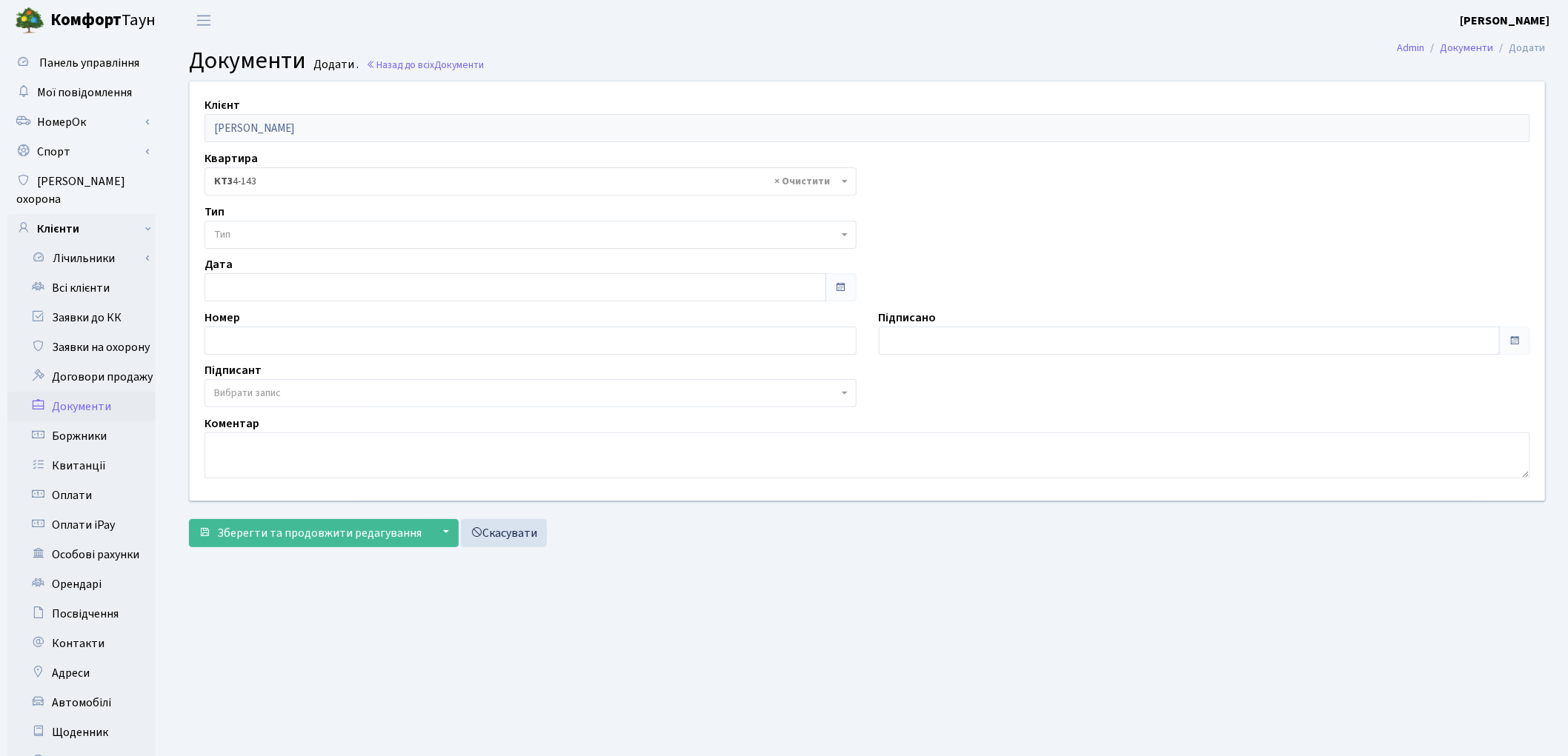
click at [292, 237] on span "Тип" at bounding box center [525, 235] width 624 height 15
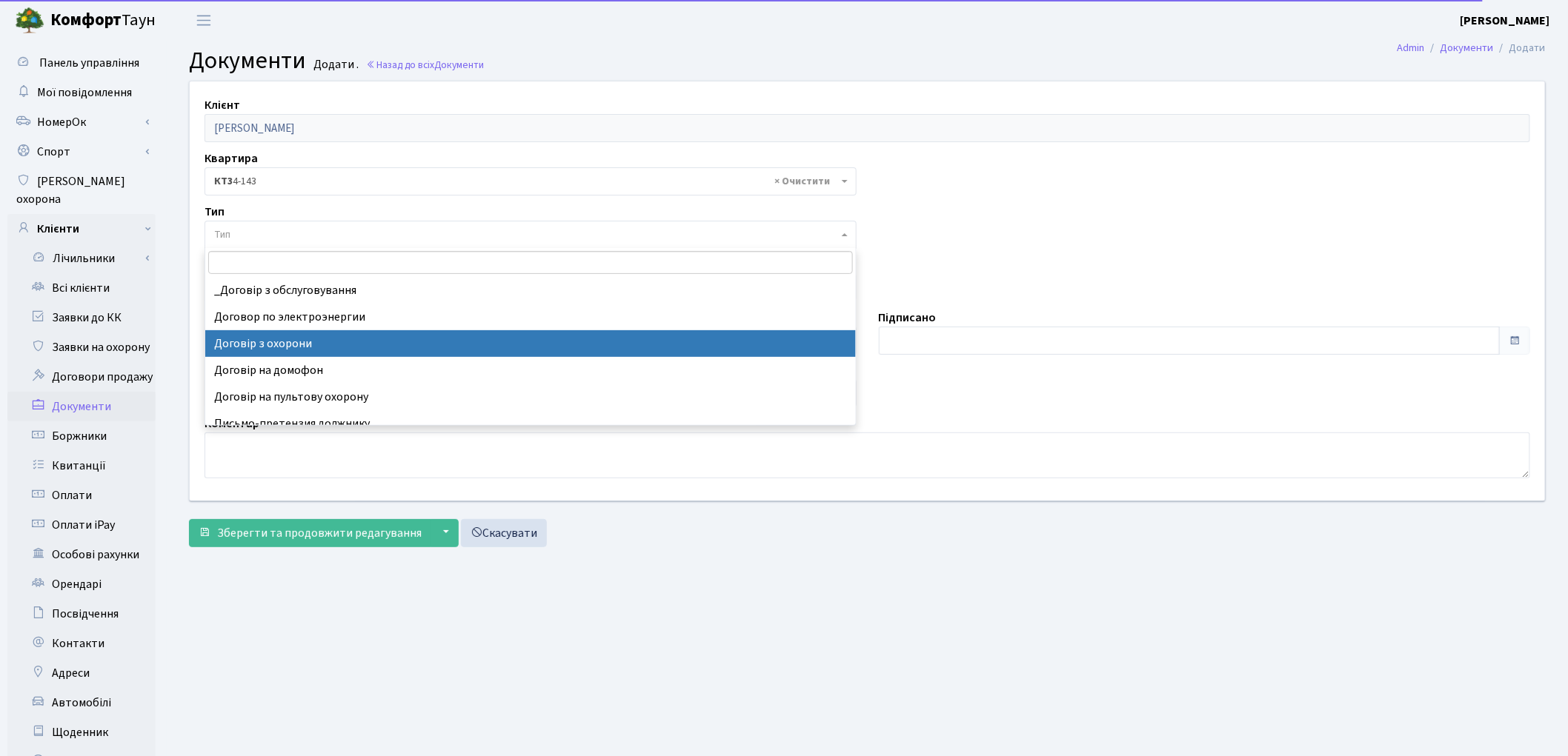
select select "290"
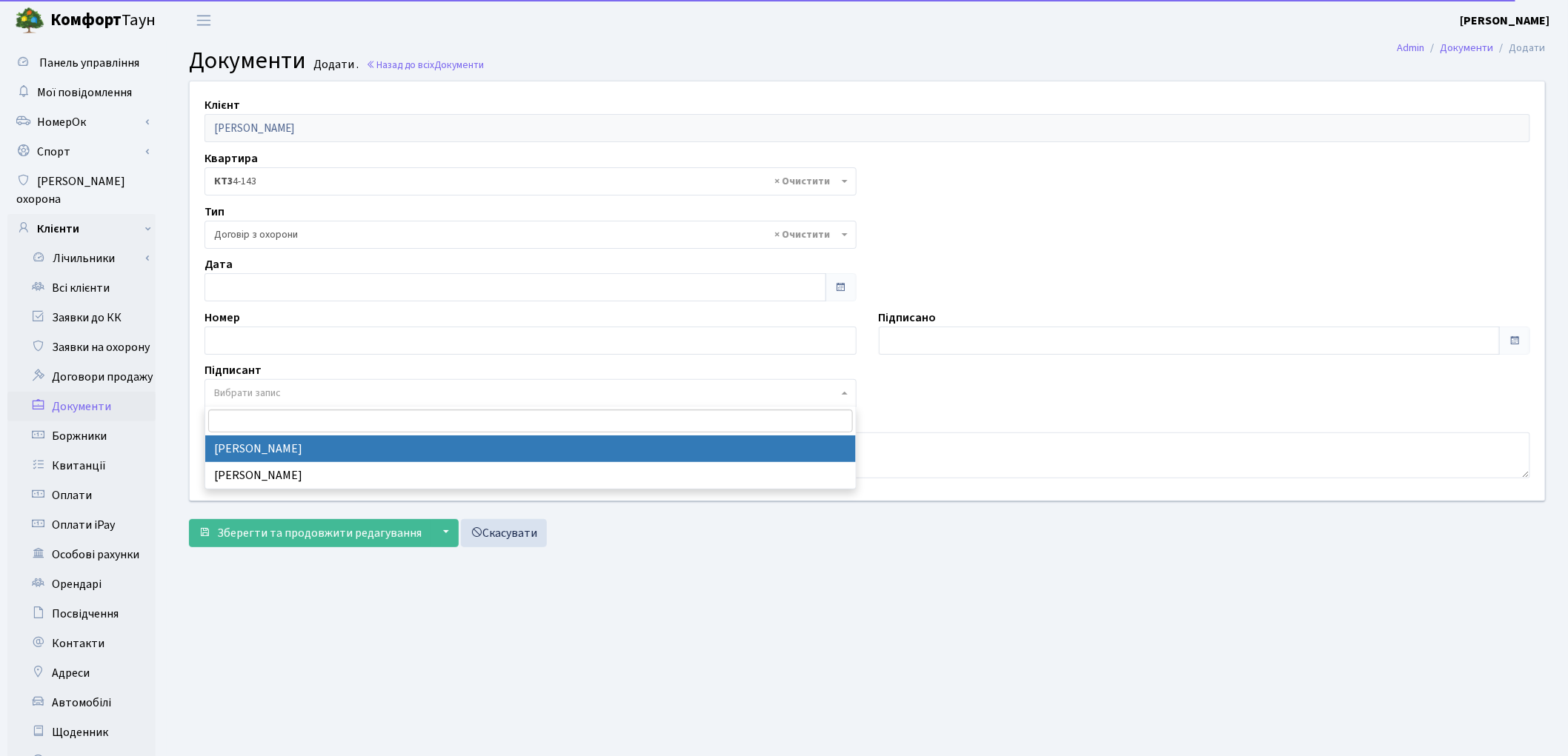
click at [264, 389] on span "Вибрати запис" at bounding box center [247, 393] width 67 height 15
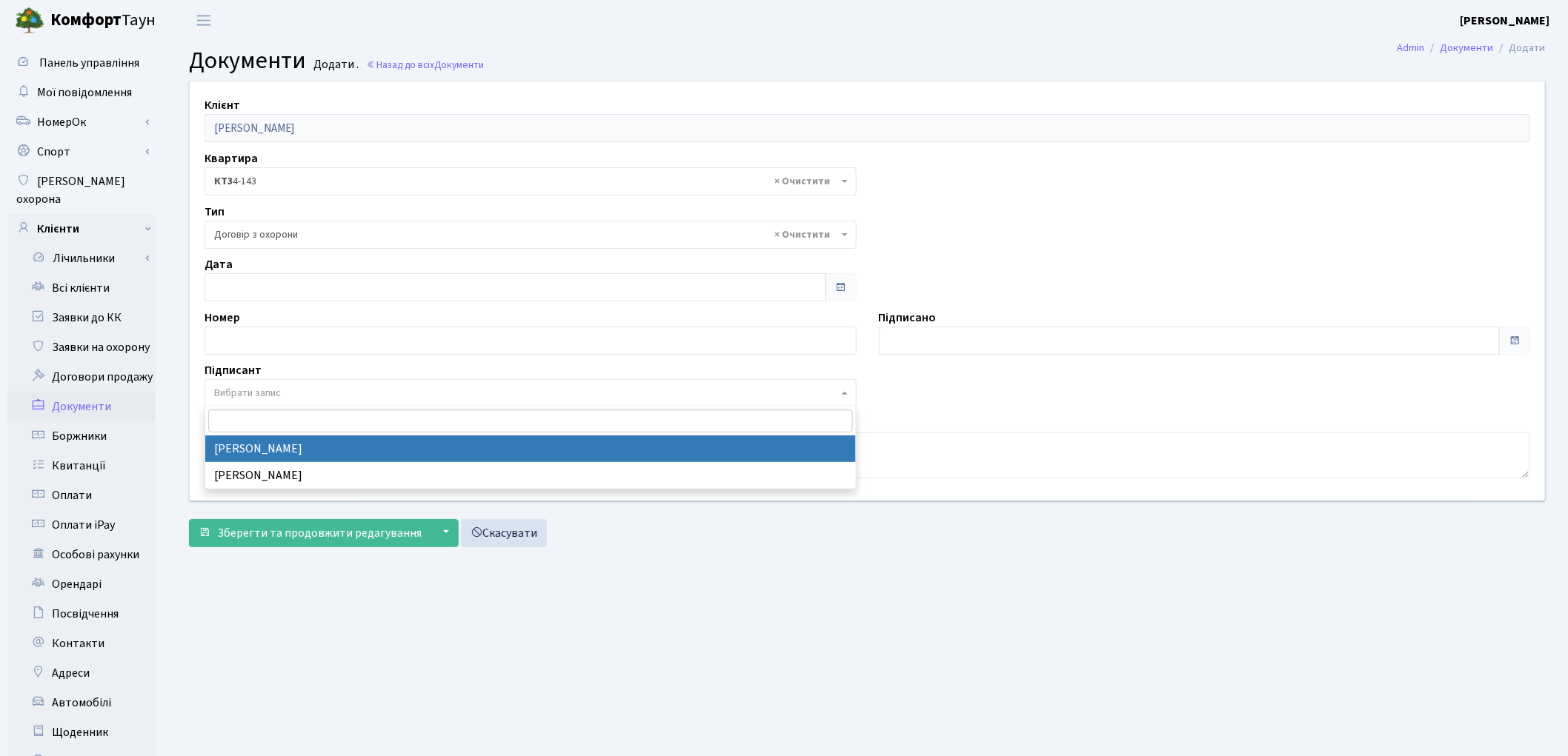
select select "74"
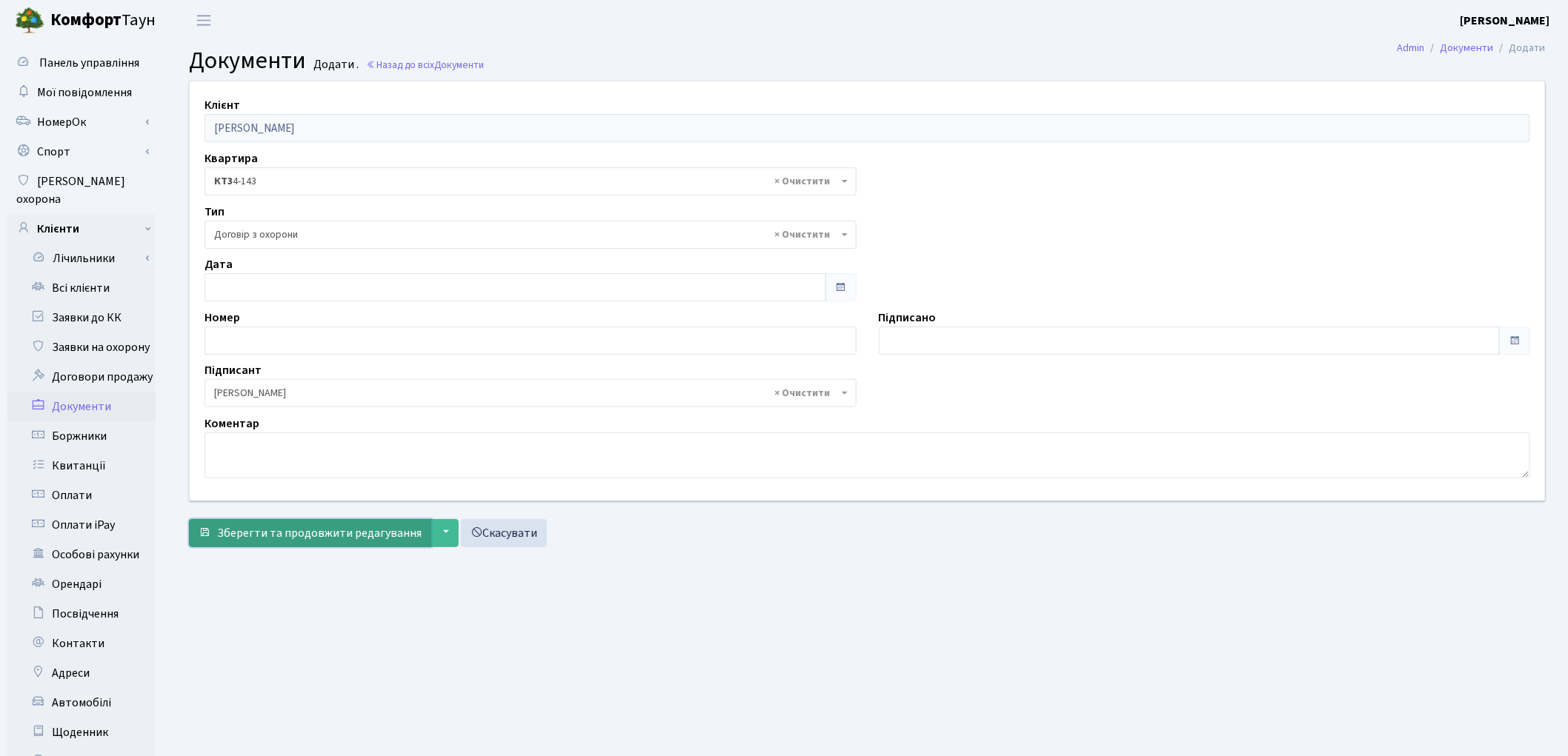
click at [333, 547] on button "Зберегти та продовжити редагування" at bounding box center [310, 533] width 242 height 28
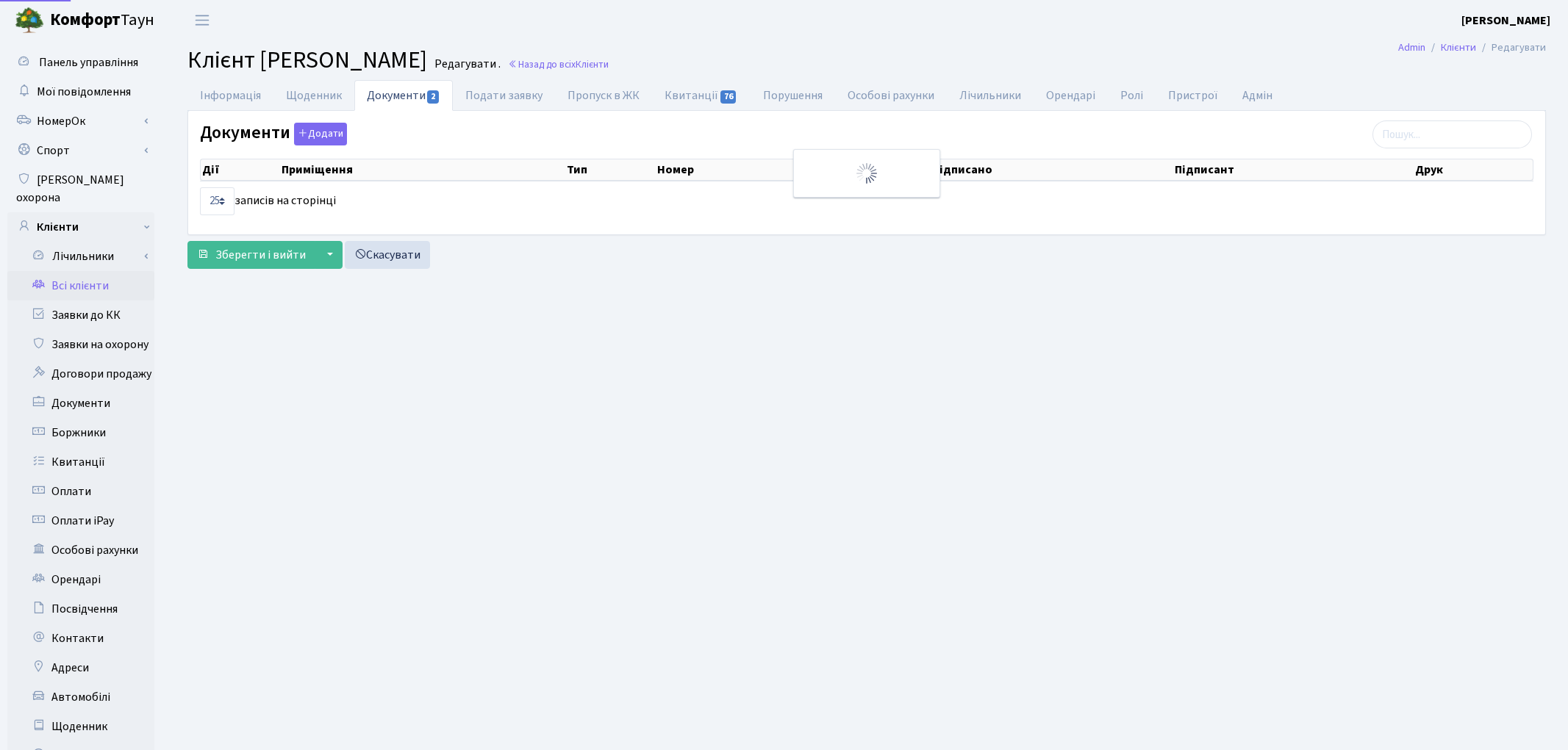
select select "25"
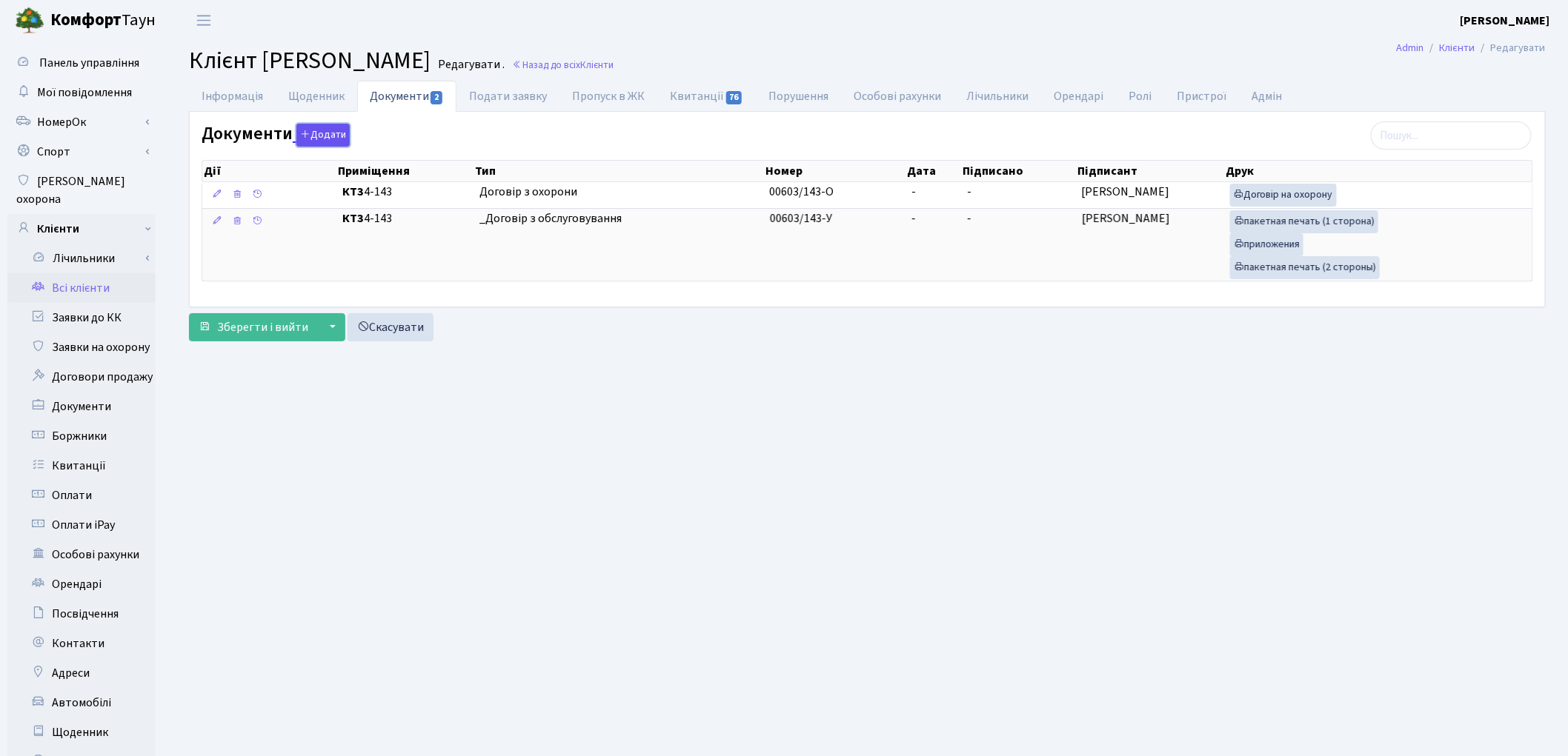
click at [342, 138] on button "Додати" at bounding box center [322, 135] width 53 height 23
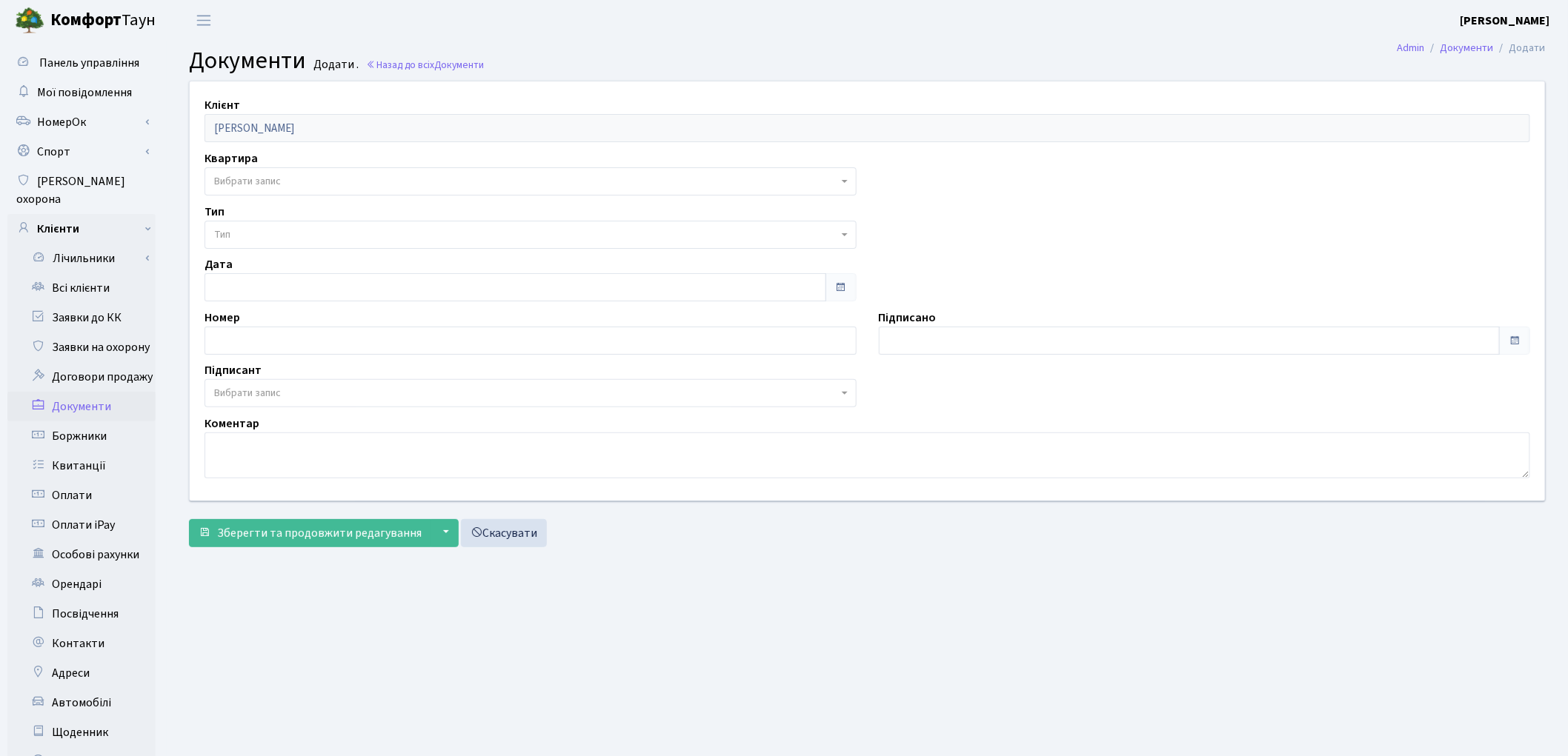
click at [224, 184] on span "Вибрати запис" at bounding box center [247, 181] width 67 height 15
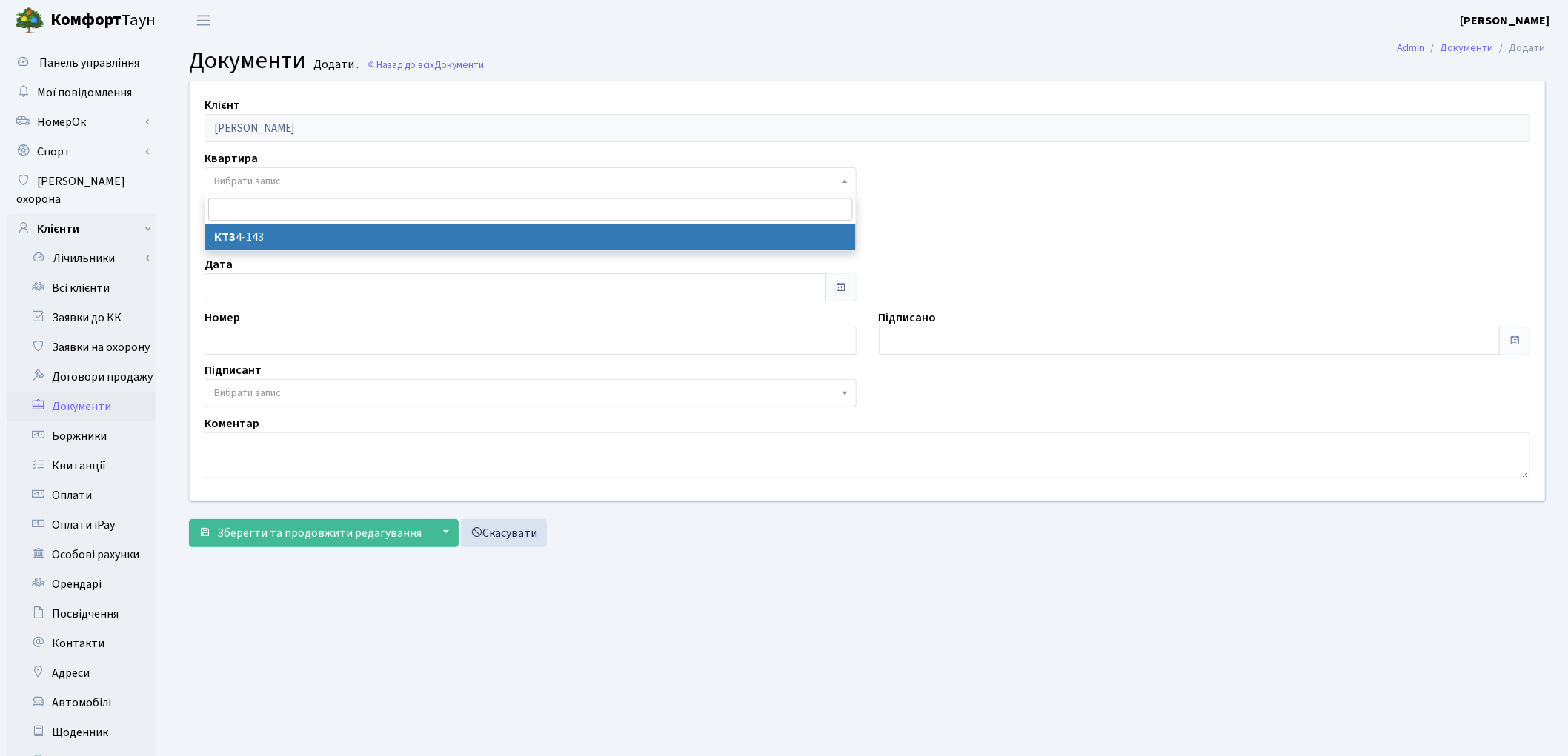
select select "178662"
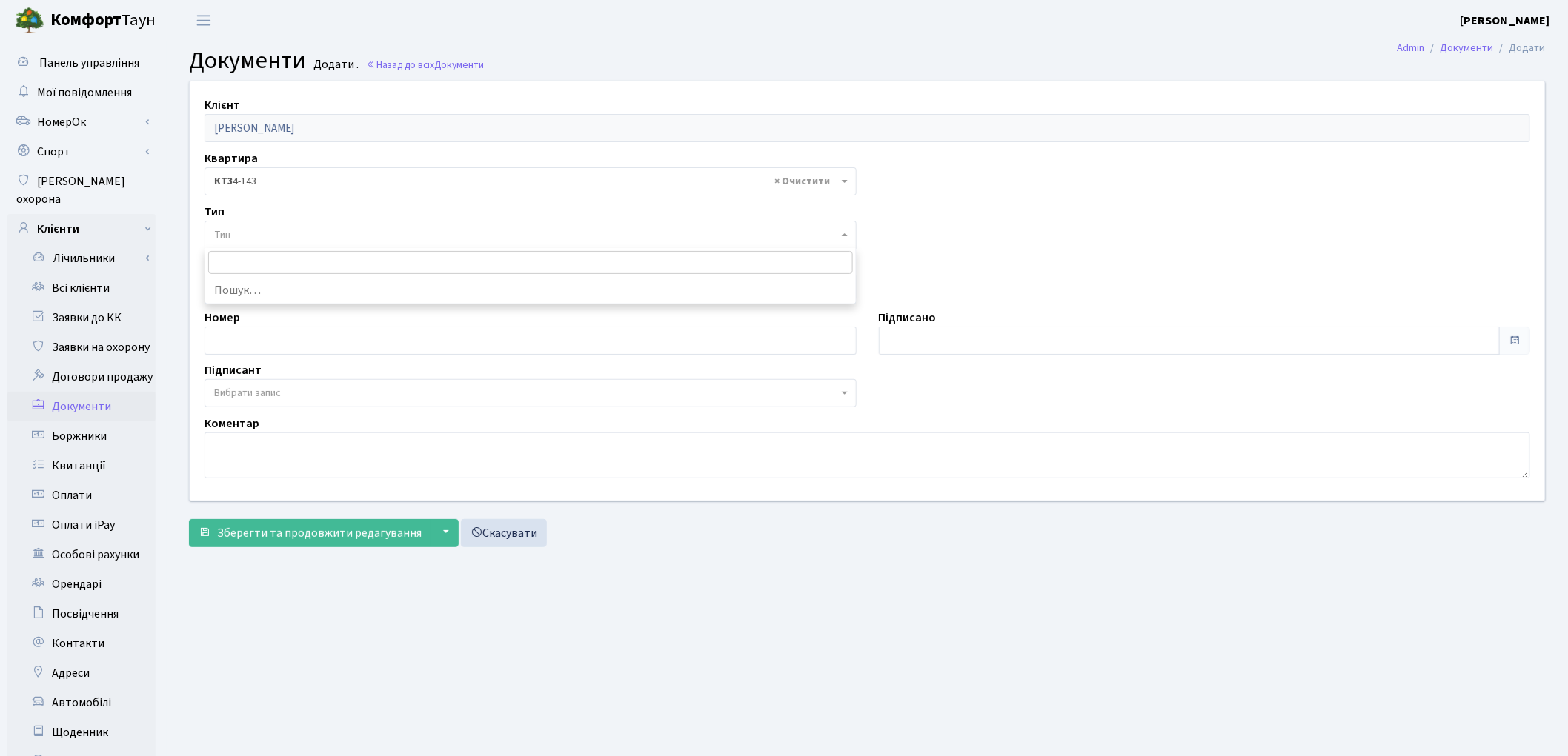
click at [234, 231] on span "Тип" at bounding box center [525, 235] width 624 height 15
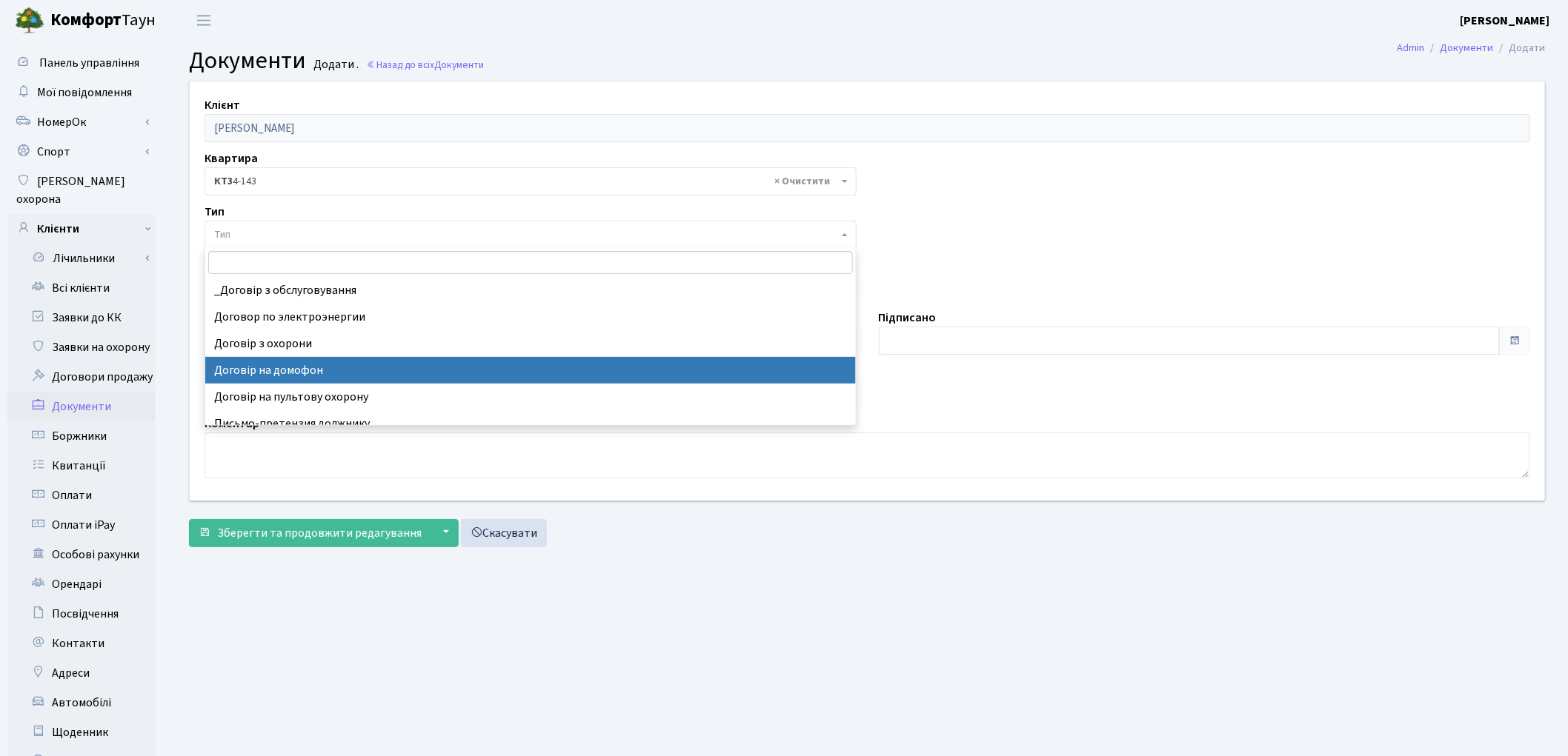
select select "292"
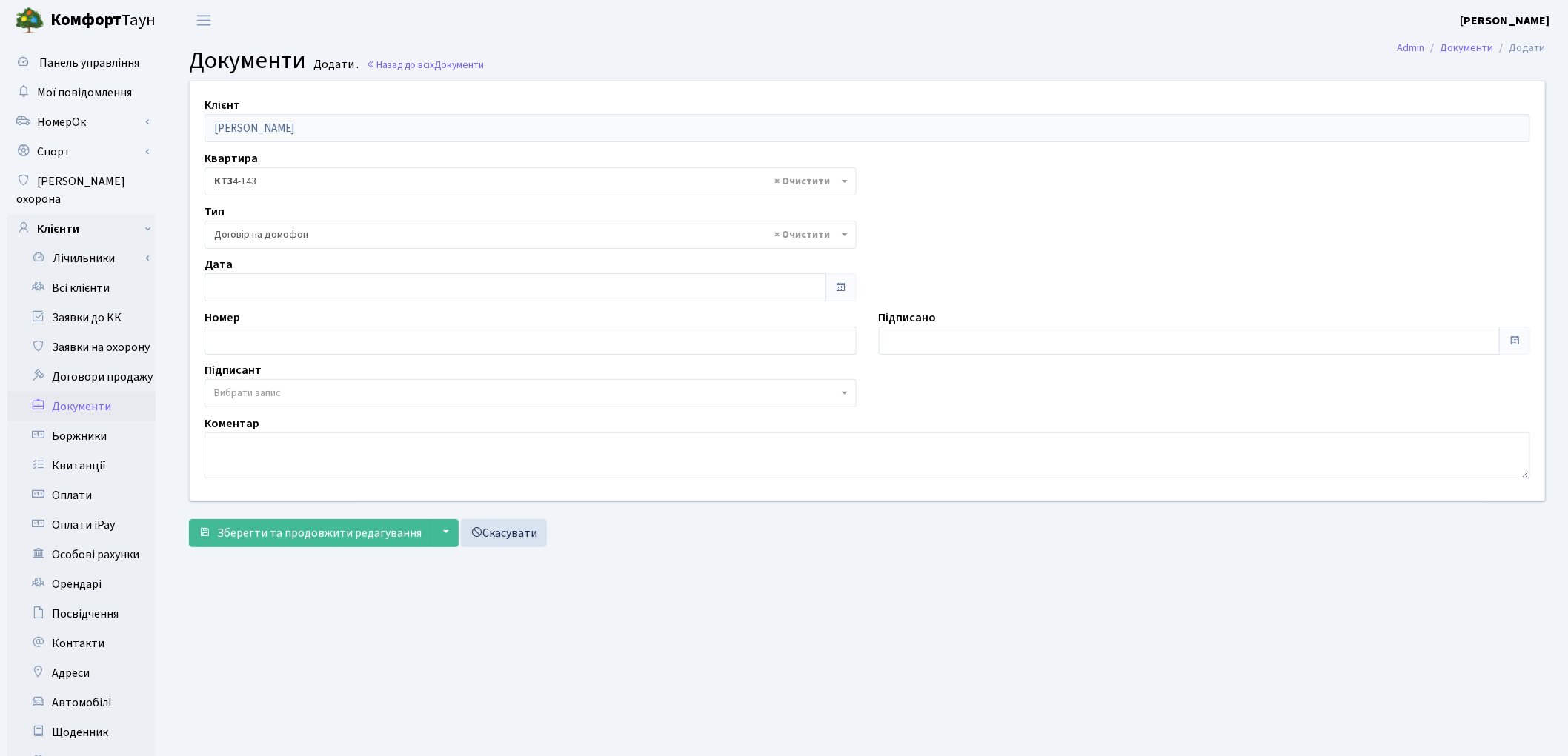
click at [267, 388] on span "Вибрати запис" at bounding box center [247, 393] width 67 height 15
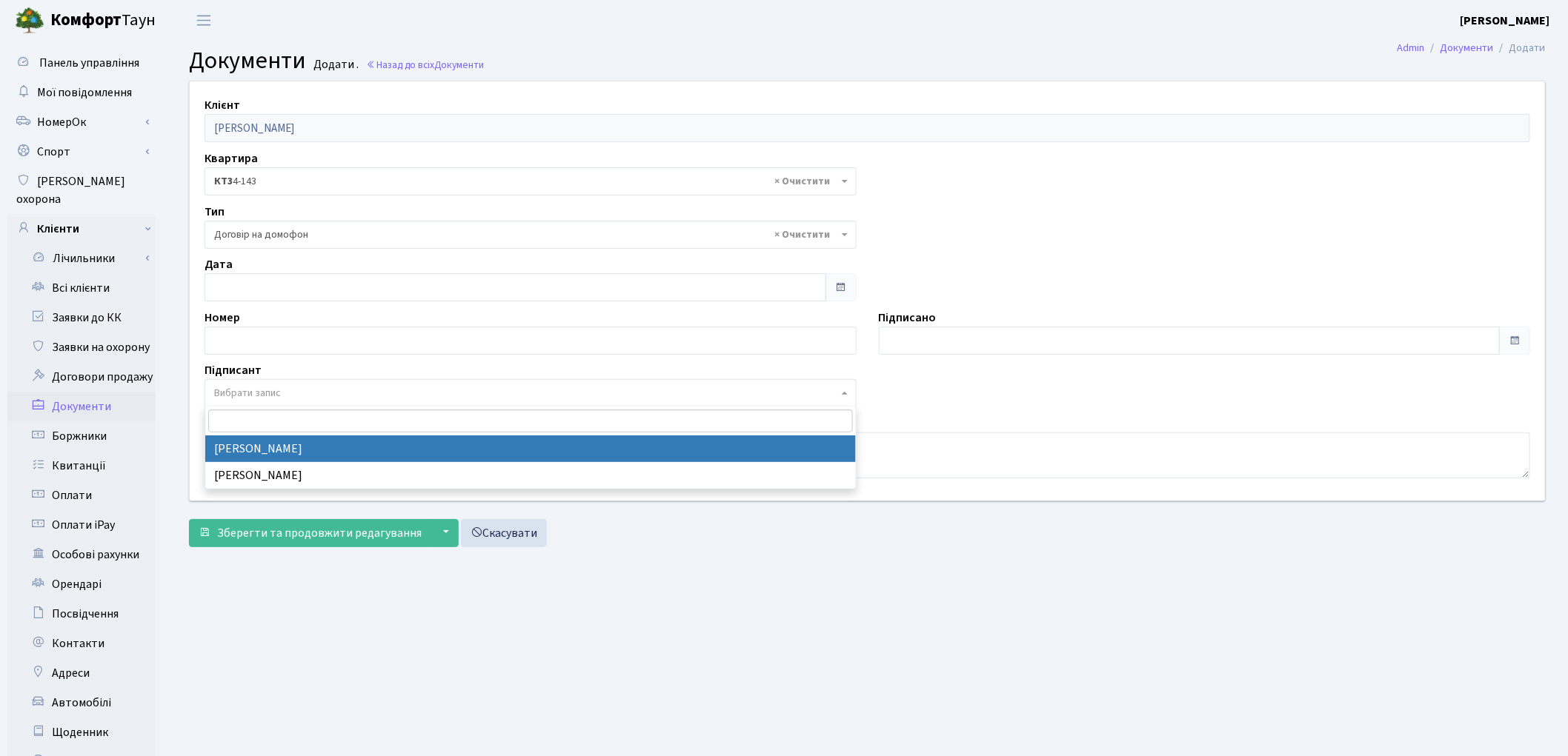
select select "74"
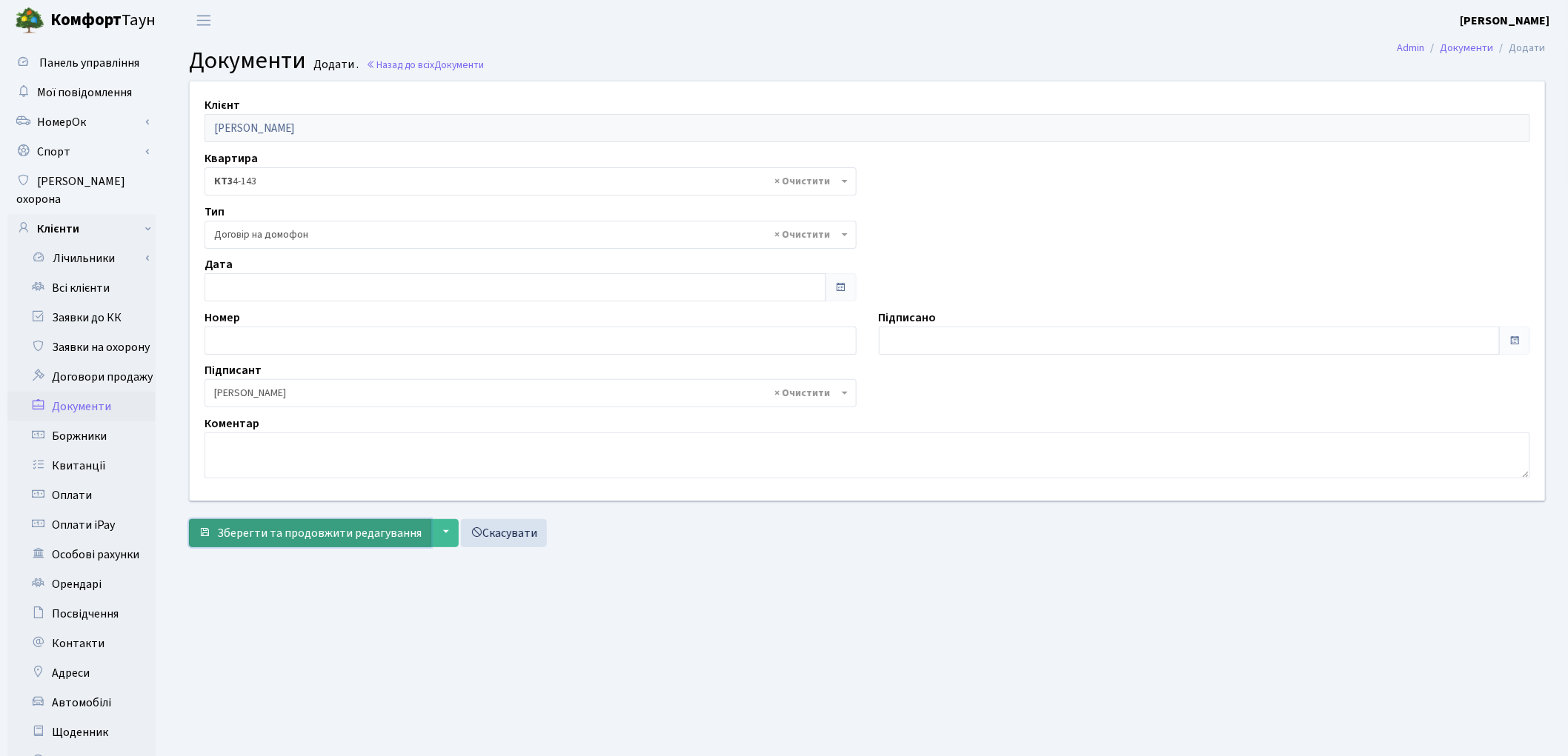
click at [258, 530] on span "Зберегти та продовжити редагування" at bounding box center [319, 533] width 205 height 16
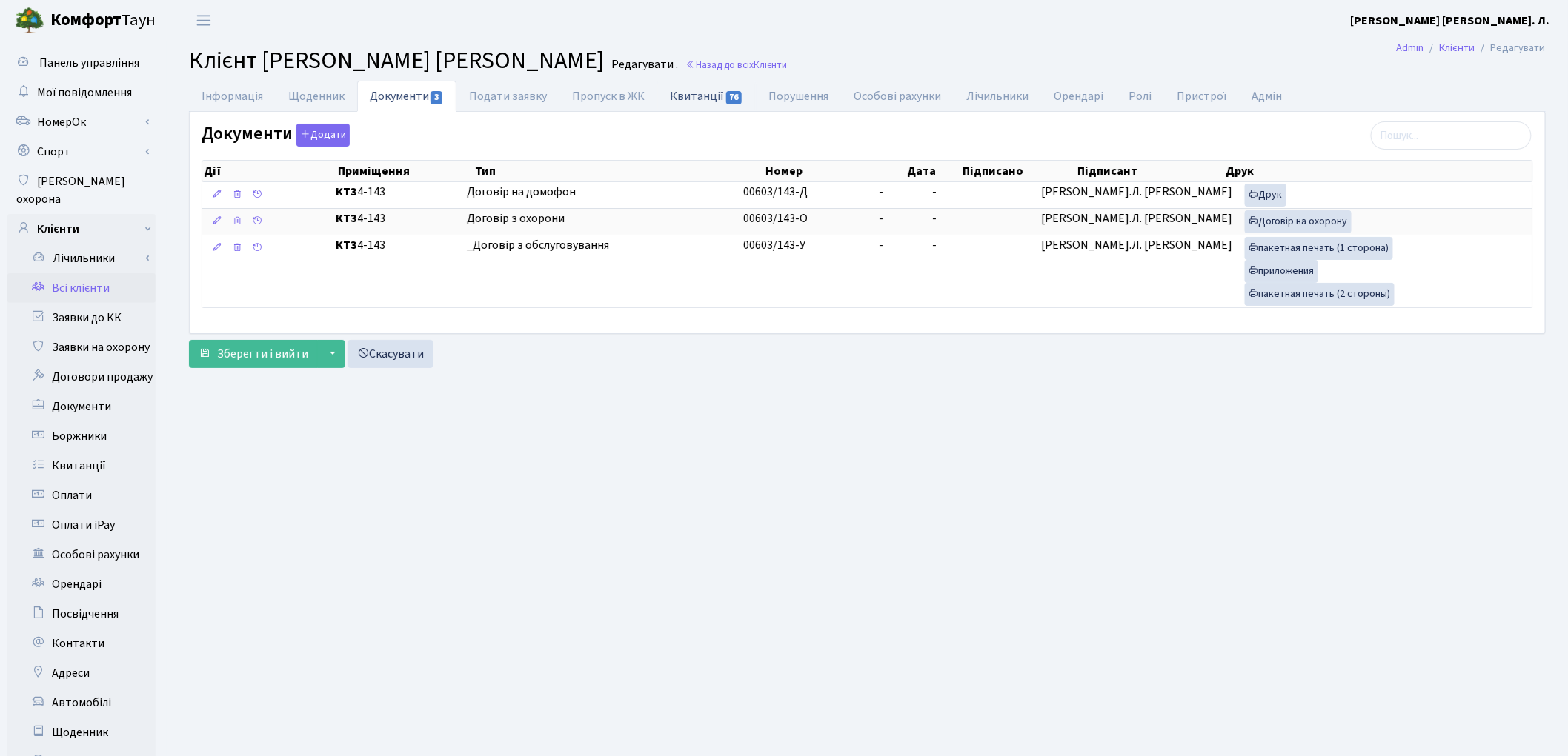
click at [687, 90] on link "Квитанції 76" at bounding box center [706, 95] width 98 height 30
select select "25"
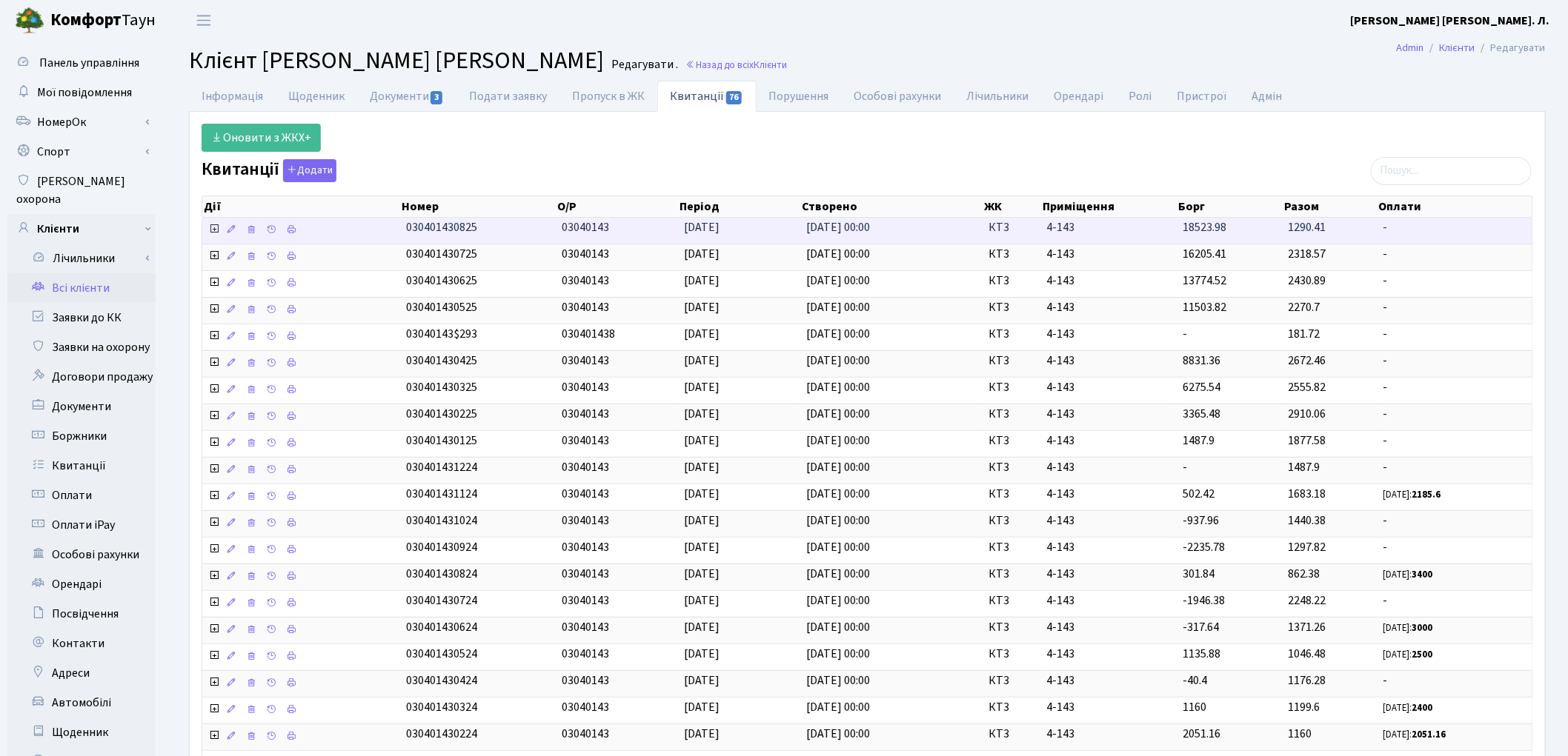
click at [217, 228] on icon at bounding box center [214, 228] width 12 height 12
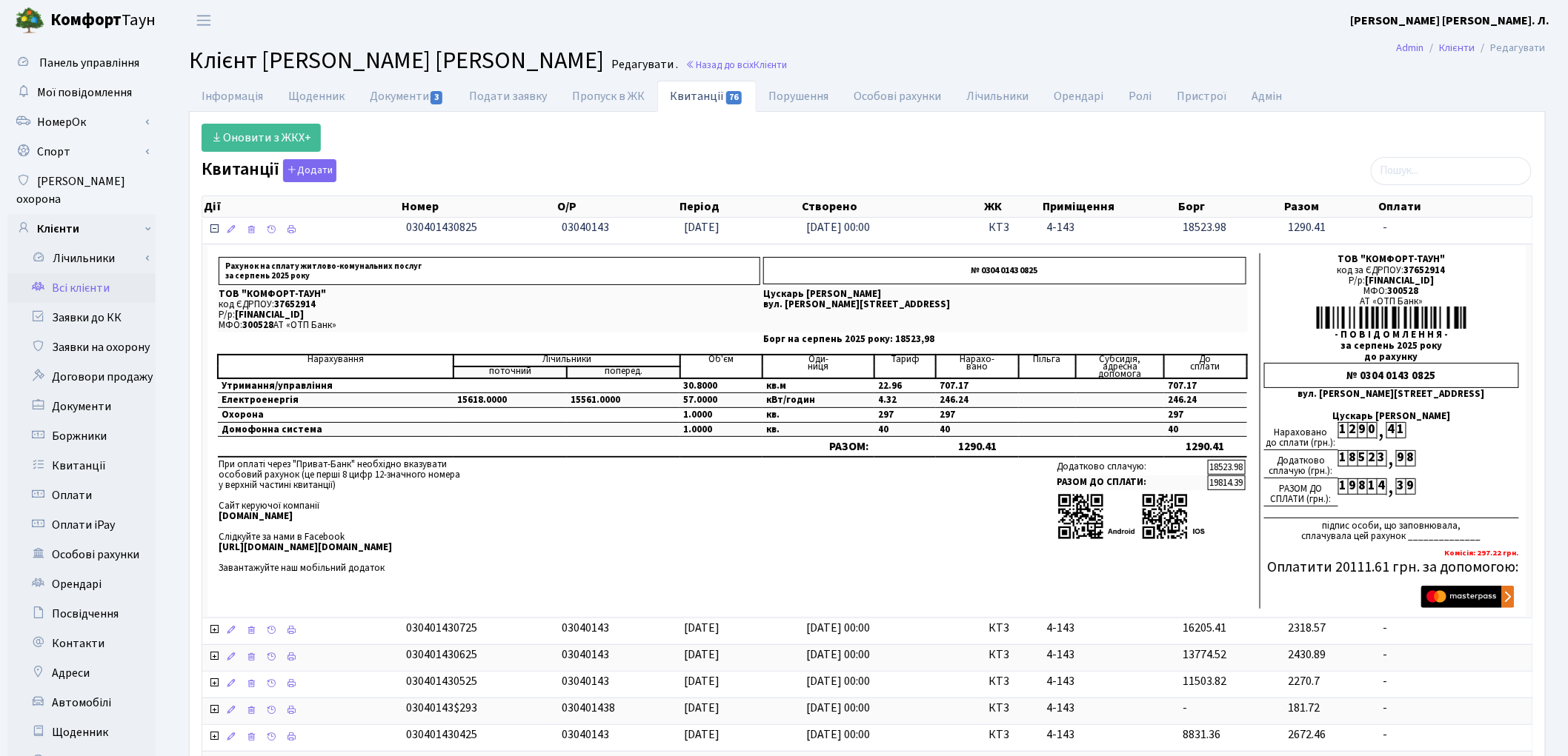
click at [218, 228] on icon at bounding box center [214, 228] width 12 height 12
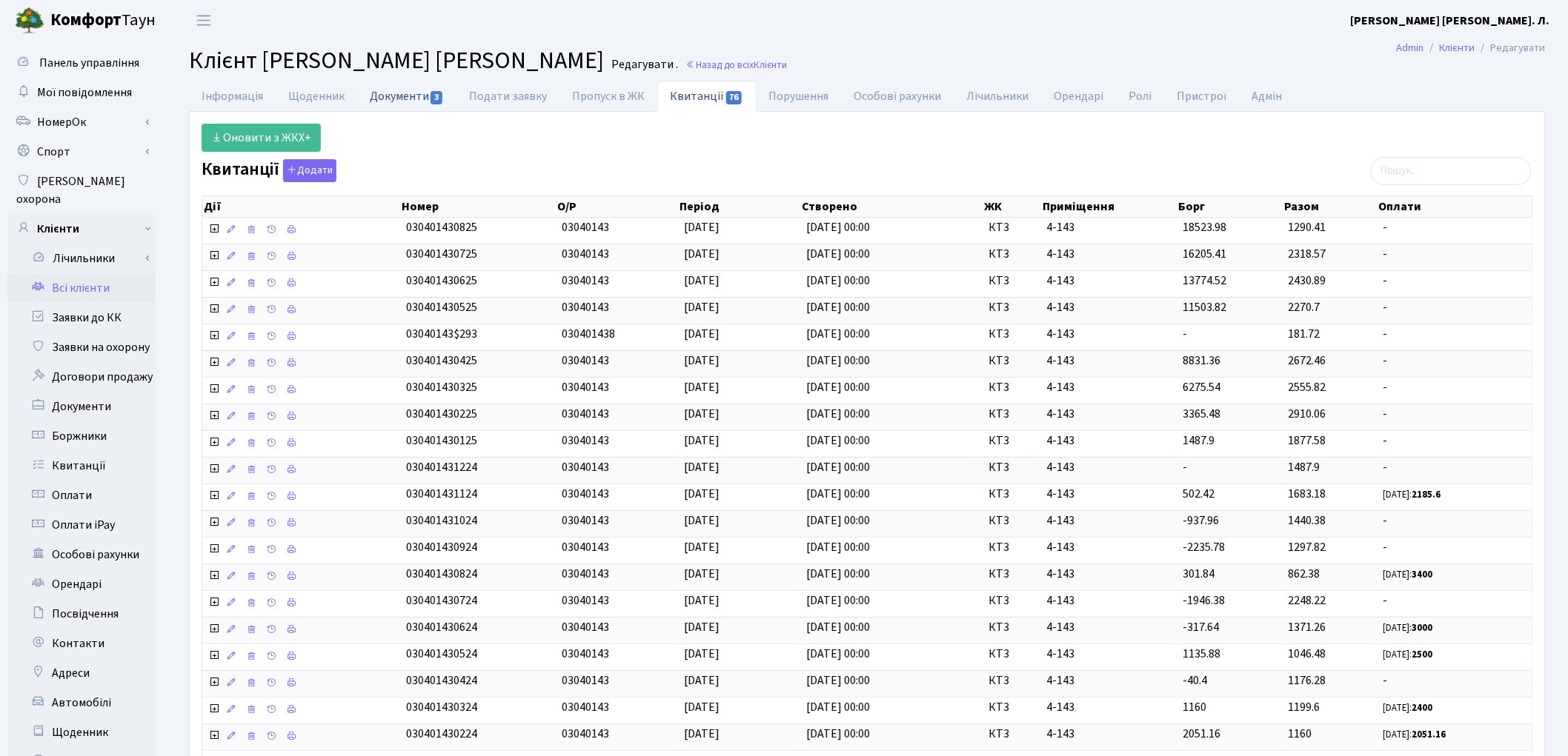
click at [397, 92] on link "Документи 3" at bounding box center [406, 95] width 99 height 30
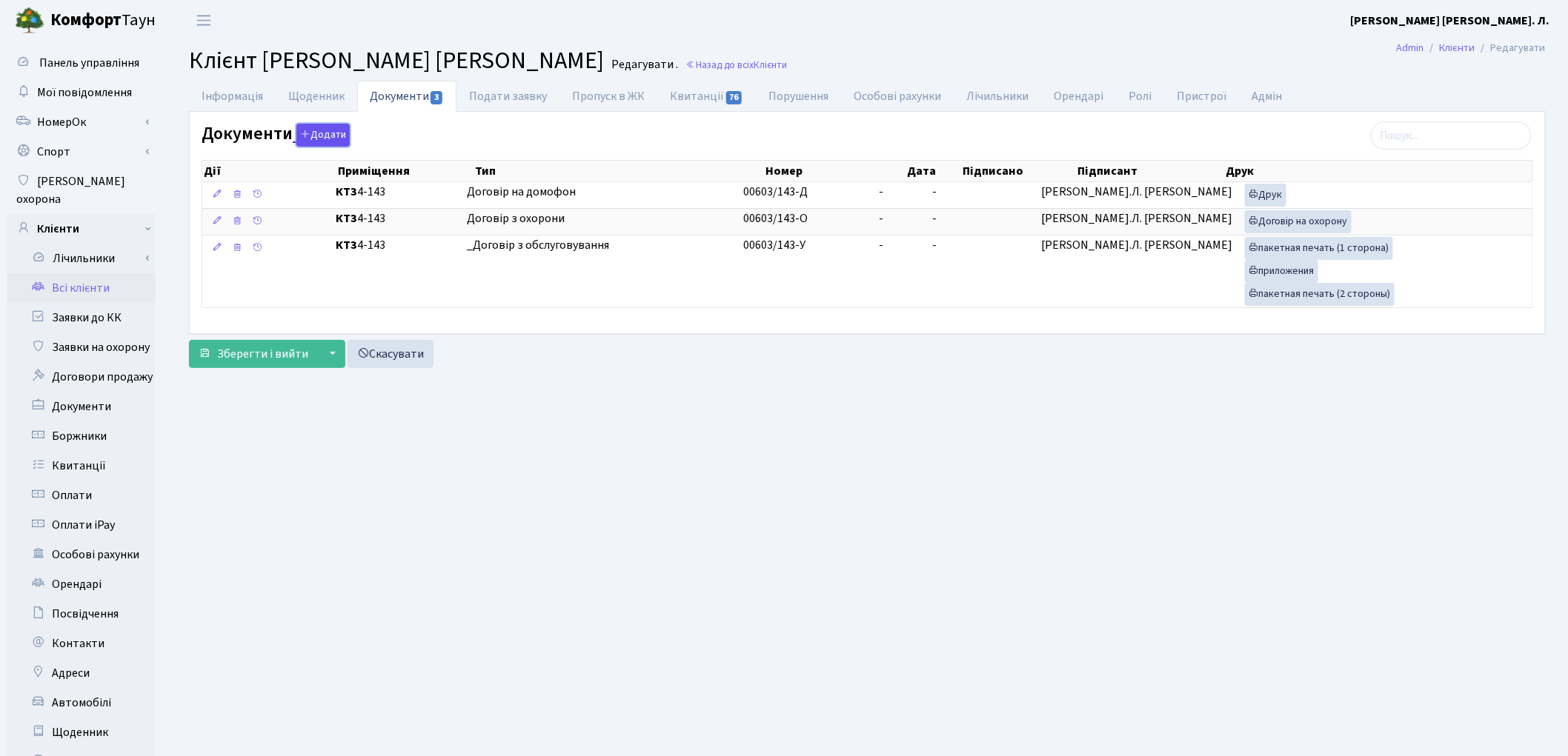
click at [312, 142] on button "Додати" at bounding box center [322, 135] width 53 height 23
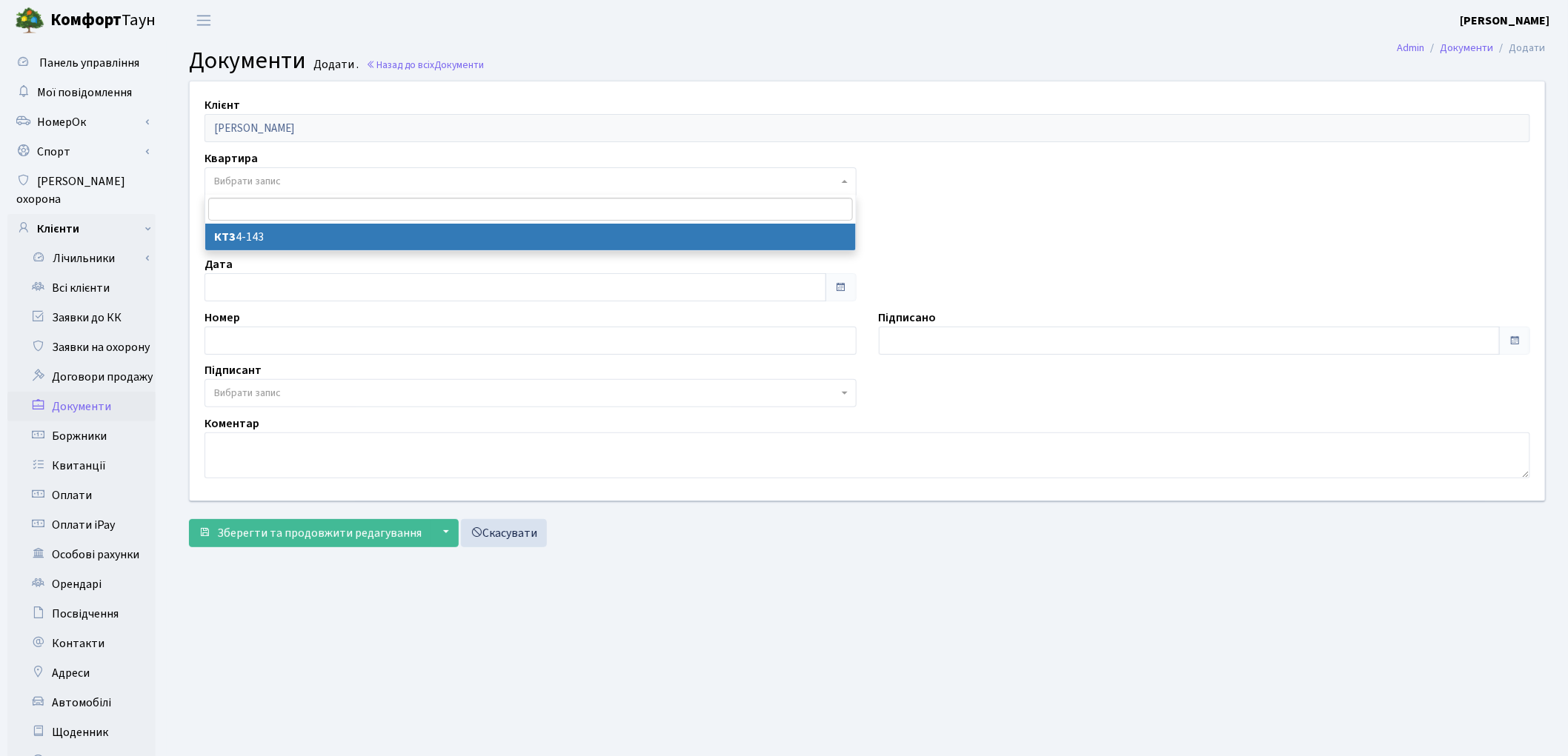
click at [265, 179] on span "Вибрати запис" at bounding box center [247, 181] width 67 height 15
select select "178662"
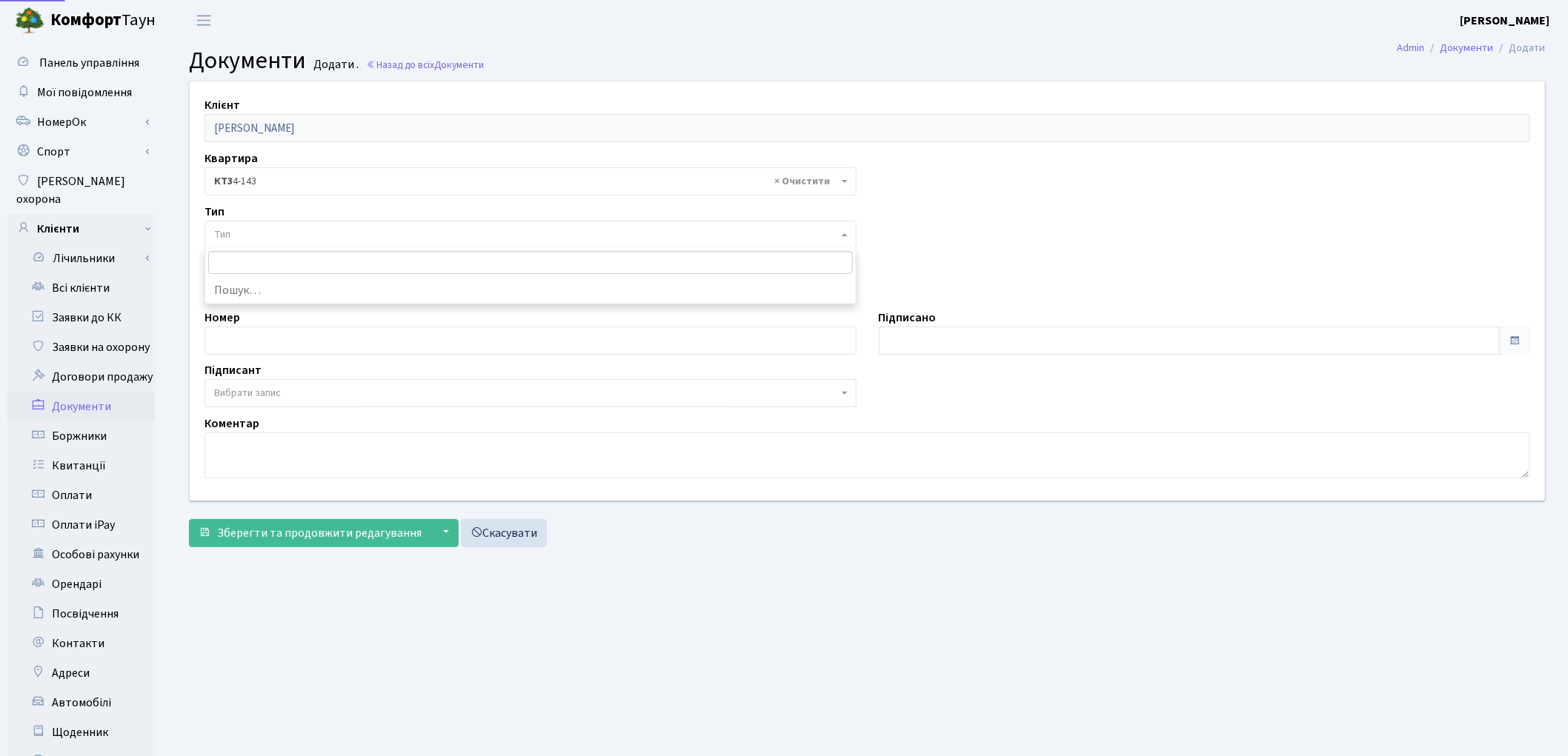
click at [272, 235] on span "Тип" at bounding box center [525, 235] width 624 height 15
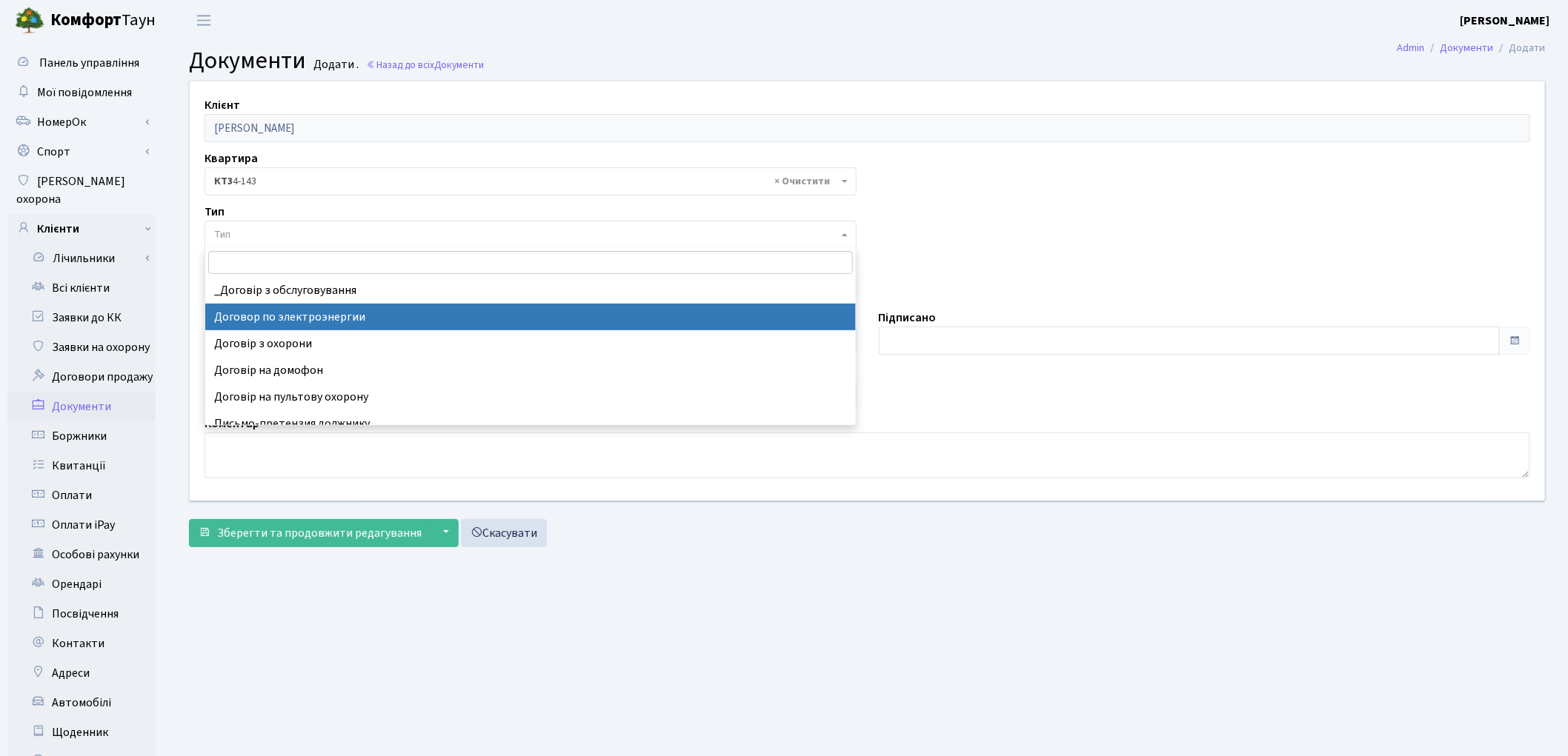
select select "294"
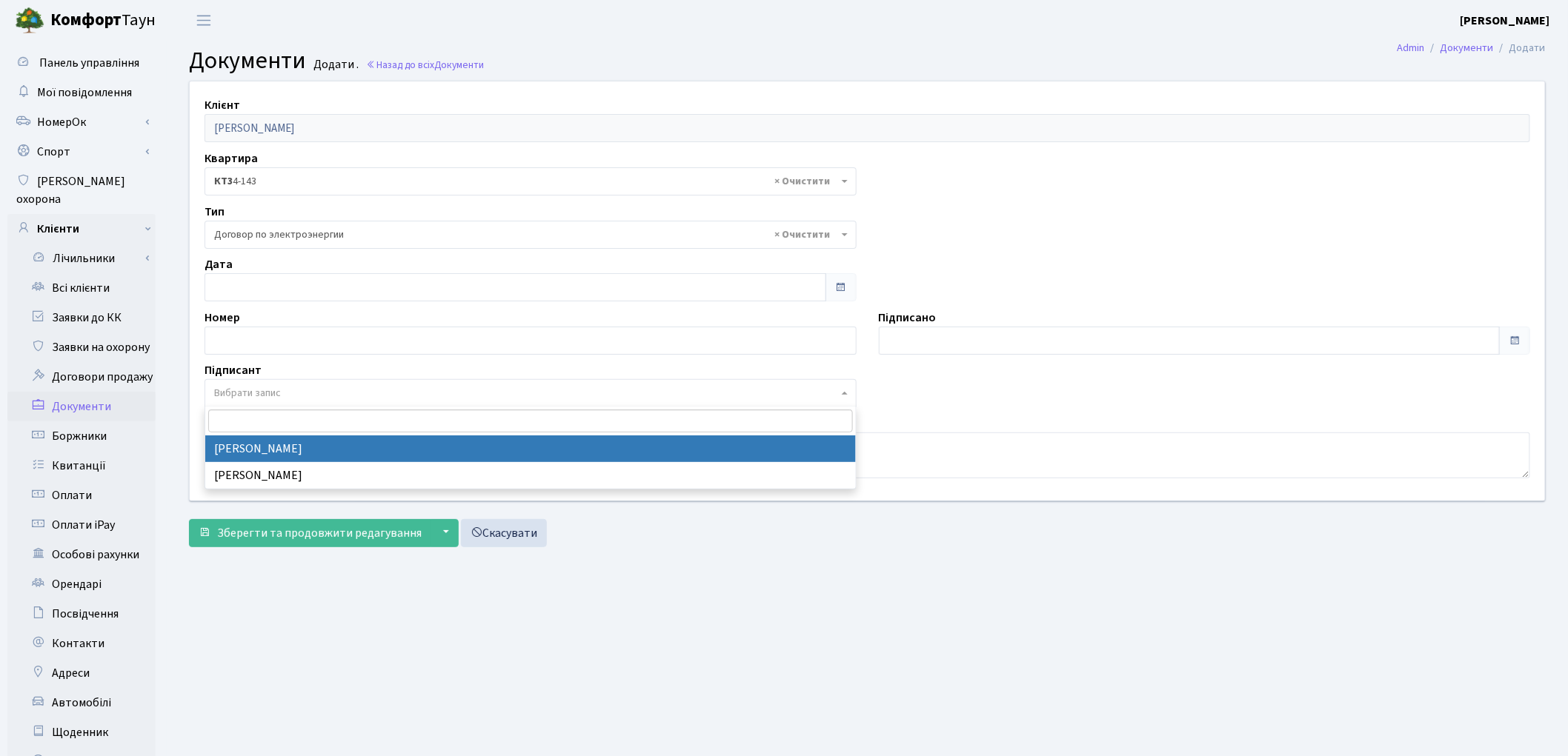
click at [279, 394] on span "Вибрати запис" at bounding box center [247, 393] width 67 height 15
select select "74"
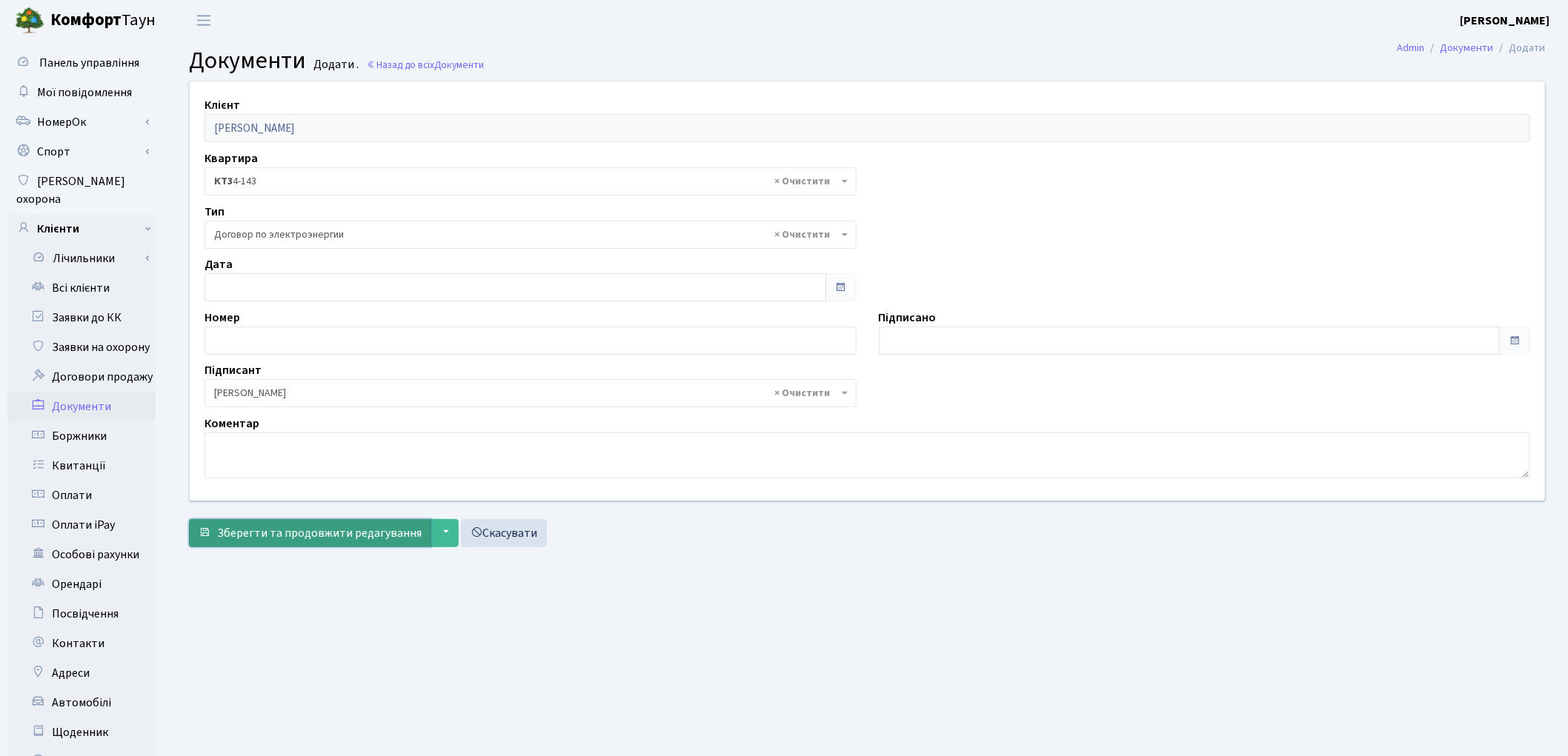
click at [274, 532] on span "Зберегти та продовжити редагування" at bounding box center [319, 533] width 205 height 16
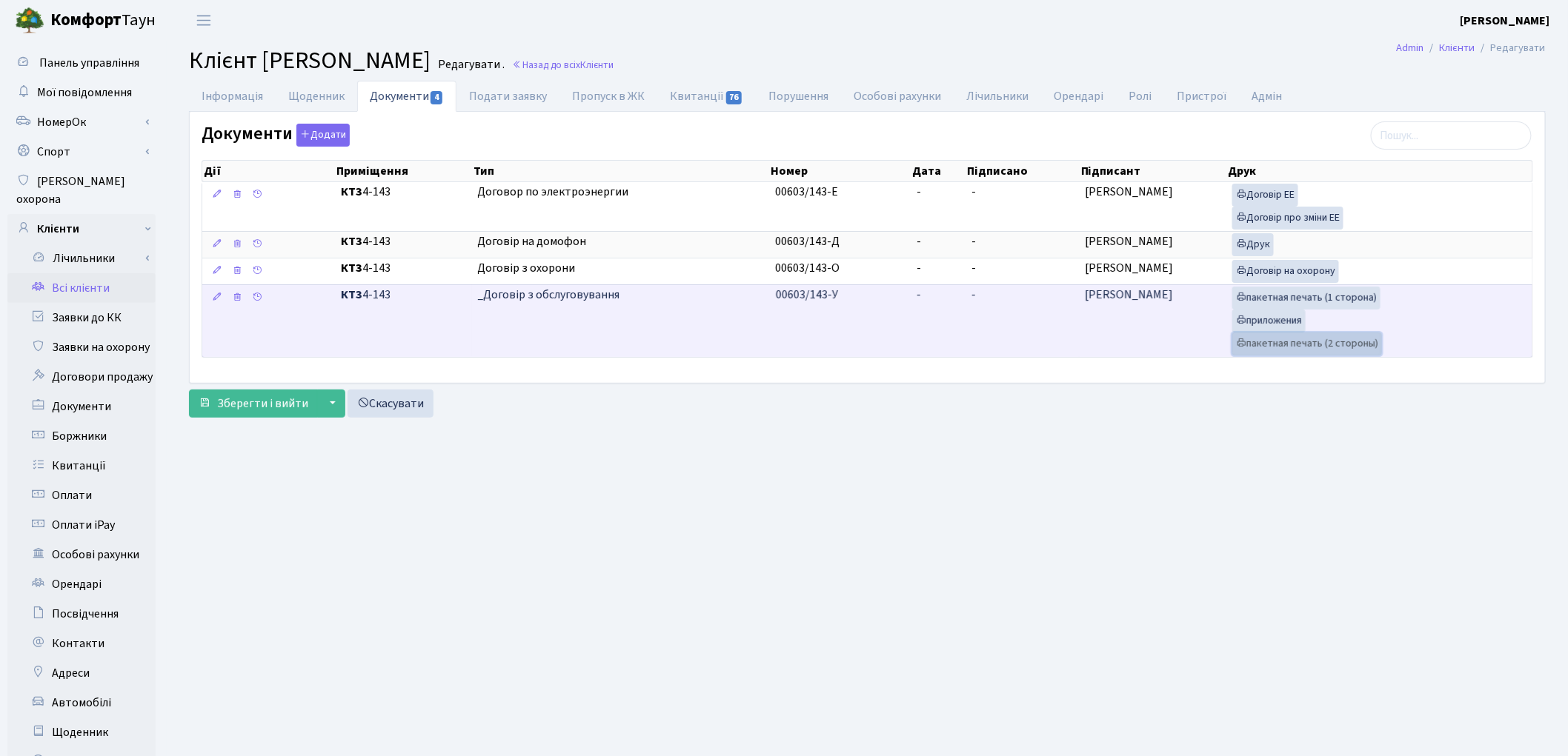
click at [1254, 351] on link "пакетная печать (2 стороны)" at bounding box center [1307, 344] width 150 height 23
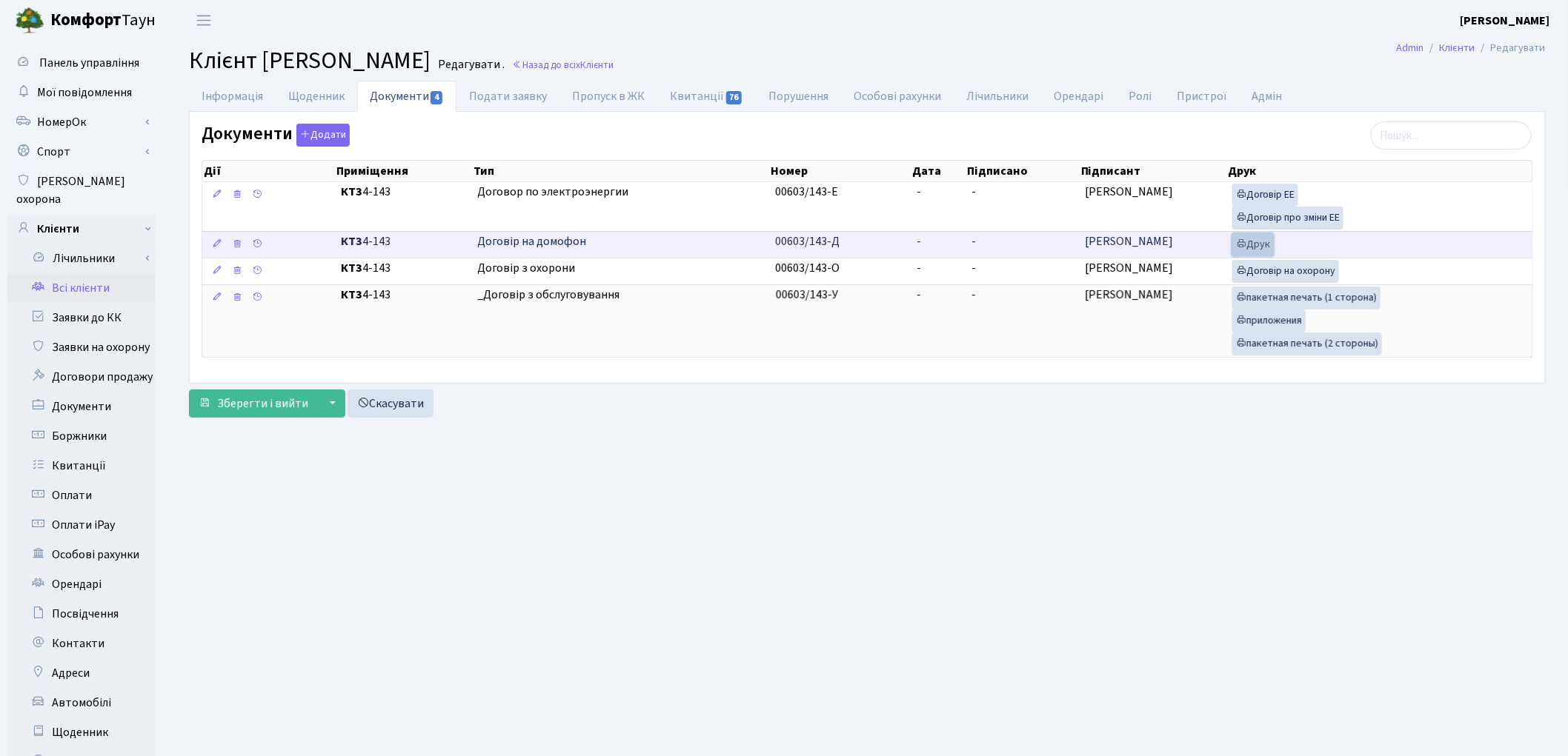
click at [1259, 252] on link "Друк" at bounding box center [1253, 245] width 42 height 23
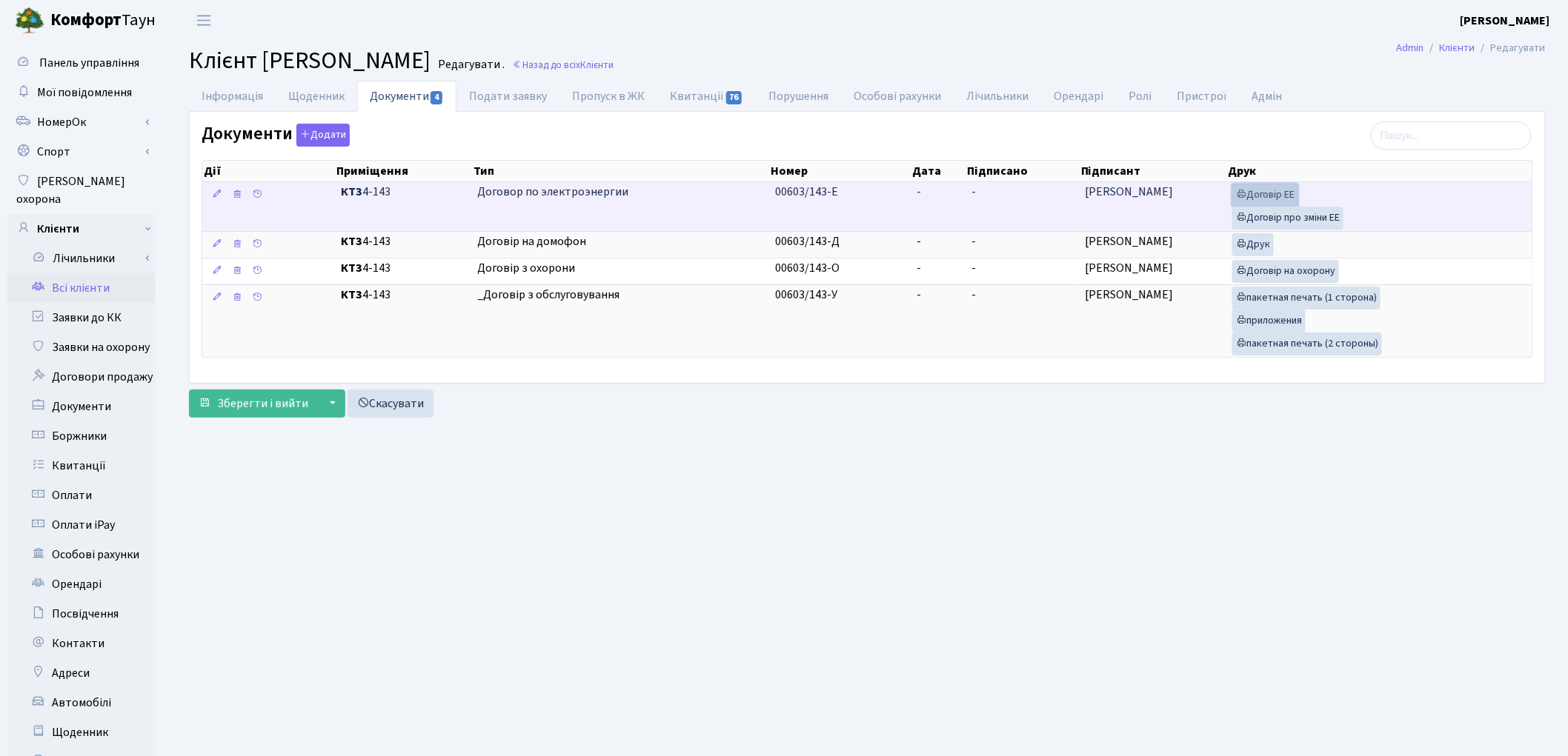
click at [1269, 203] on link "Договір ЕЕ" at bounding box center [1266, 195] width 66 height 23
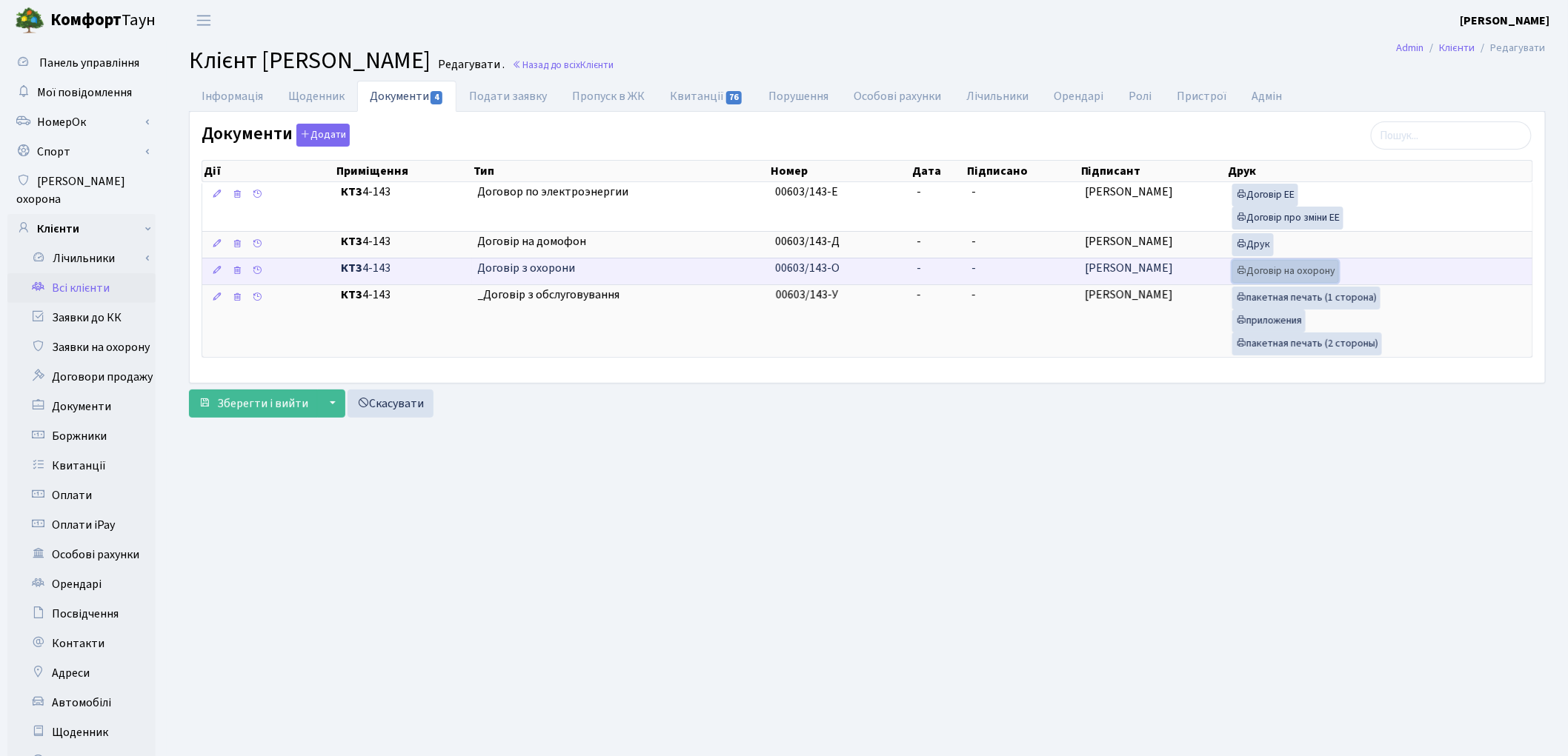
click at [1283, 275] on link "Договір на охорону" at bounding box center [1286, 271] width 107 height 23
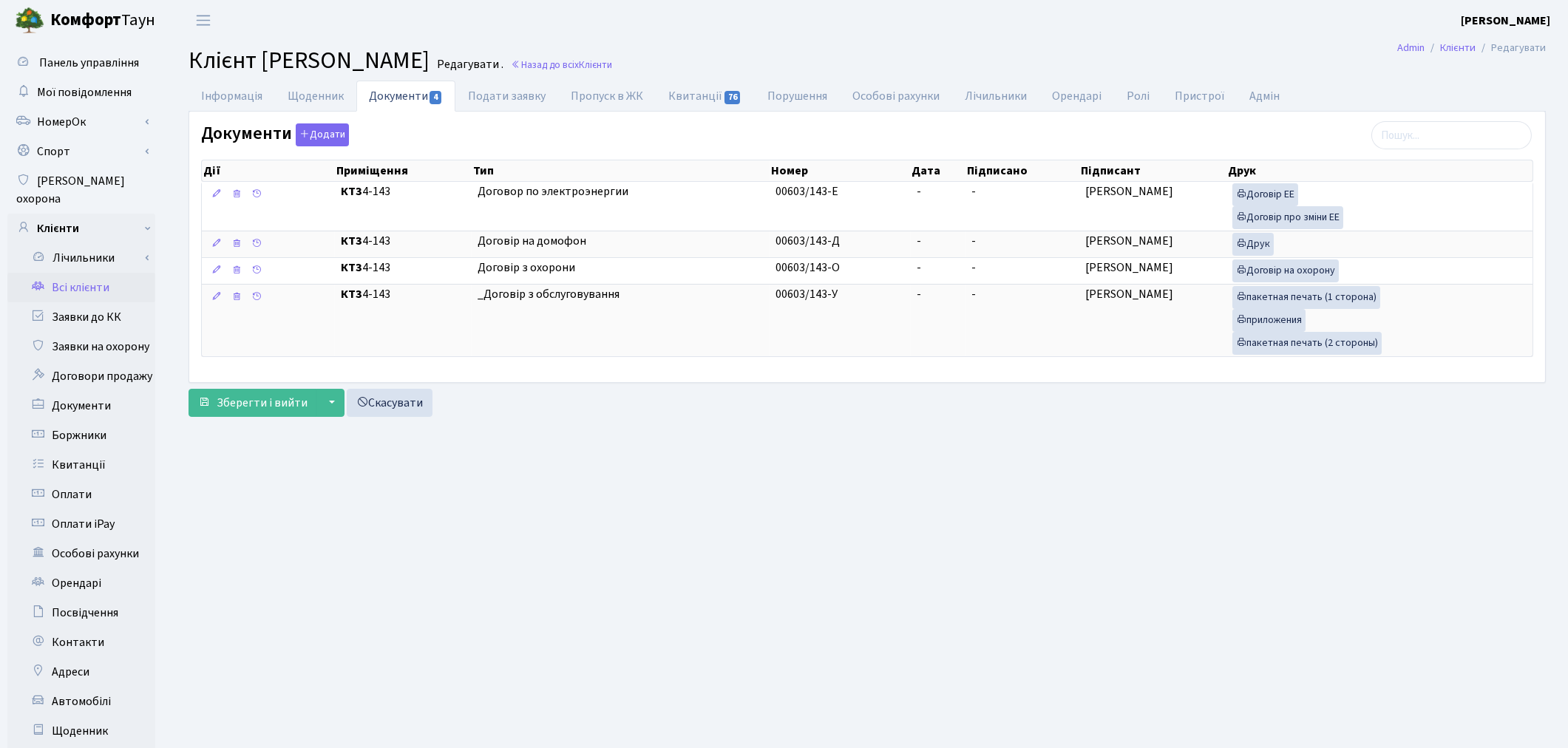
click at [579, 464] on main "Admin Клієнти Редагувати Клієнт [PERSON_NAME] . Назад до всіх Клієнти Інформаці…" at bounding box center [867, 470] width 1401 height 860
click at [102, 272] on link "Всі клієнти" at bounding box center [81, 287] width 148 height 30
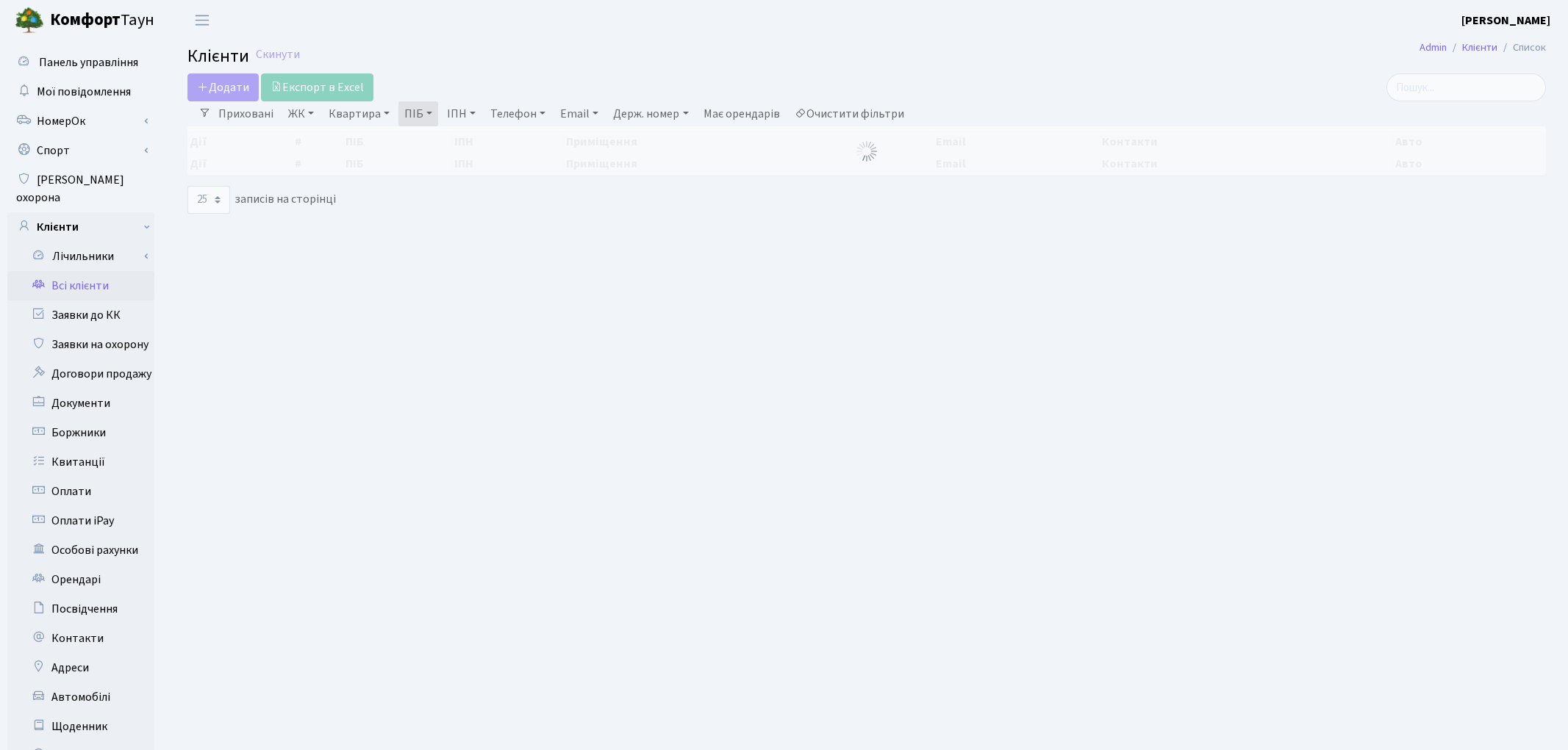
select select "25"
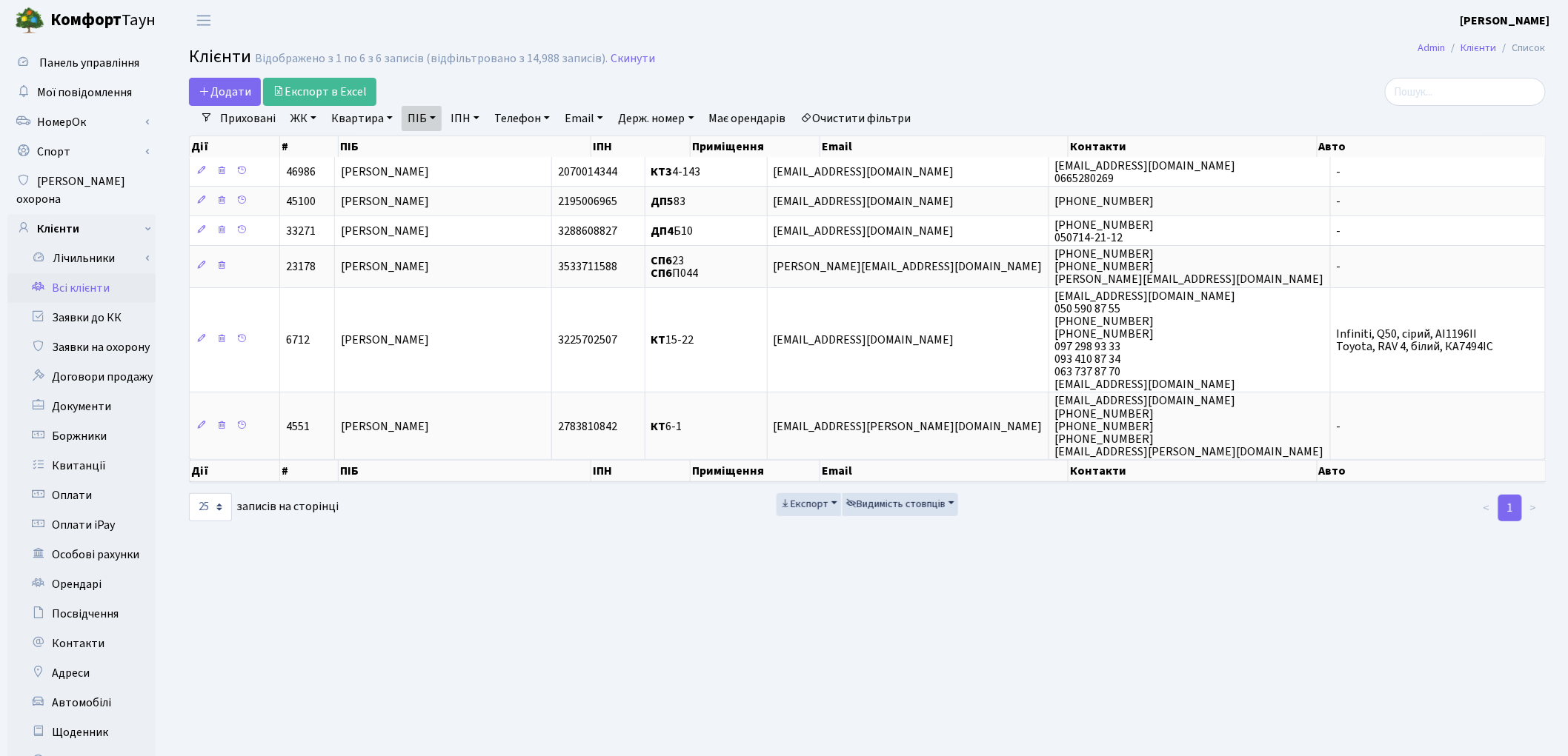
click at [904, 118] on link "Очистити фільтри" at bounding box center [856, 118] width 122 height 25
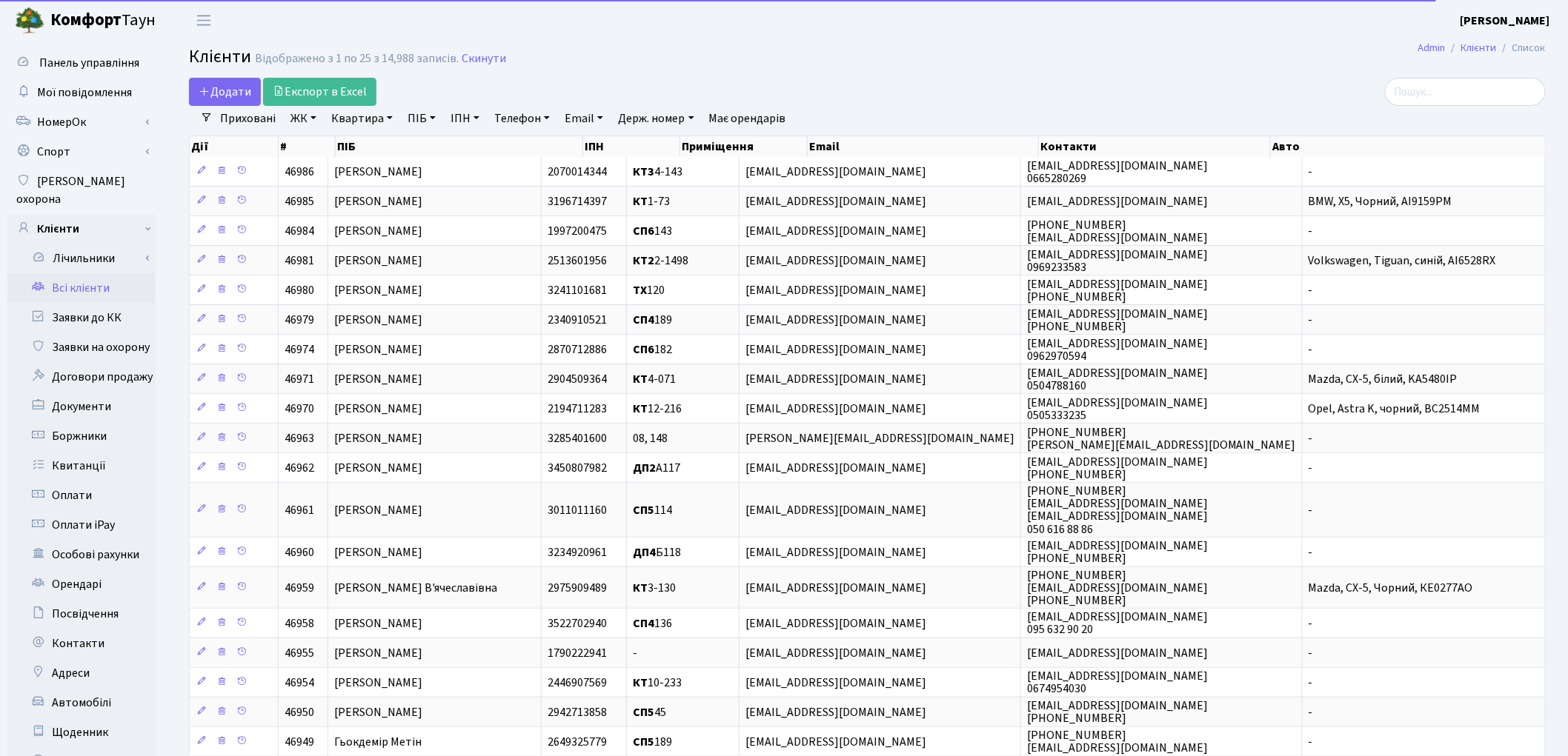
click at [360, 117] on link "Квартира" at bounding box center [362, 118] width 73 height 25
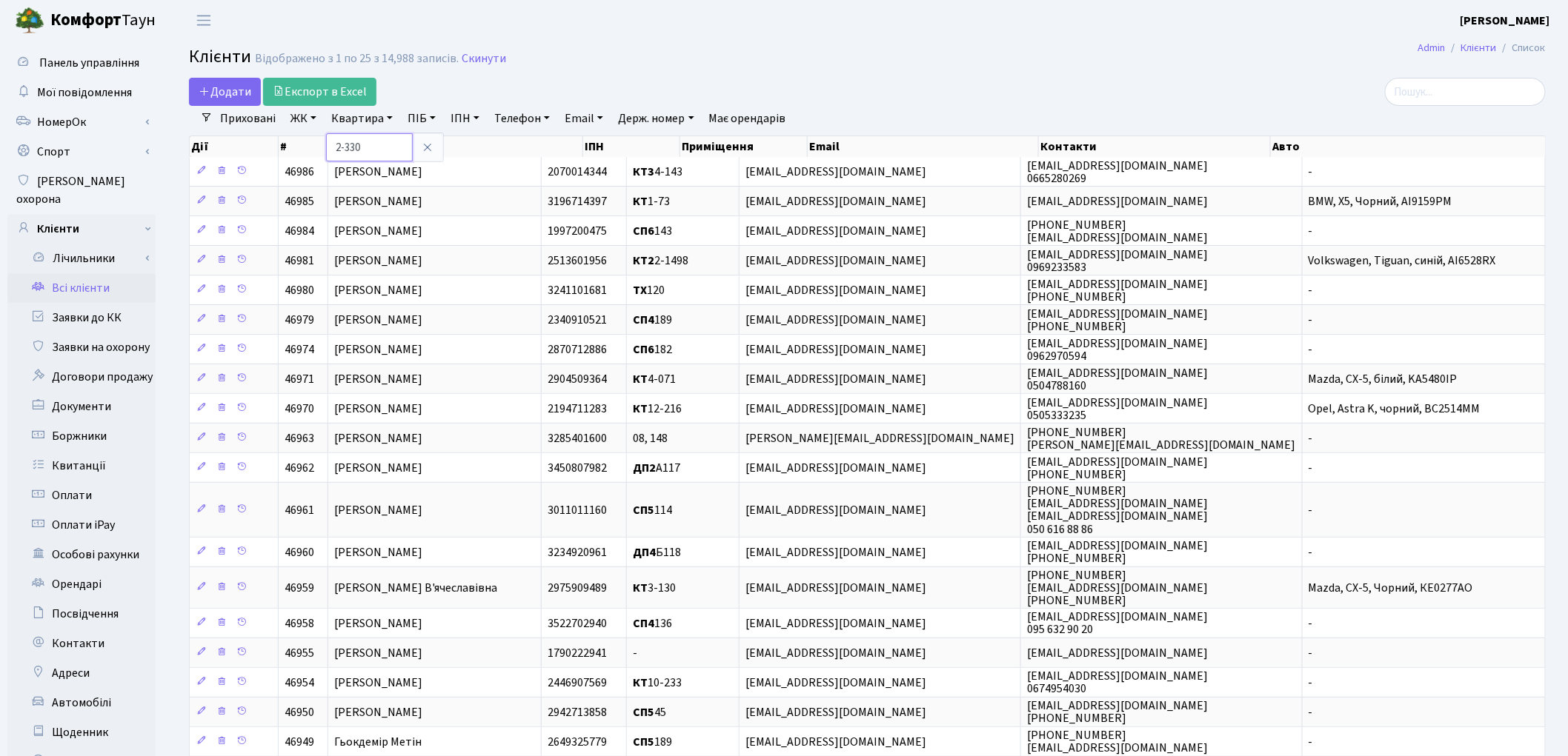
type input "2-330"
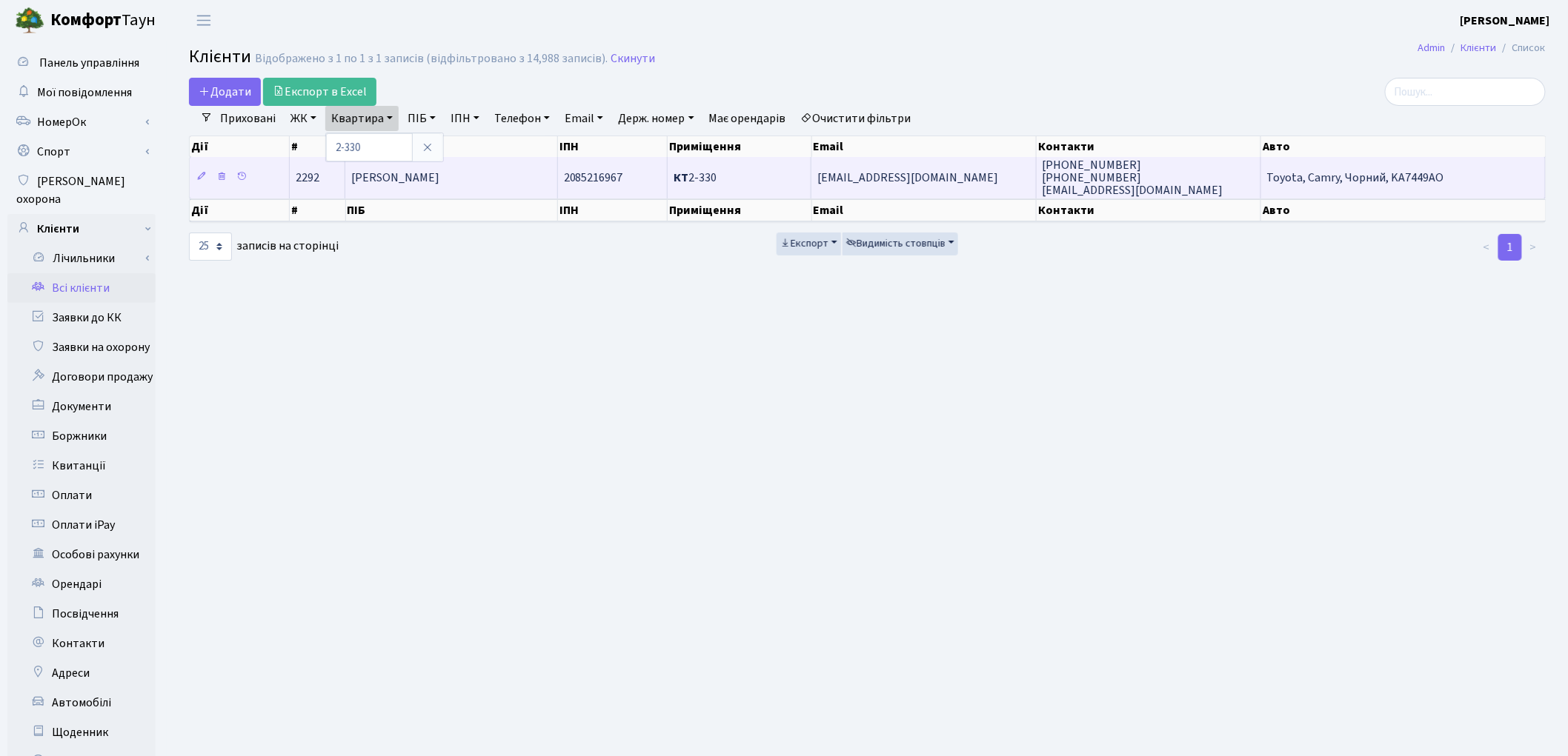
click at [426, 185] on td "Войчук Марія Василівна" at bounding box center [451, 177] width 212 height 41
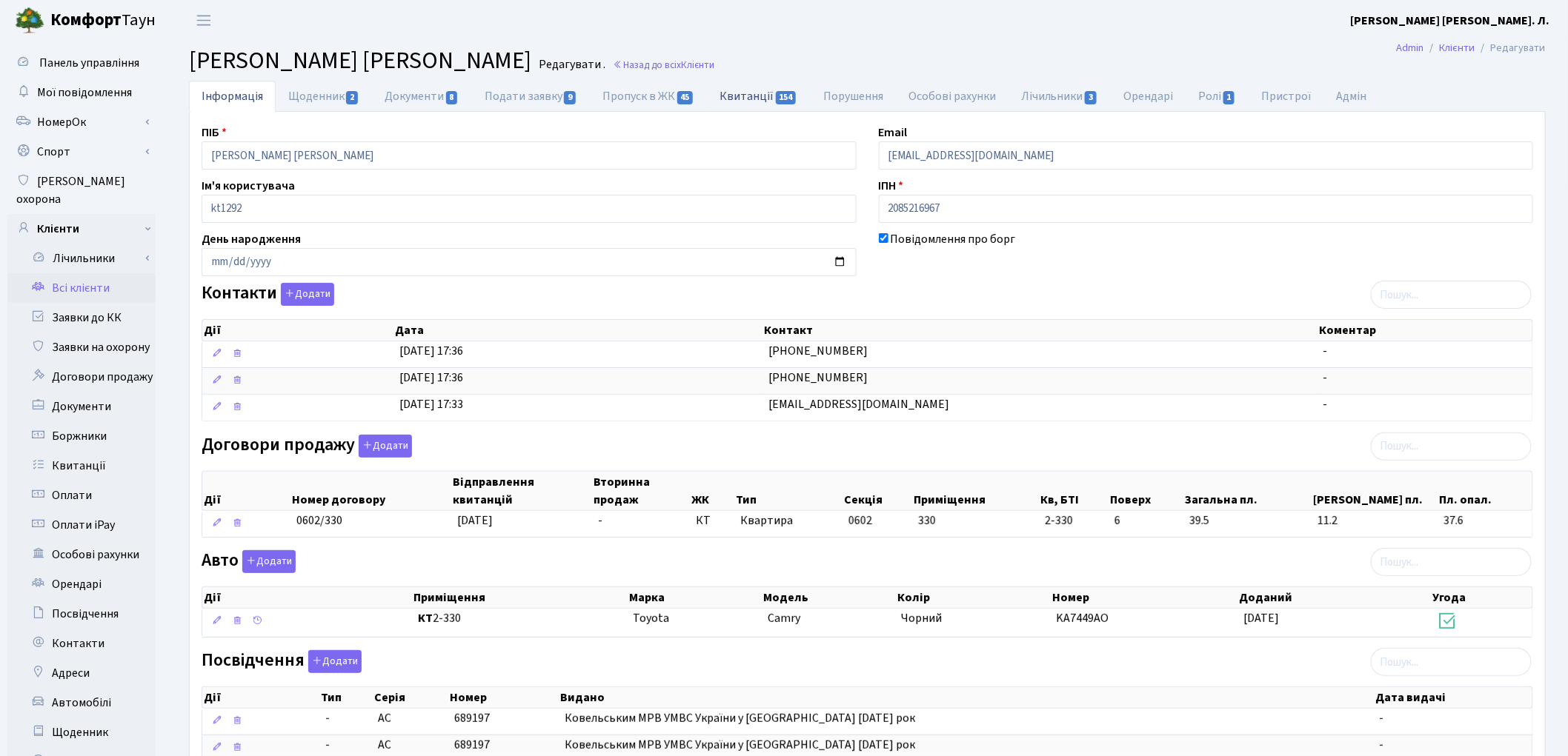
click at [749, 95] on link "Квитанції 154" at bounding box center [759, 95] width 103 height 30
select select "25"
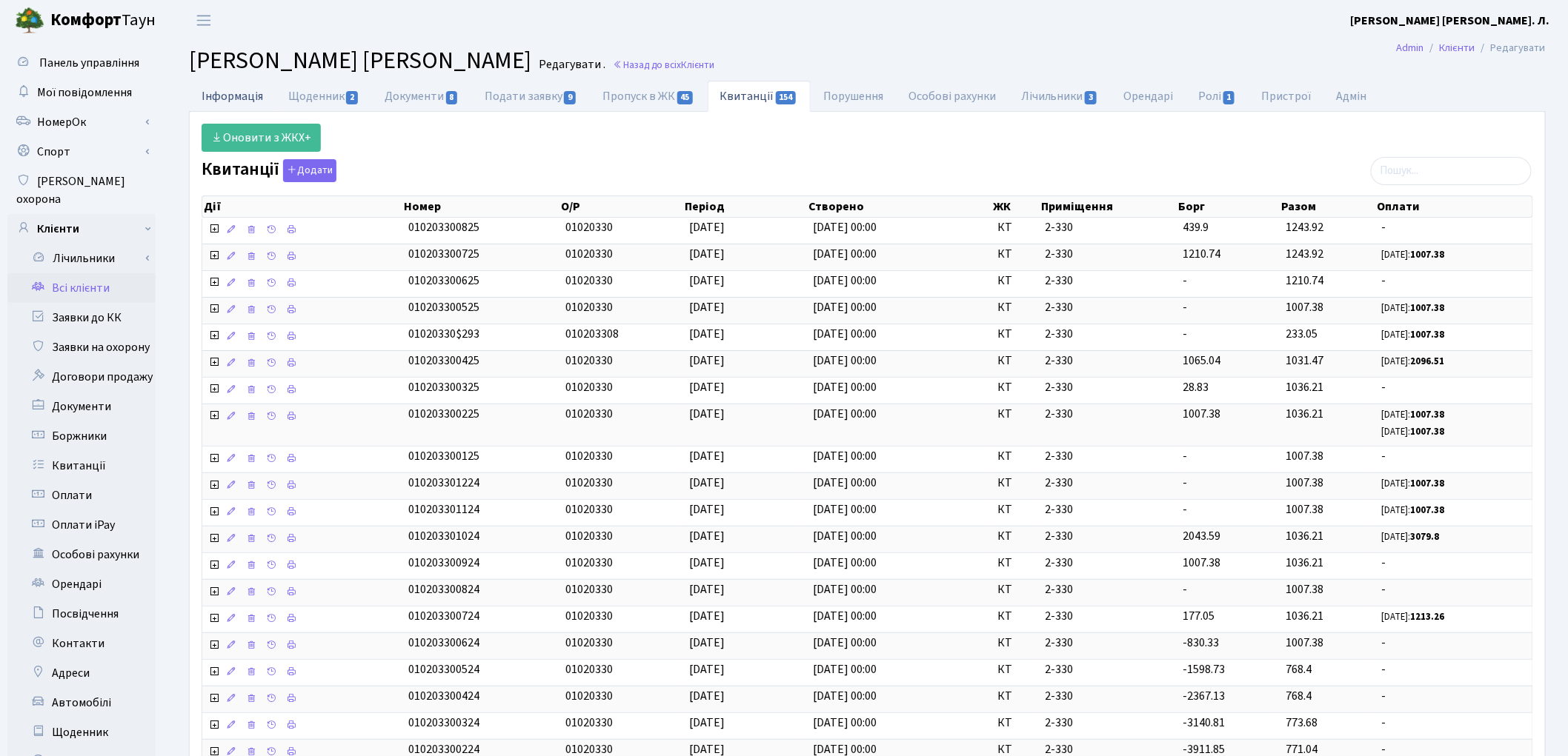
click at [218, 101] on link "Інформація" at bounding box center [232, 95] width 87 height 30
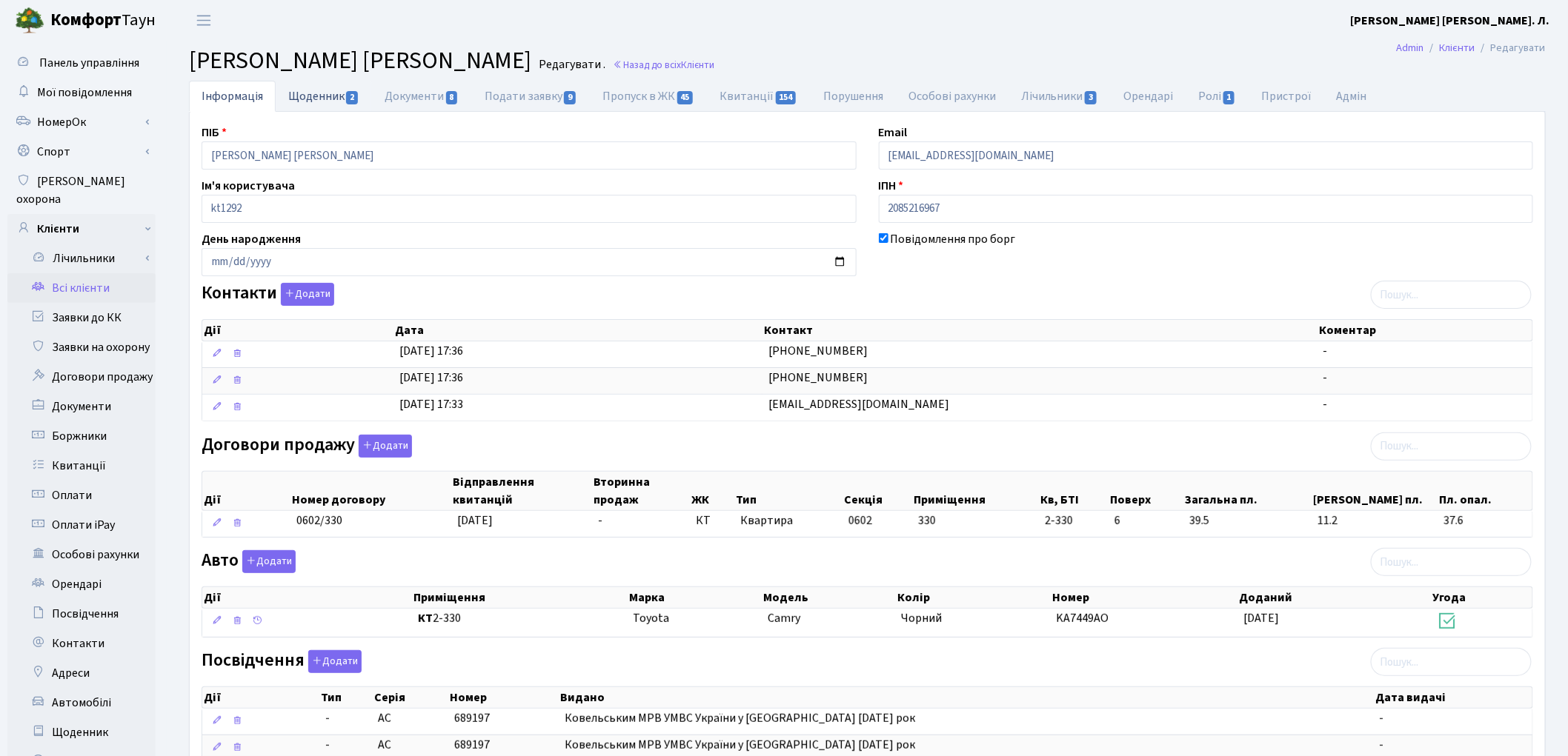
click at [302, 94] on link "Щоденник 2" at bounding box center [323, 95] width 96 height 30
select select "25"
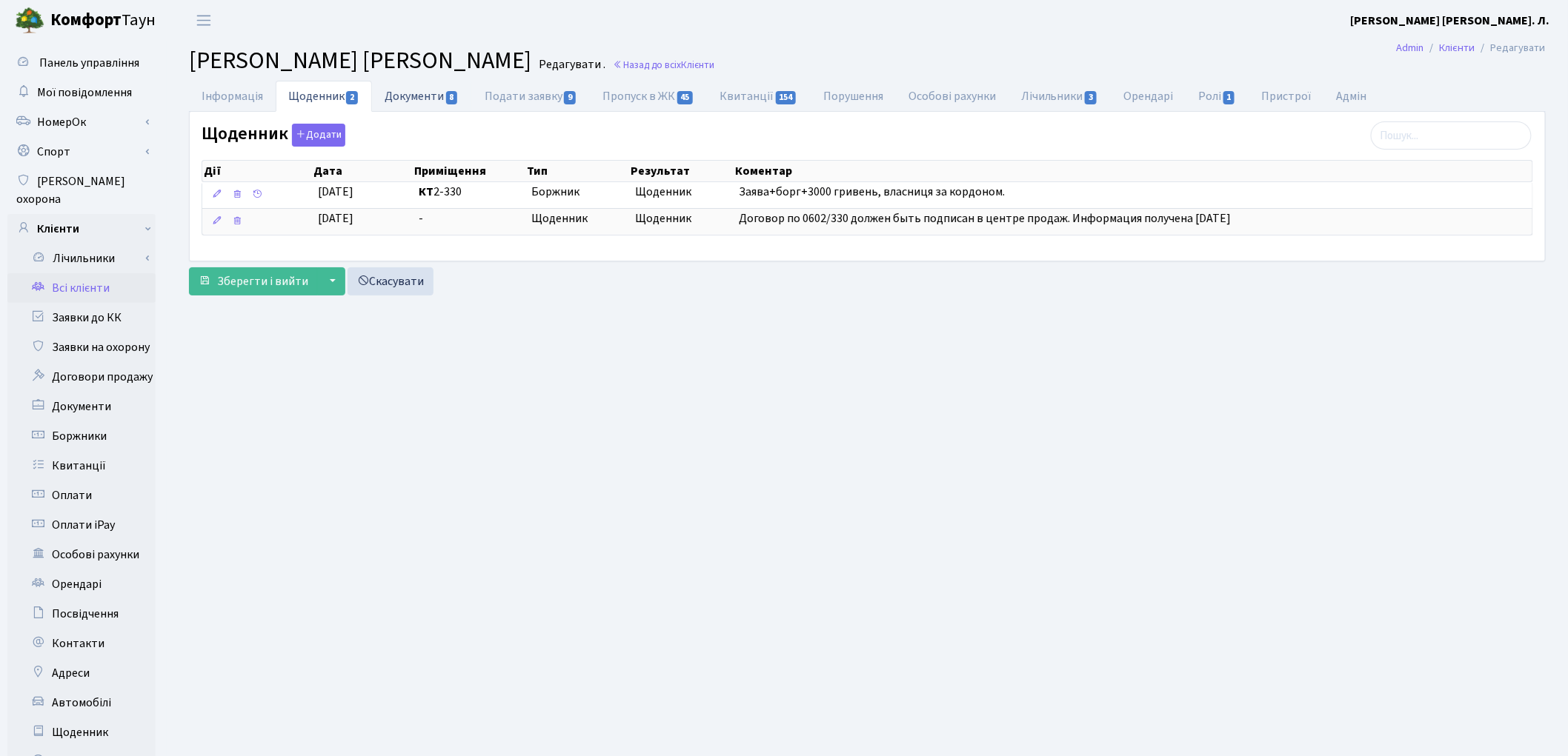
click at [420, 93] on link "Документи 8" at bounding box center [422, 95] width 99 height 30
select select "25"
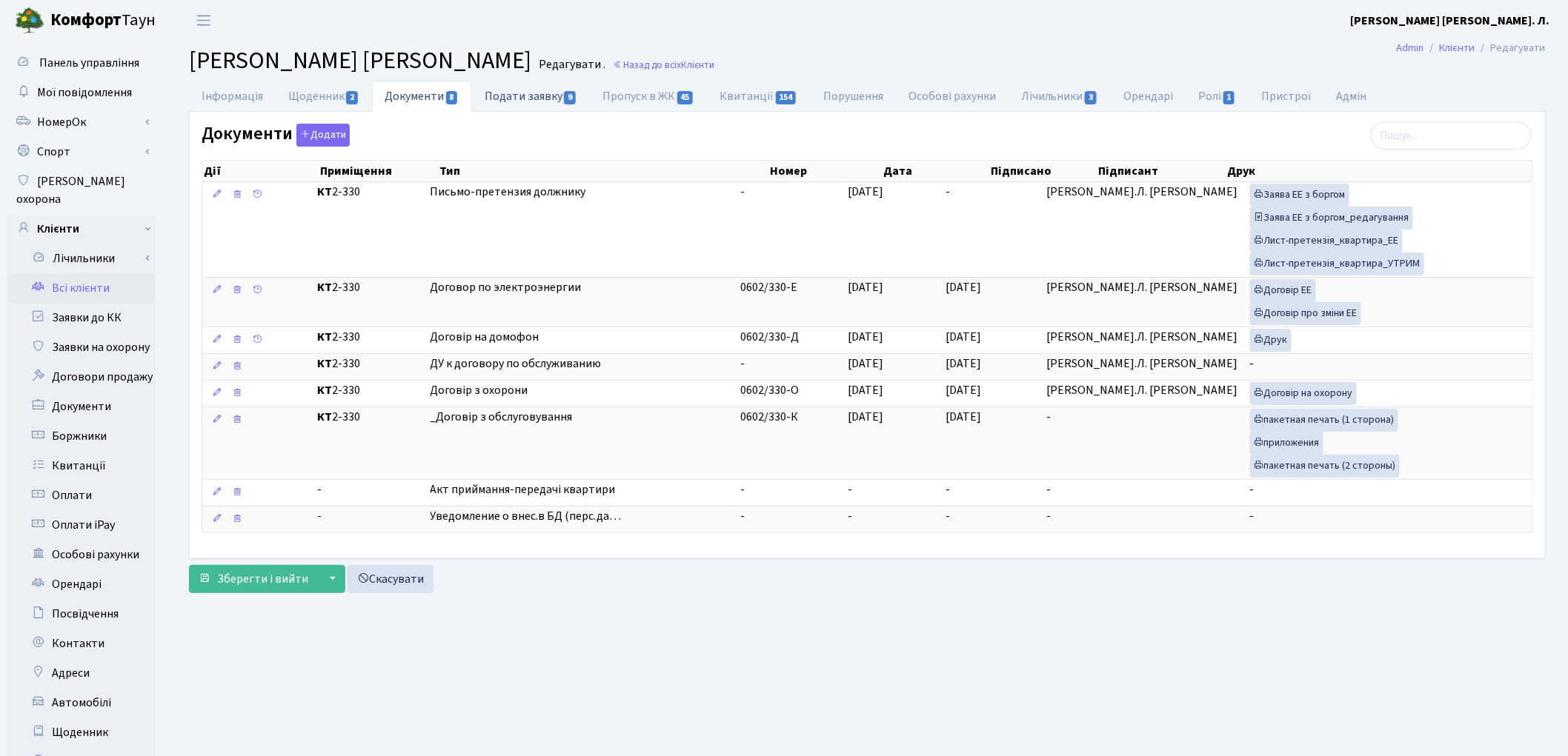
click at [515, 102] on link "Подати заявку 9" at bounding box center [531, 95] width 118 height 30
select select "25"
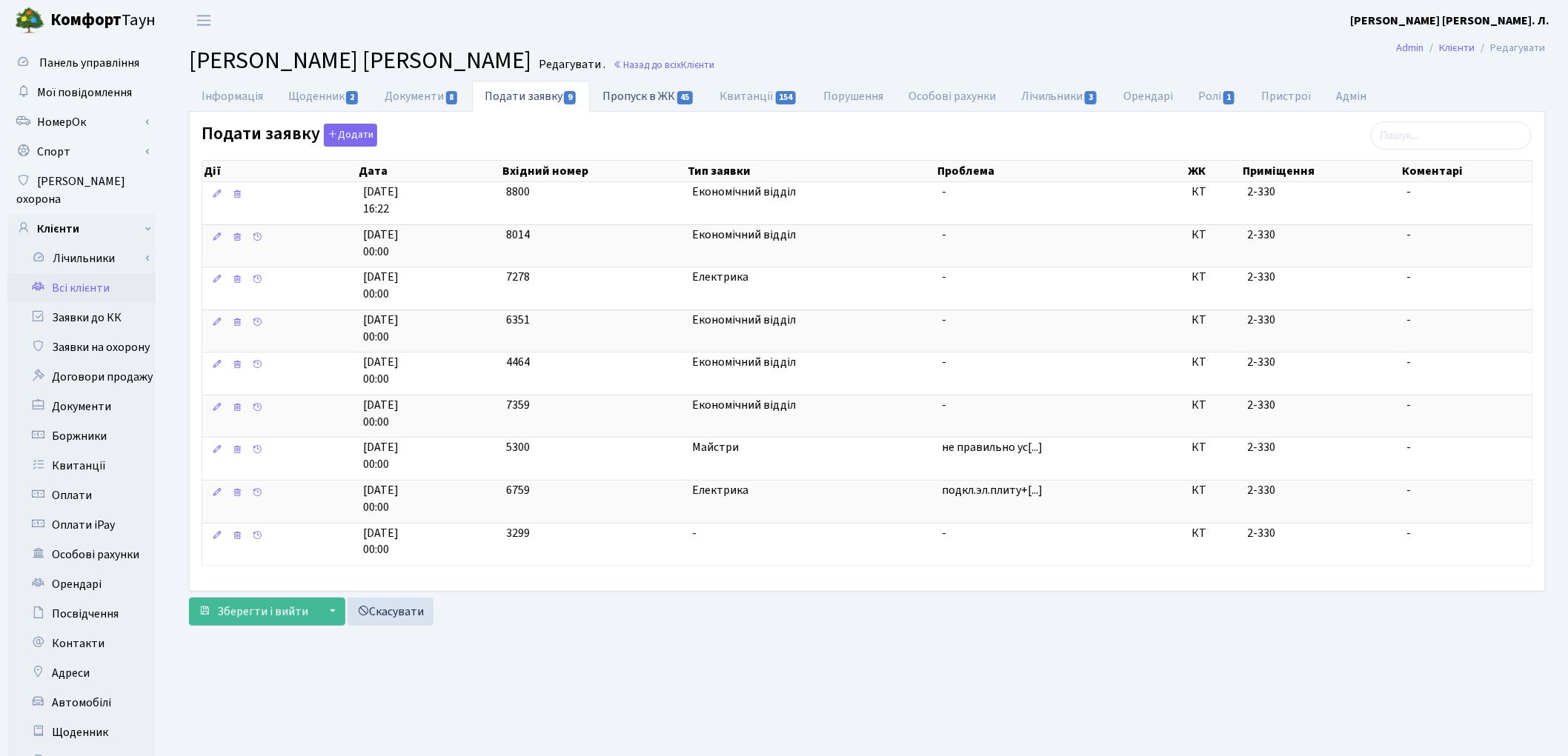
click at [622, 102] on link "Пропуск в ЖК 45" at bounding box center [649, 95] width 117 height 30
select select "25"
